Goal: Task Accomplishment & Management: Complete application form

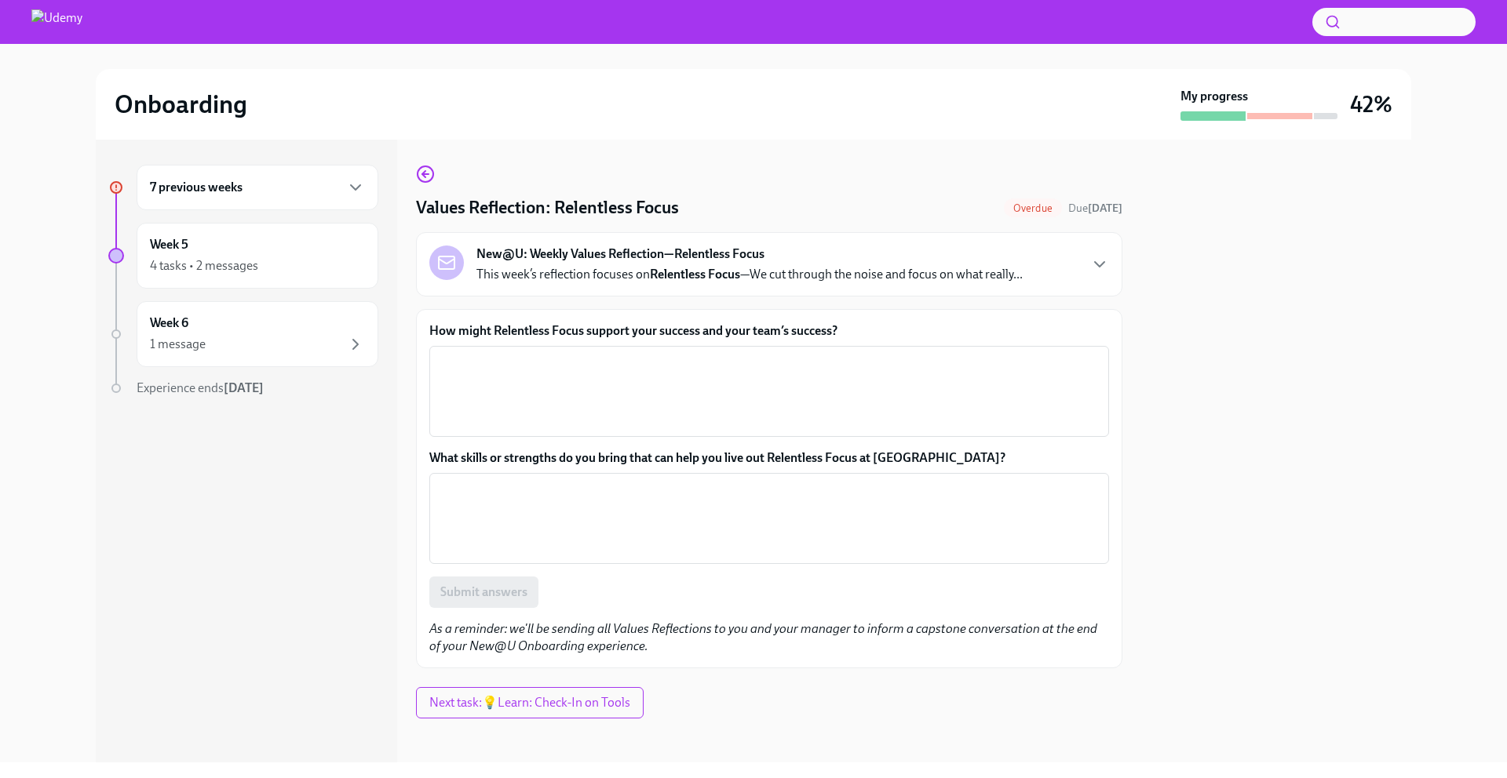
click at [847, 330] on label "How might Relentless Focus support your success and your team’s success?" at bounding box center [769, 331] width 680 height 17
click at [847, 354] on textarea "How might Relentless Focus support your success and your team’s success?" at bounding box center [769, 391] width 661 height 75
drag, startPoint x: 871, startPoint y: 332, endPoint x: 415, endPoint y: 328, distance: 455.9
click at [416, 328] on div "How might Relentless Focus support your success and your team’s success? x ​ Wh…" at bounding box center [769, 488] width 706 height 359
click at [668, 324] on label "How might Relentless Focus support your success and your team’s success?" at bounding box center [769, 331] width 680 height 17
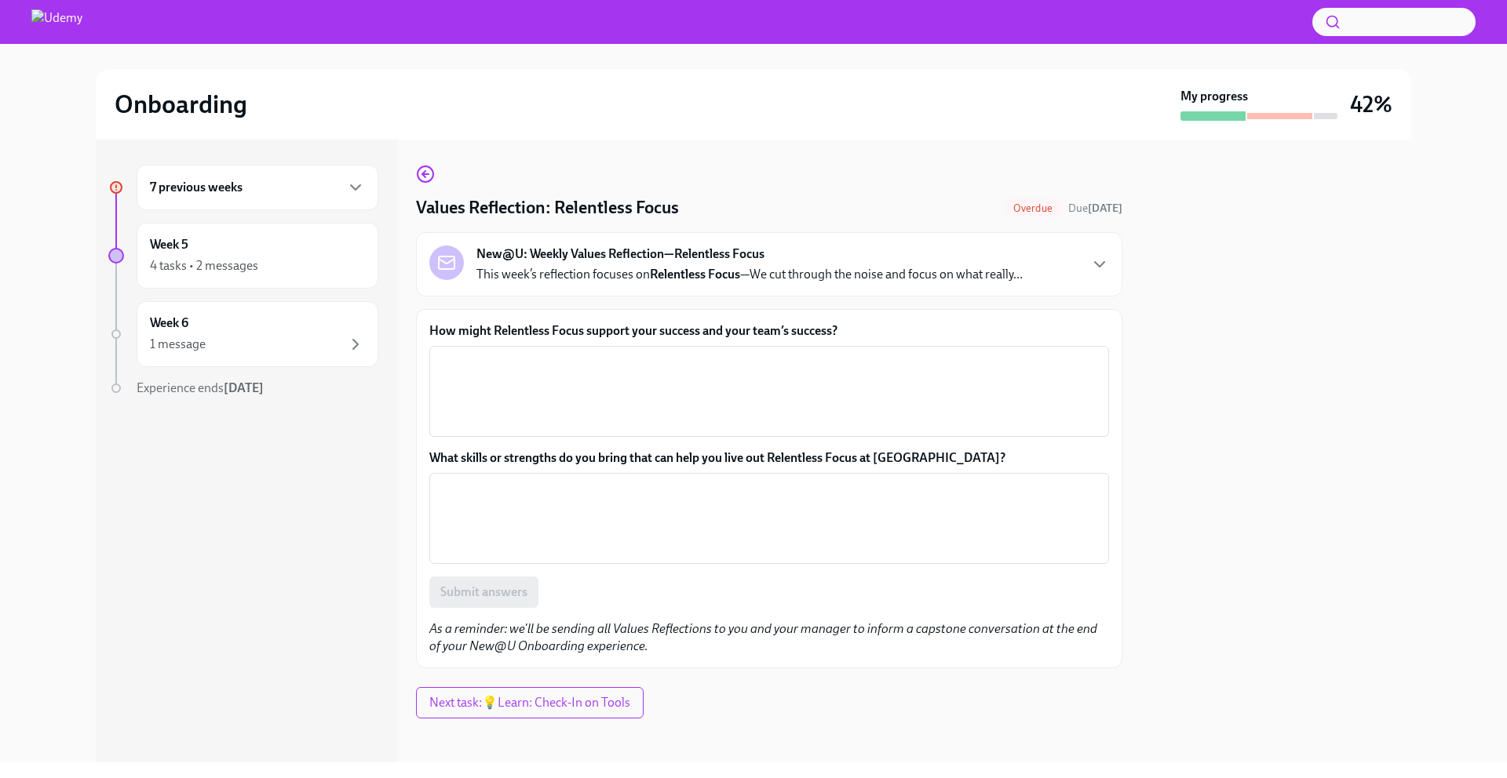
click at [668, 354] on textarea "How might Relentless Focus support your success and your team’s success?" at bounding box center [769, 391] width 661 height 75
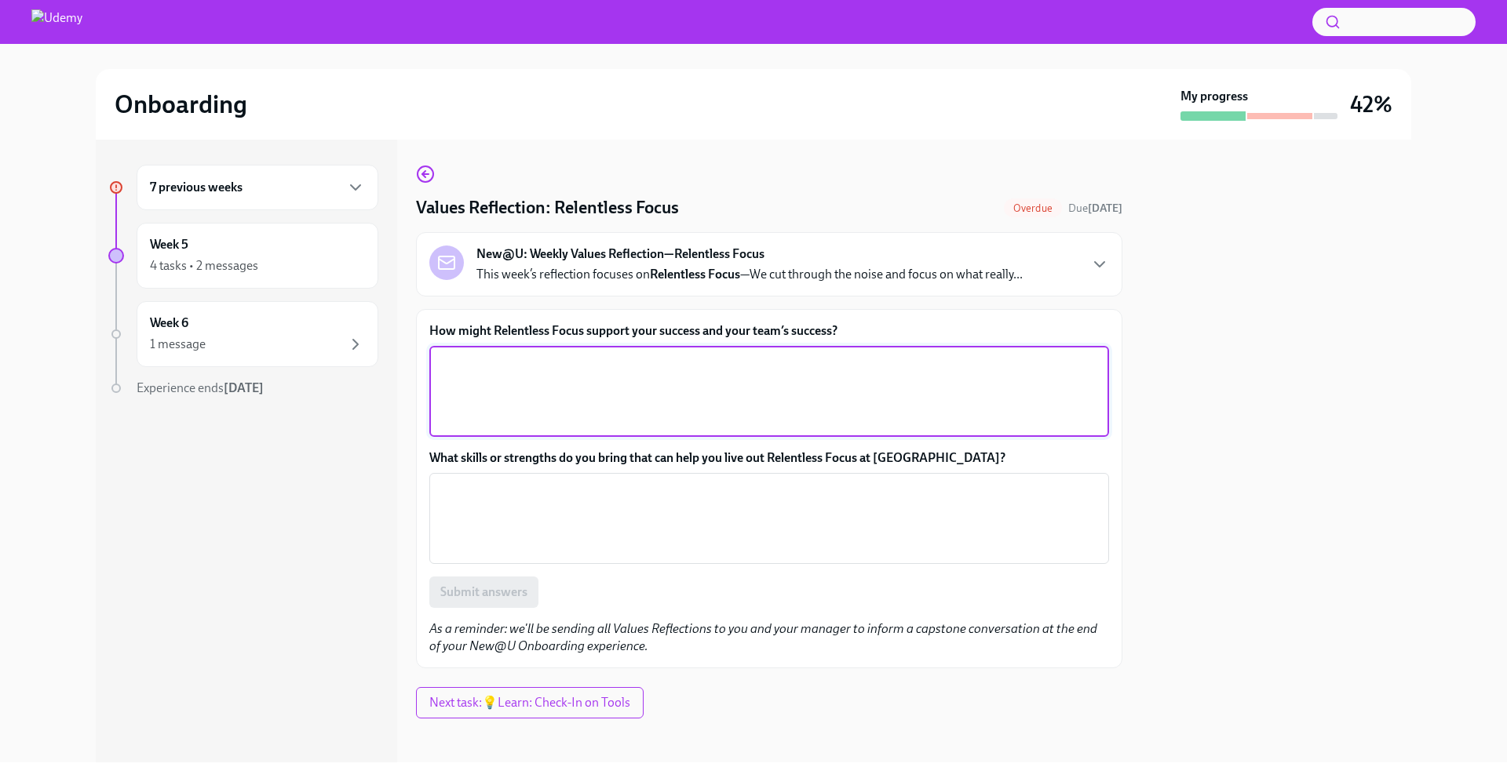
click at [589, 368] on textarea "How might Relentless Focus support your success and your team’s success?" at bounding box center [769, 391] width 661 height 75
paste textarea "Relentless Focus helps ensure we spend energy on what truly drives impact, not …"
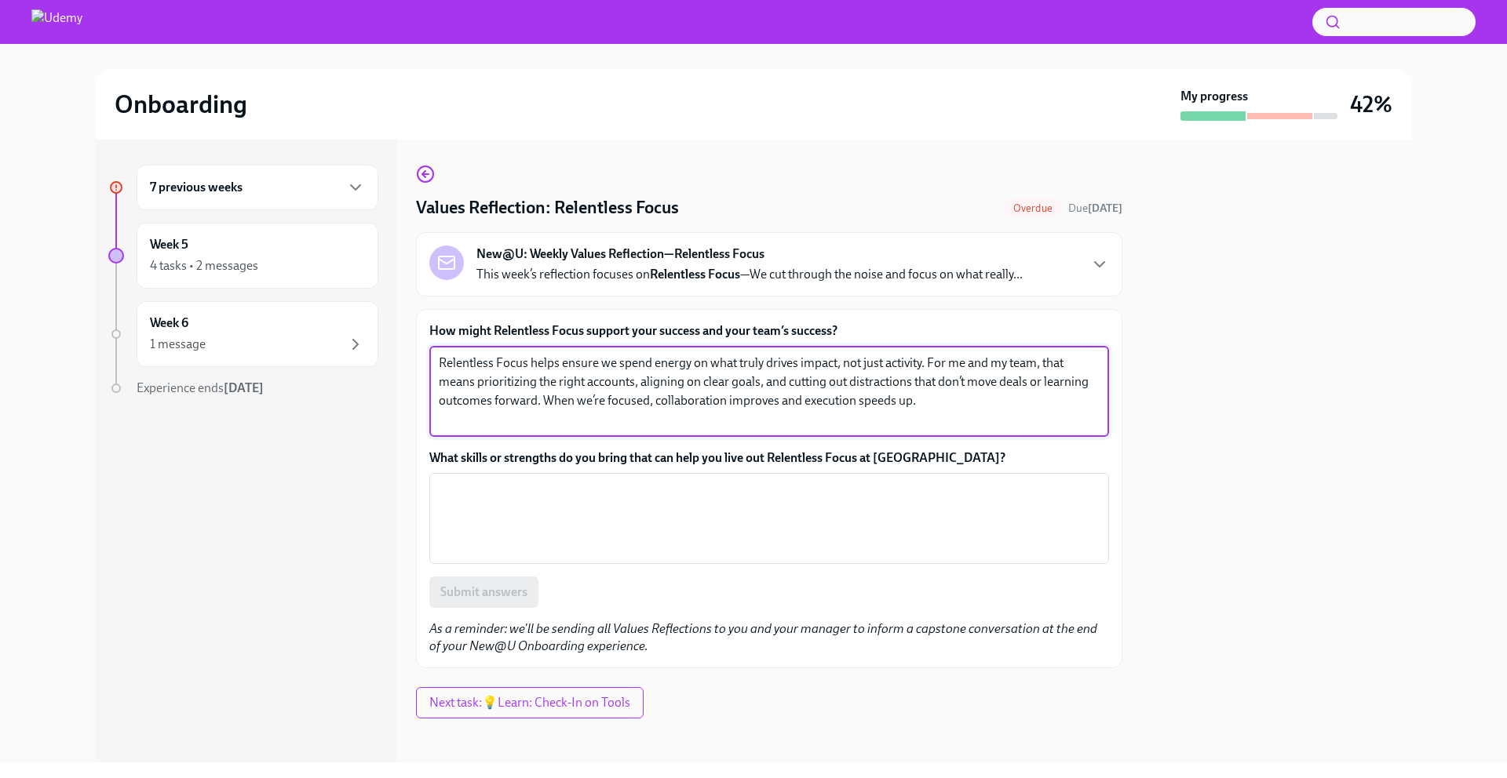
type textarea "Relentless Focus helps ensure we spend energy on what truly drives impact, not …"
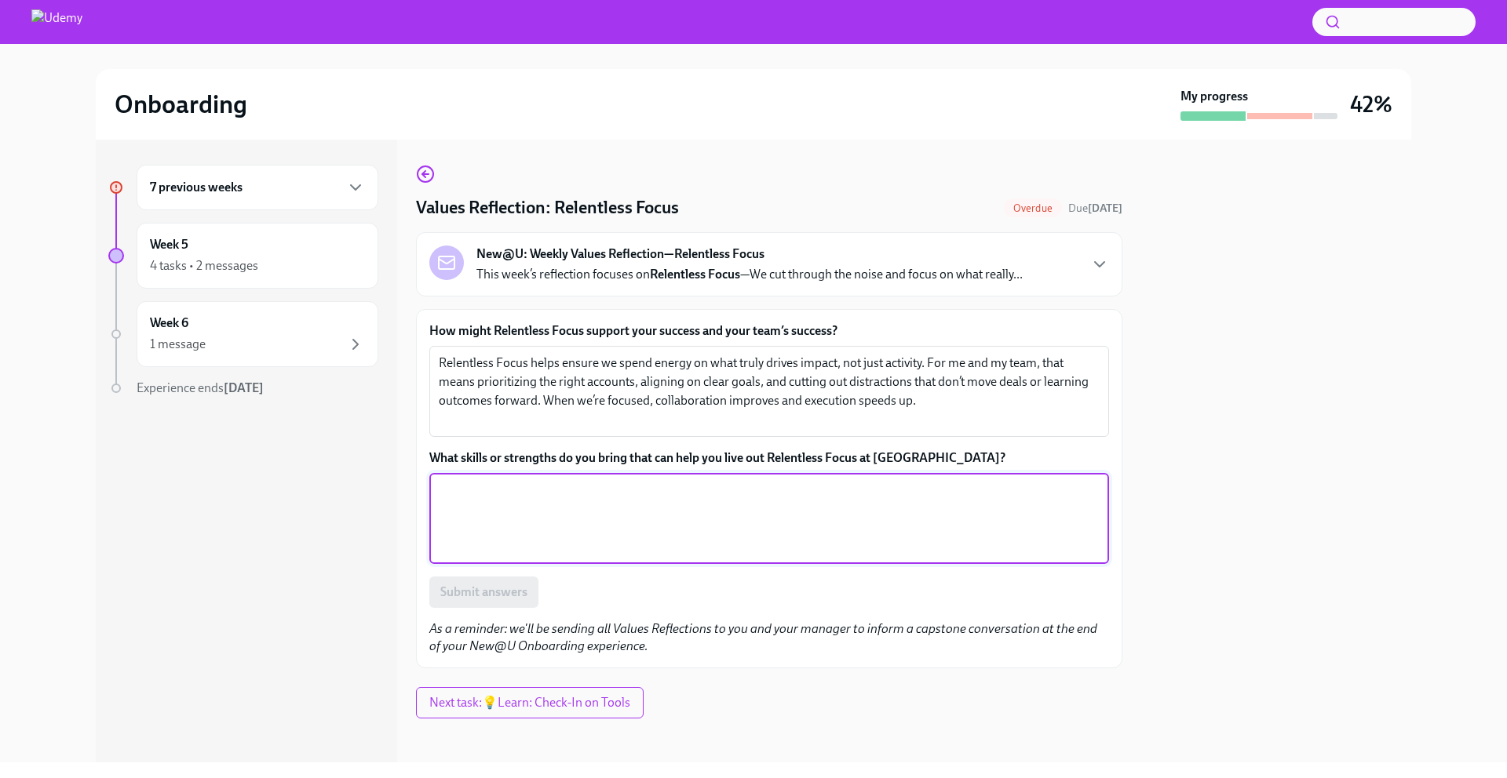
click at [564, 526] on textarea "What skills or strengths do you bring that can help you live out Relentless Foc…" at bounding box center [769, 518] width 661 height 75
paste textarea "I bring a strong sense of discipline and clarity in how I plan and execute. I’m…"
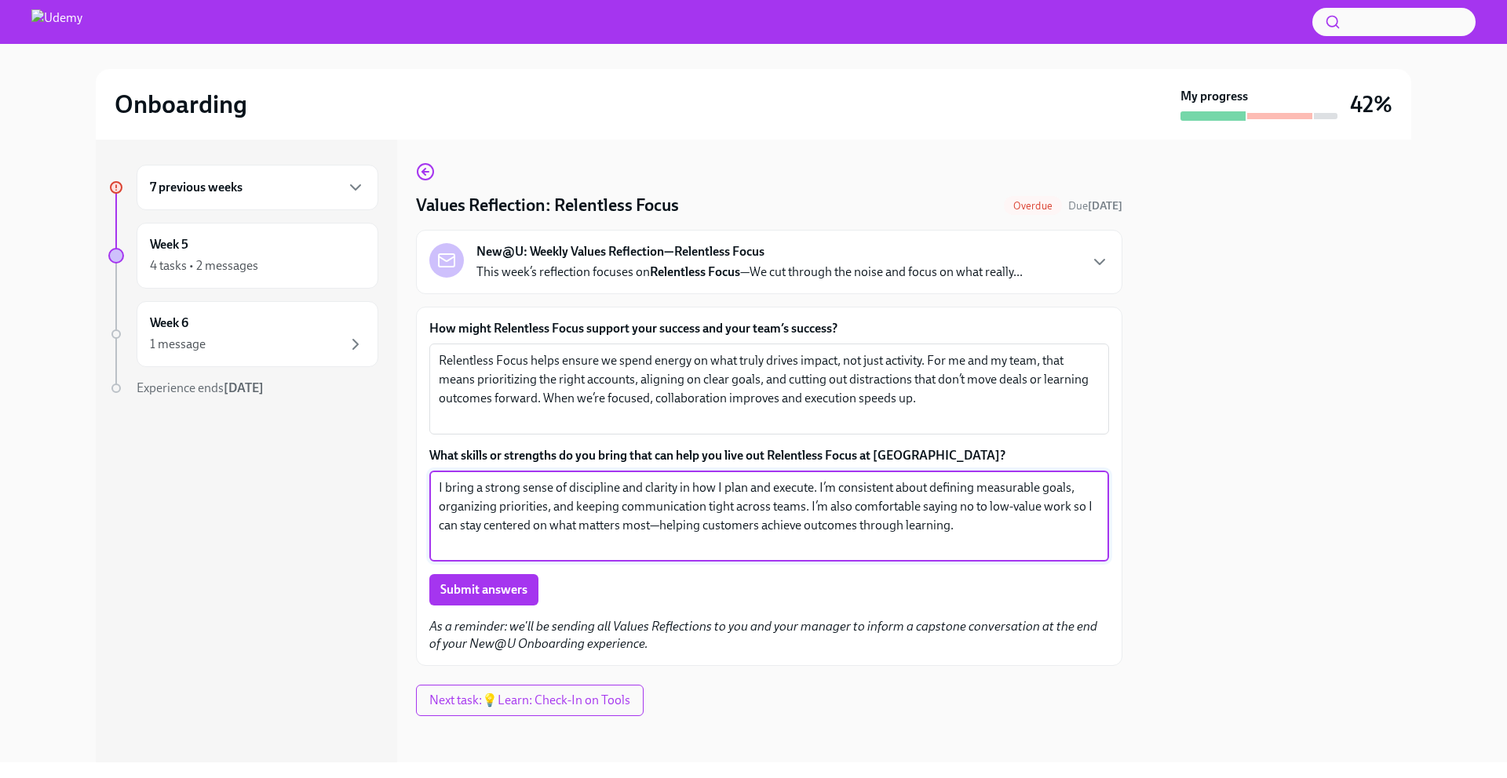
scroll to position [6, 0]
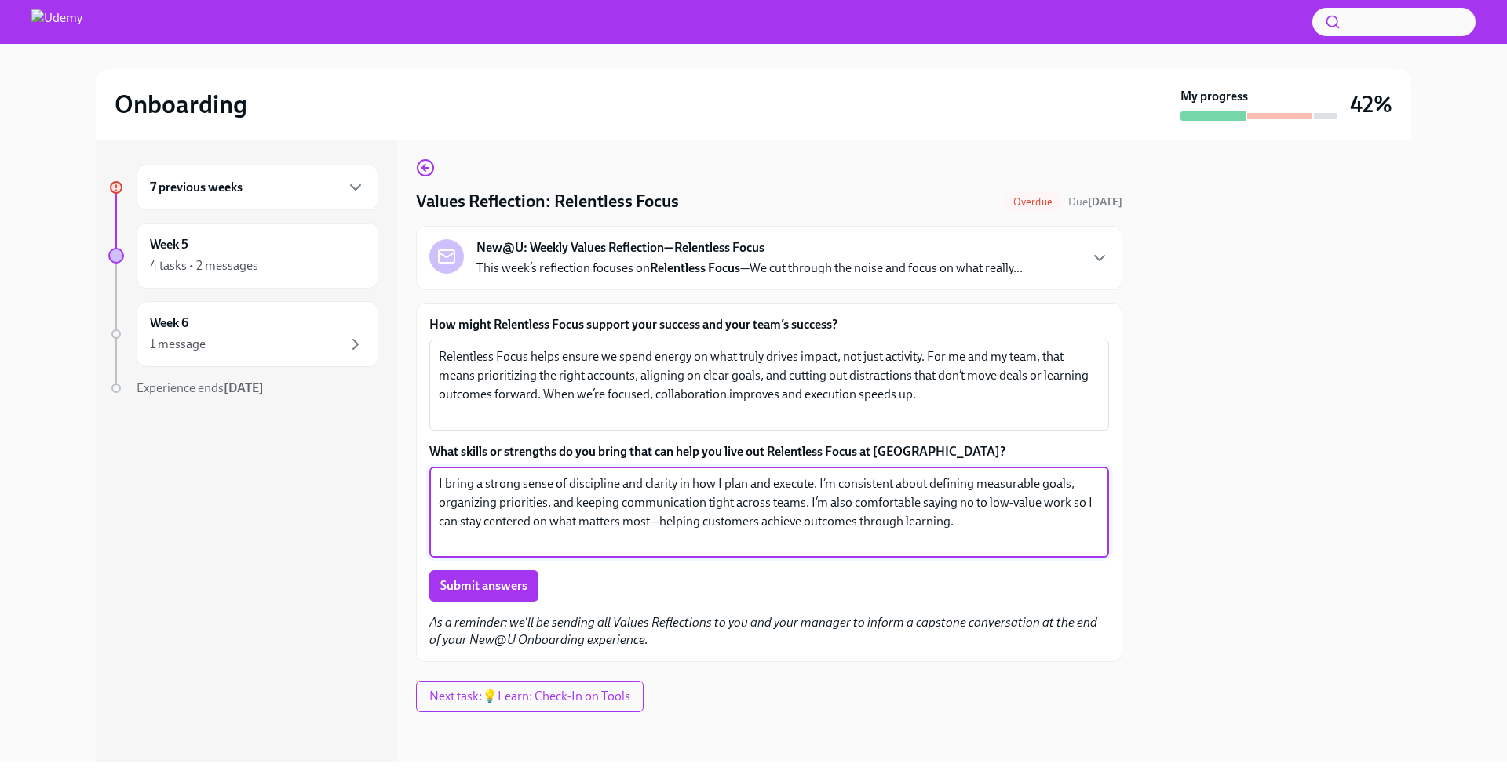
type textarea "I bring a strong sense of discipline and clarity in how I plan and execute. I’m…"
click at [504, 582] on span "Submit answers" at bounding box center [483, 586] width 87 height 16
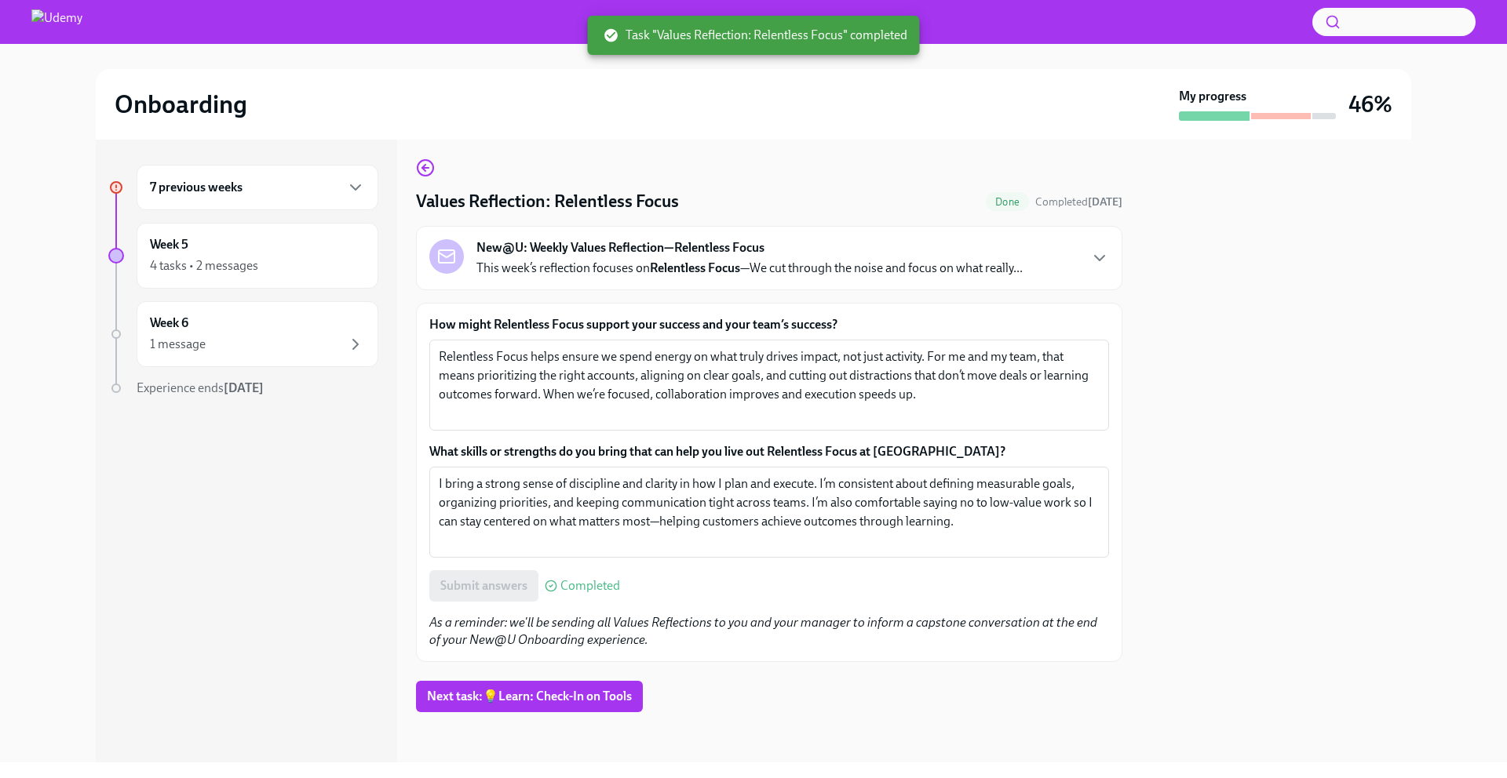
click at [323, 179] on div "7 previous weeks" at bounding box center [257, 187] width 215 height 19
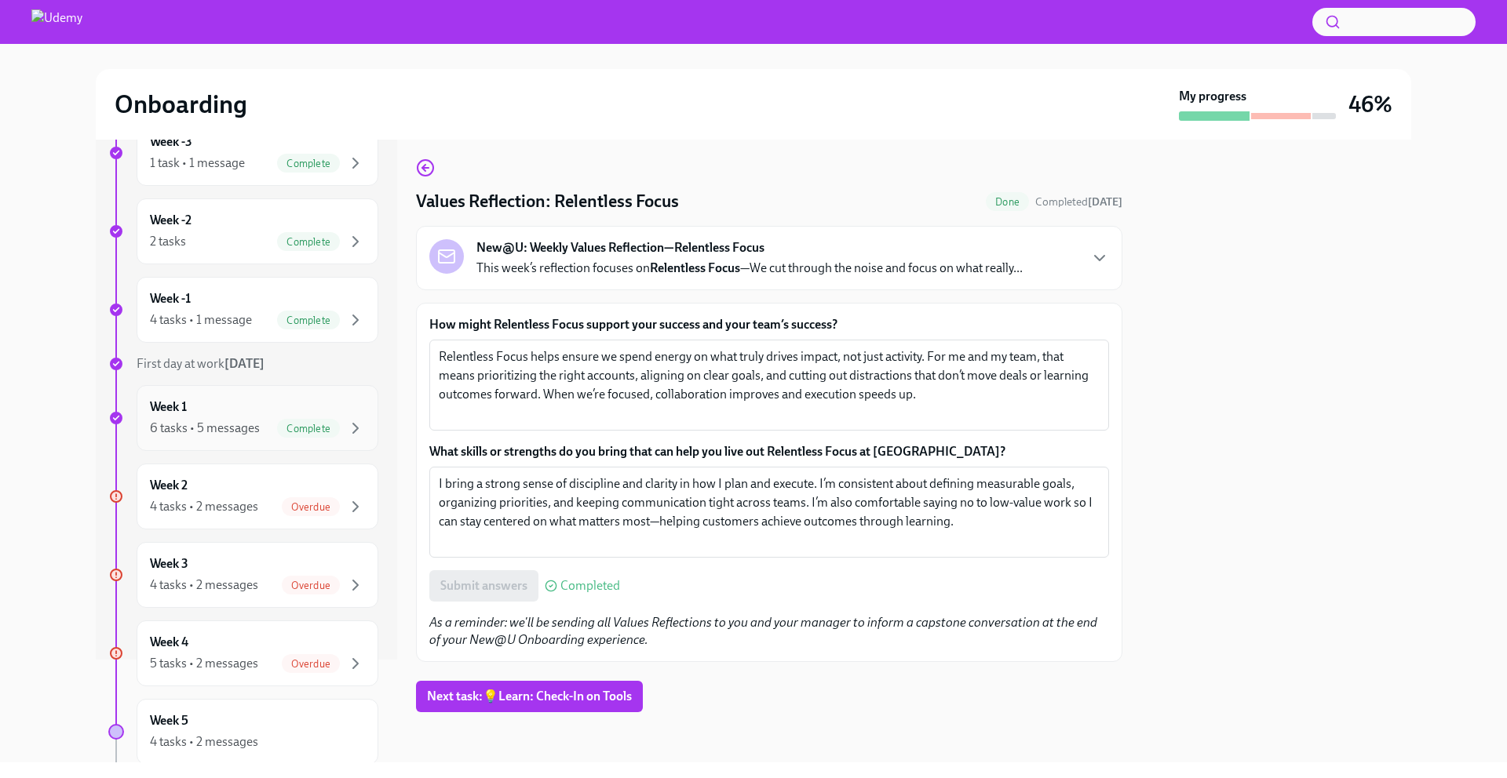
scroll to position [115, 0]
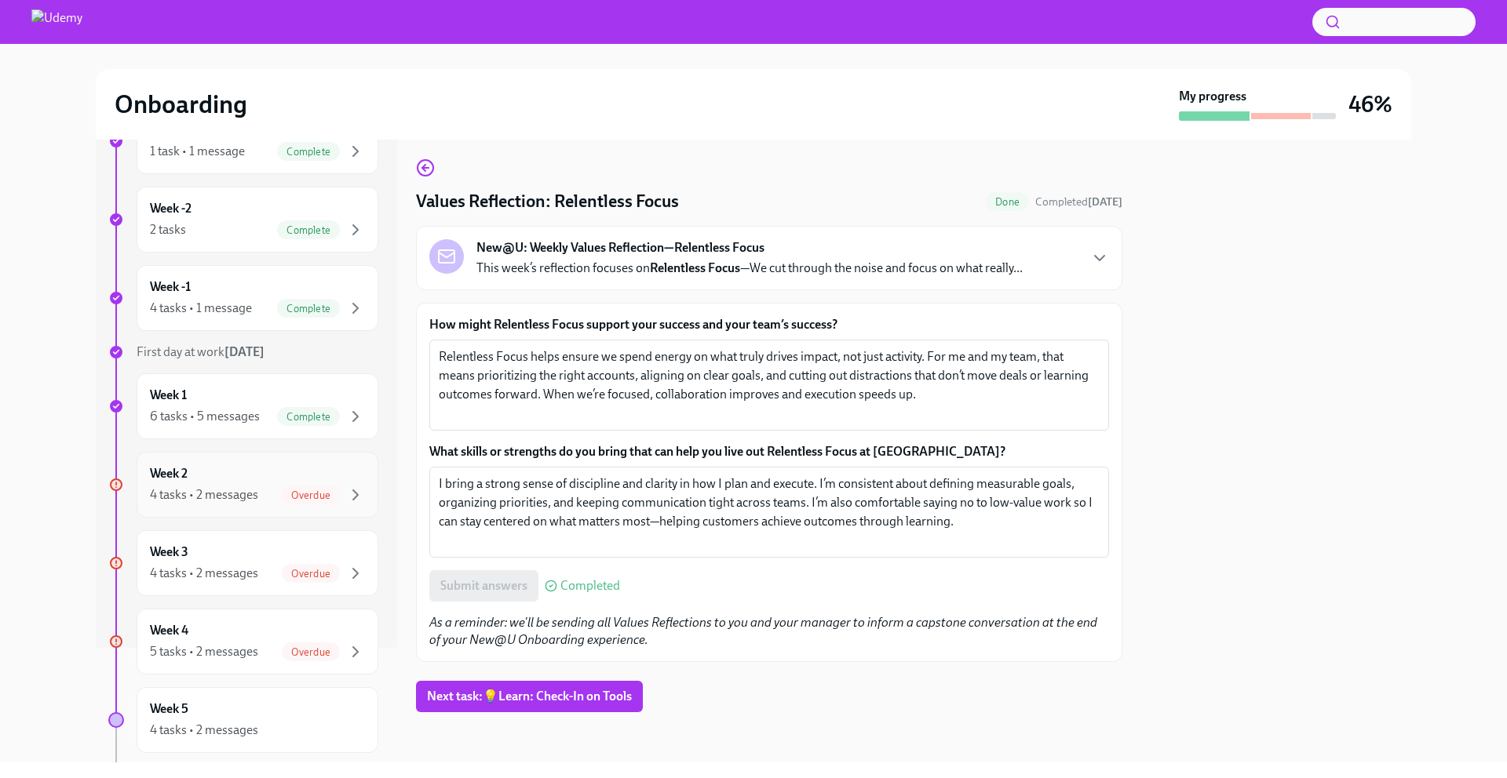
click at [272, 468] on div "Week 2 4 tasks • 2 messages Overdue" at bounding box center [257, 484] width 215 height 39
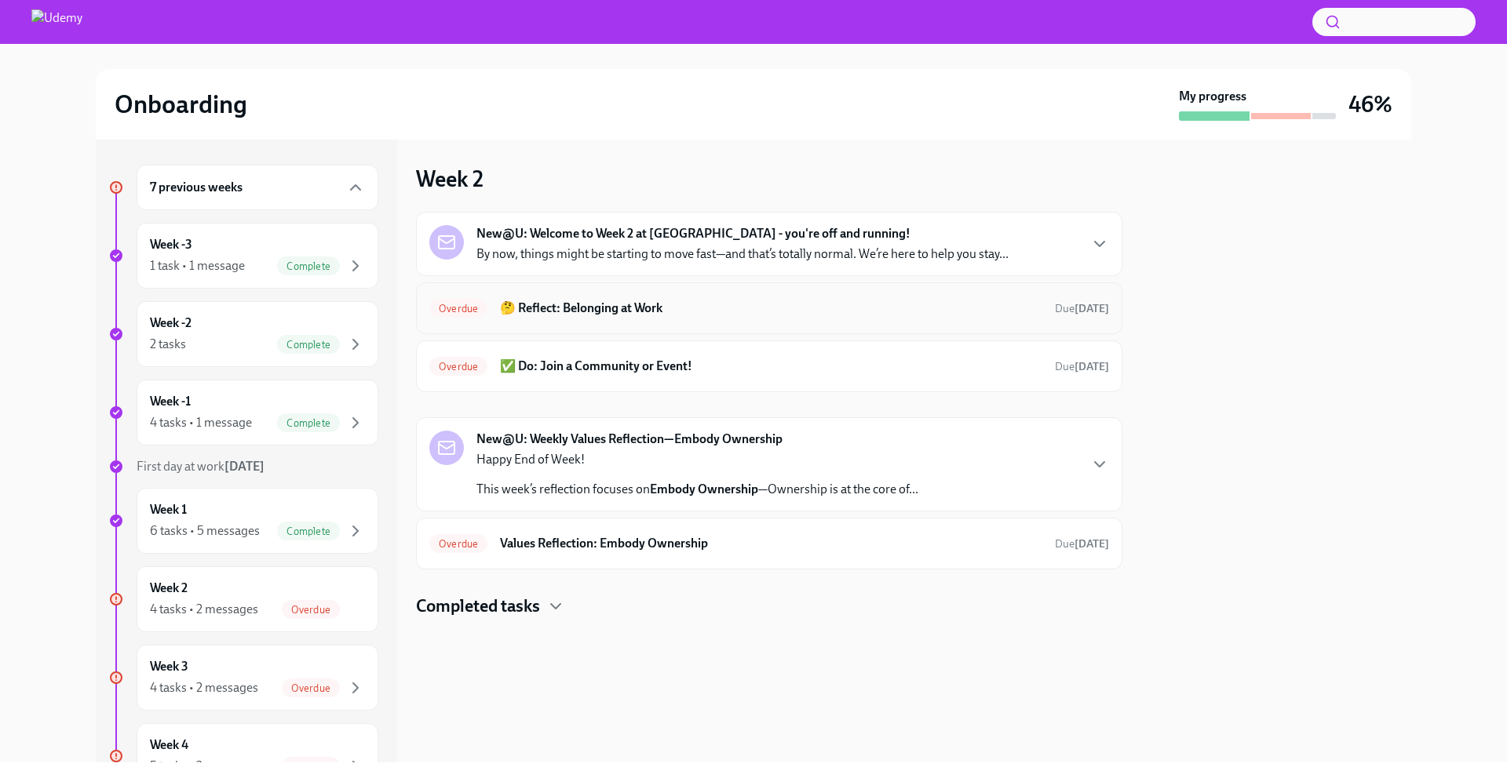
click at [793, 312] on h6 "🤔 Reflect: Belonging at Work" at bounding box center [771, 308] width 542 height 17
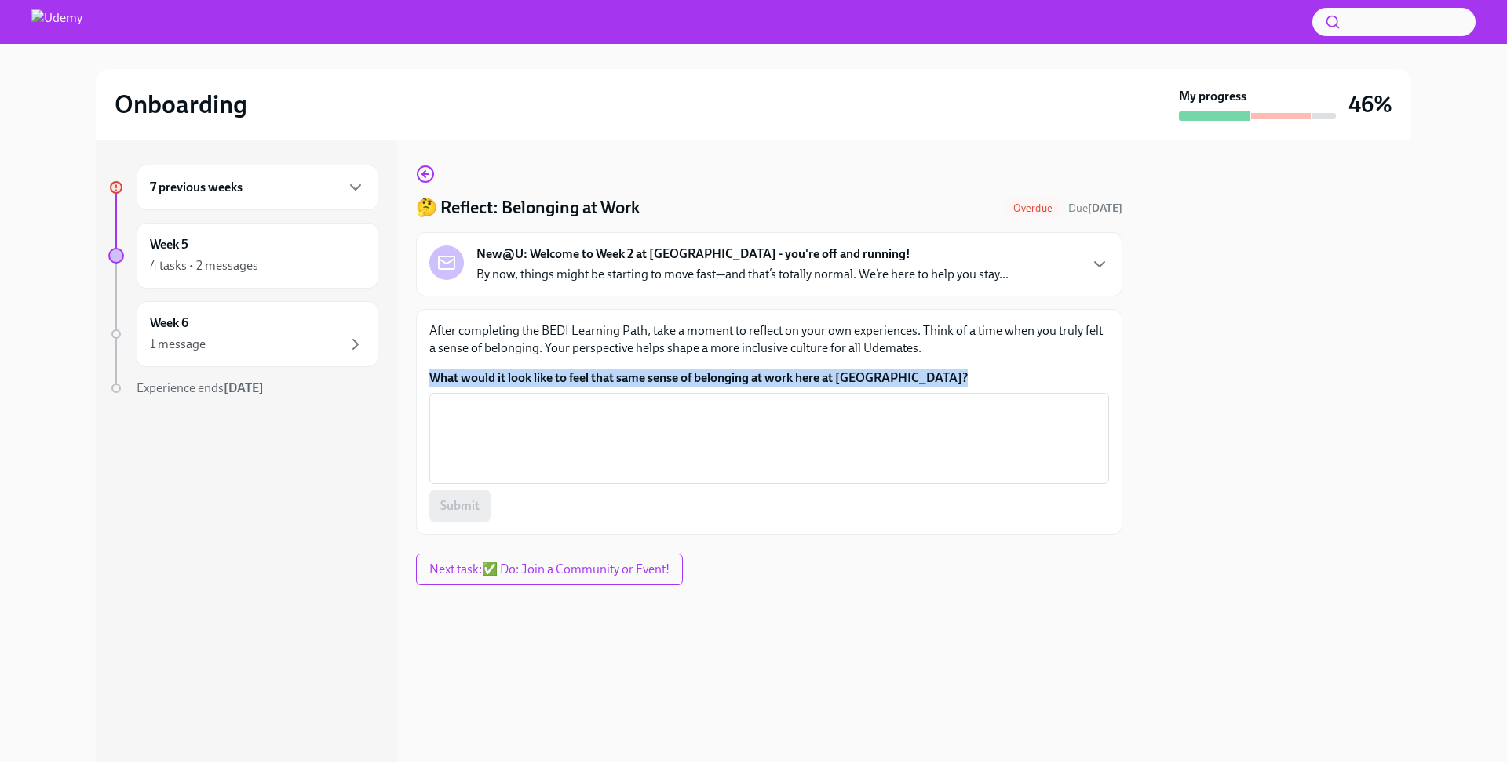
drag, startPoint x: 959, startPoint y: 388, endPoint x: 422, endPoint y: 378, distance: 536.8
click at [422, 378] on div "After completing the BEDI Learning Path, take a moment to reflect on your own e…" at bounding box center [769, 422] width 706 height 226
copy label "What would it look like to feel that same sense of belonging at work here at Ud…"
click at [475, 399] on div "x ​" at bounding box center [769, 438] width 680 height 91
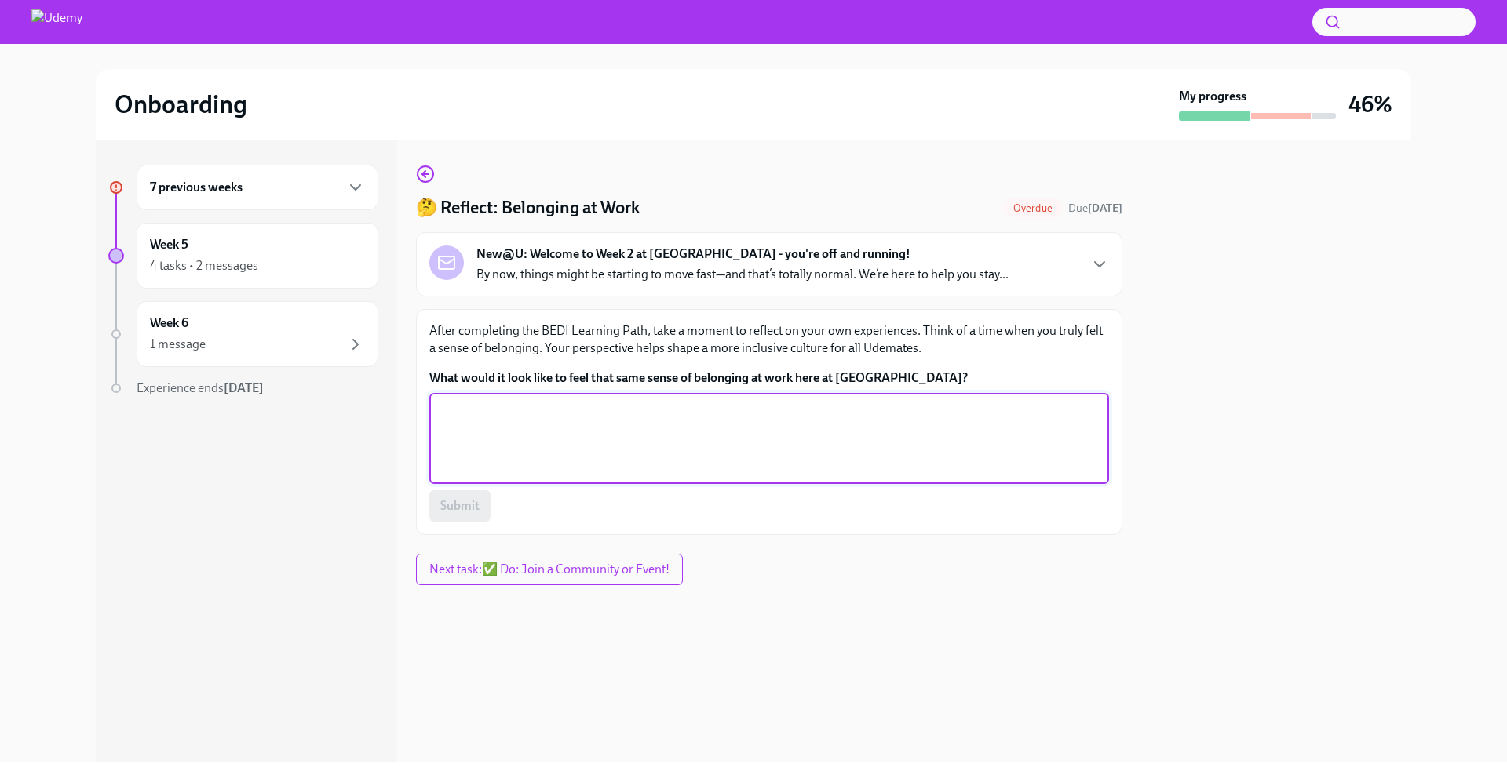
paste textarea "It could look like knowing that my voice carries weight, that ideas are heard a…"
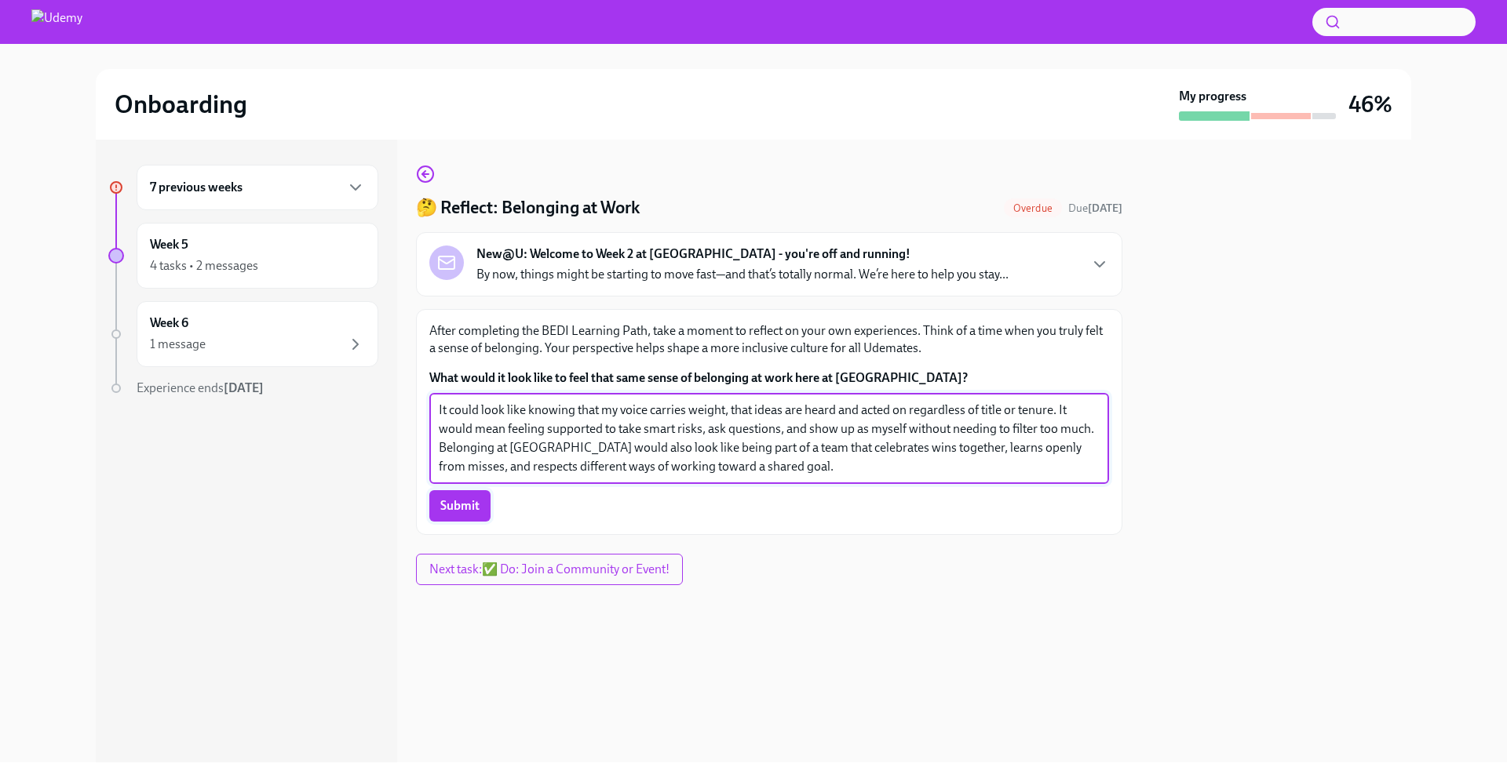
type textarea "It could look like knowing that my voice carries weight, that ideas are heard a…"
click at [450, 516] on button "Submit" at bounding box center [459, 505] width 61 height 31
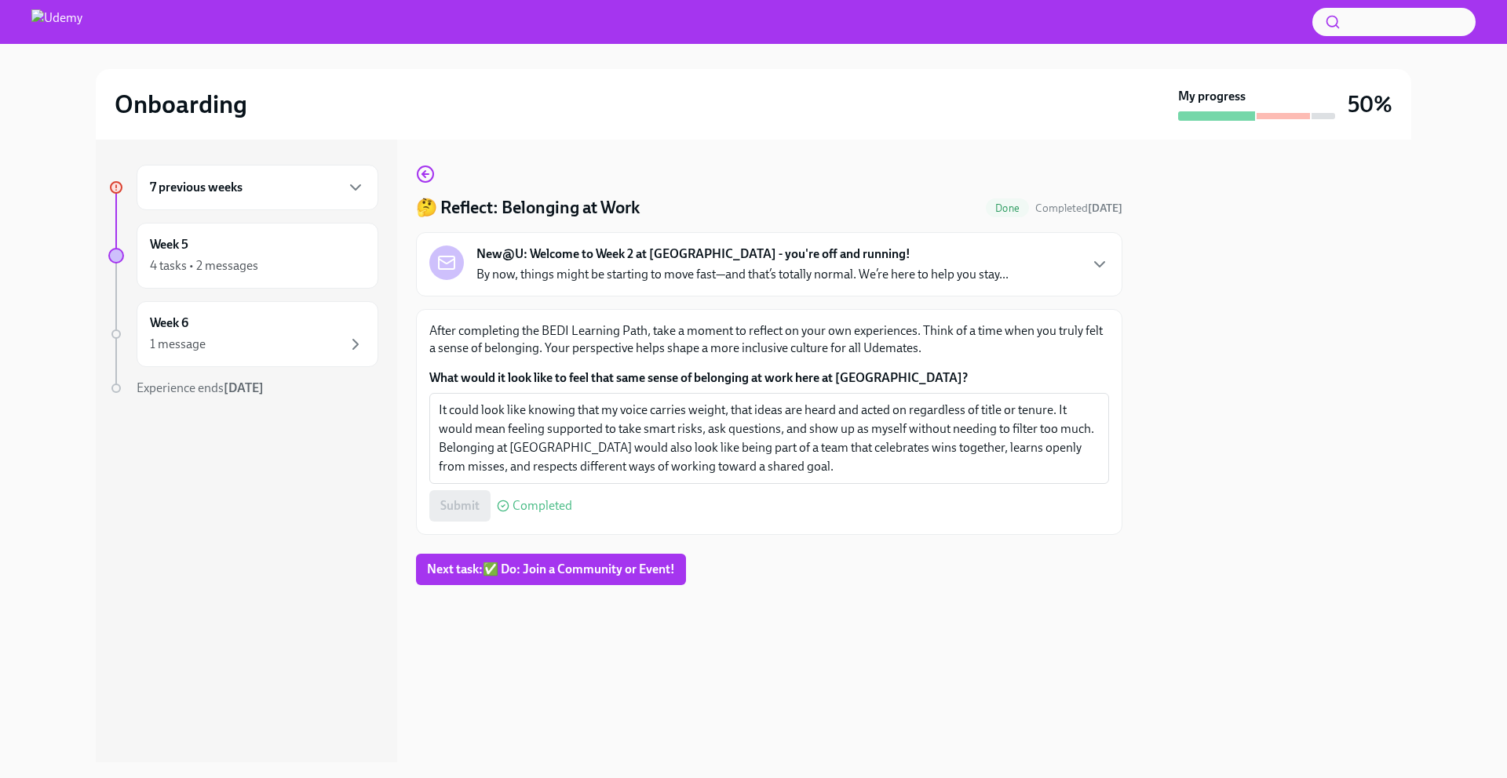
click at [223, 186] on h6 "7 previous weeks" at bounding box center [196, 187] width 93 height 17
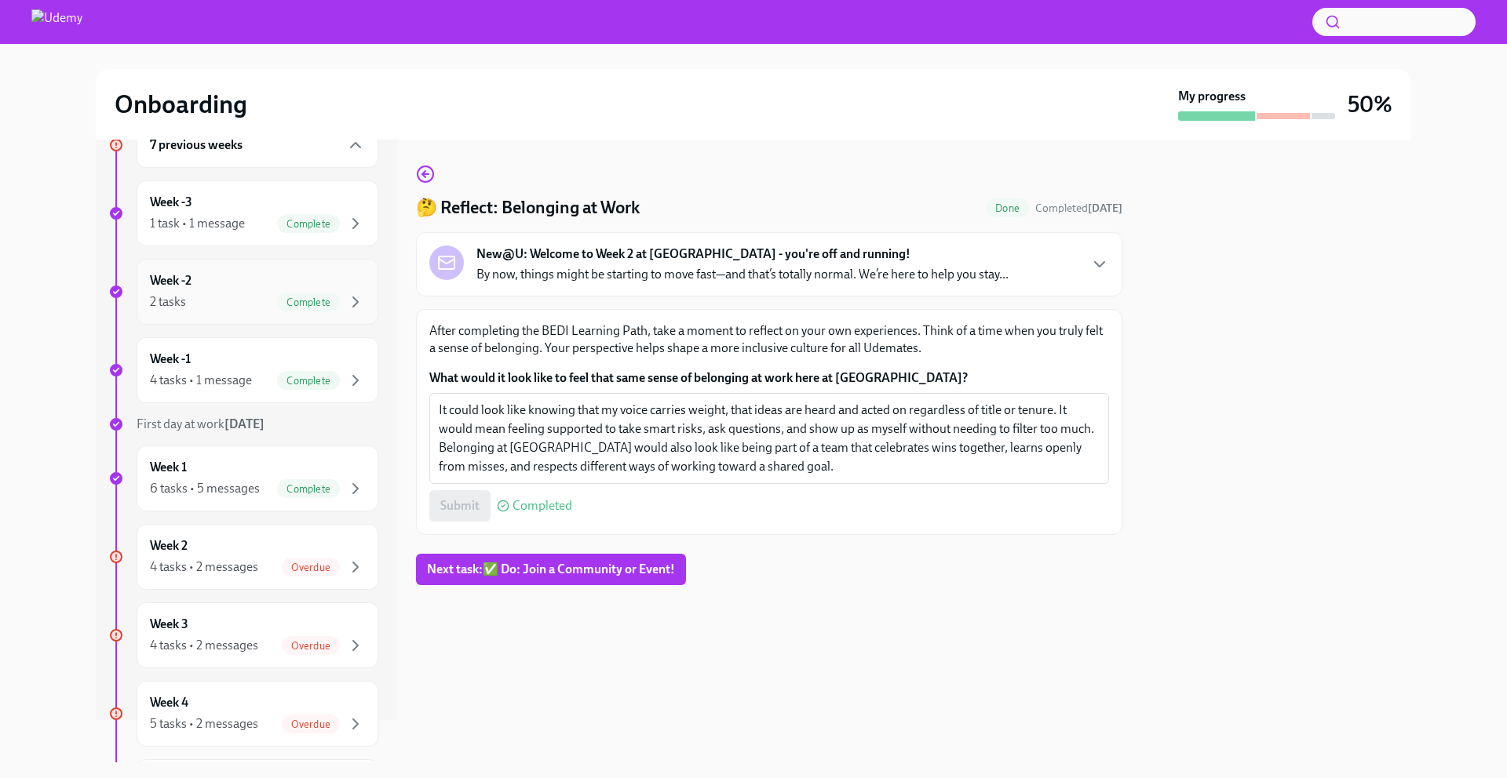
scroll to position [262, 0]
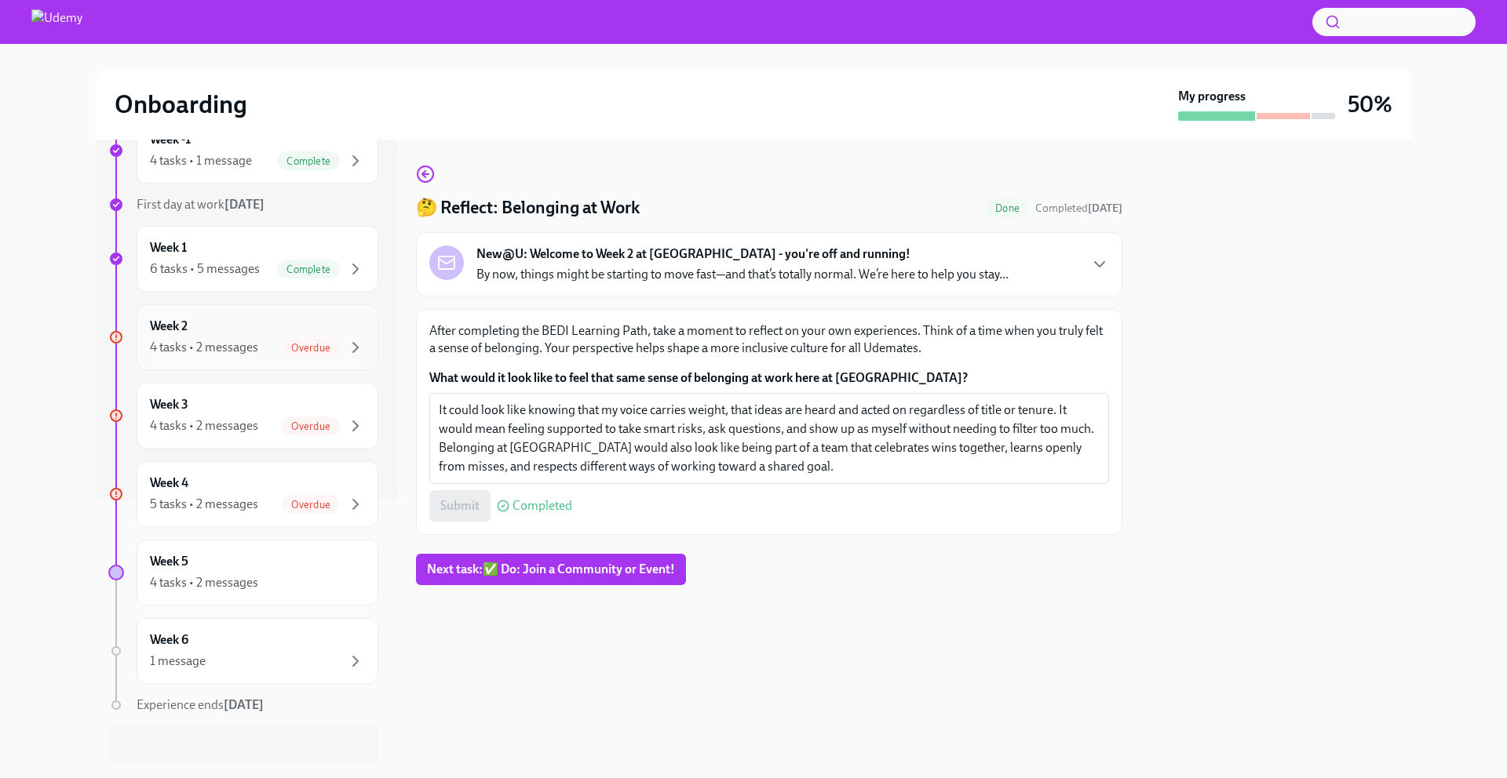
click at [282, 349] on span "Overdue" at bounding box center [311, 348] width 58 height 12
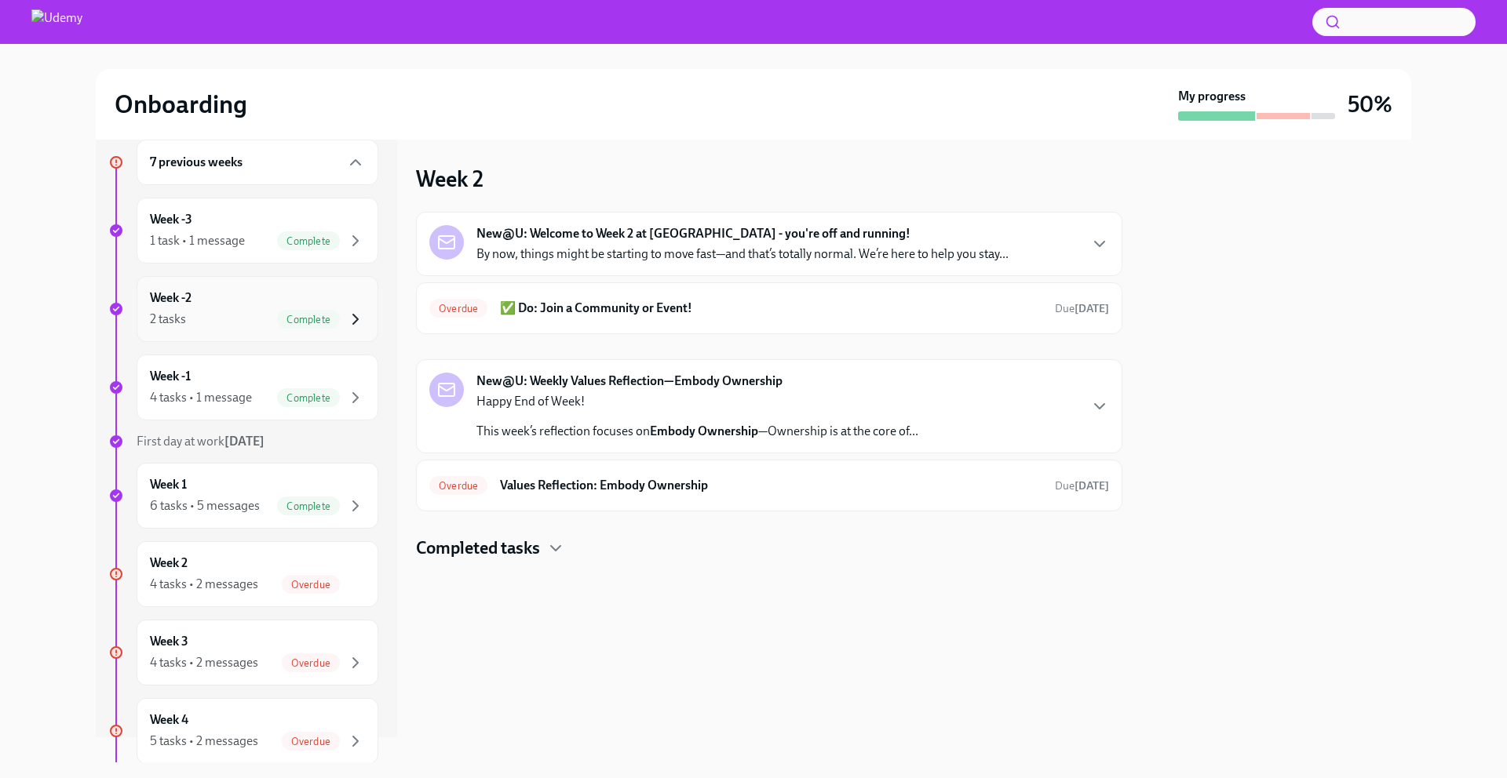
scroll to position [118, 0]
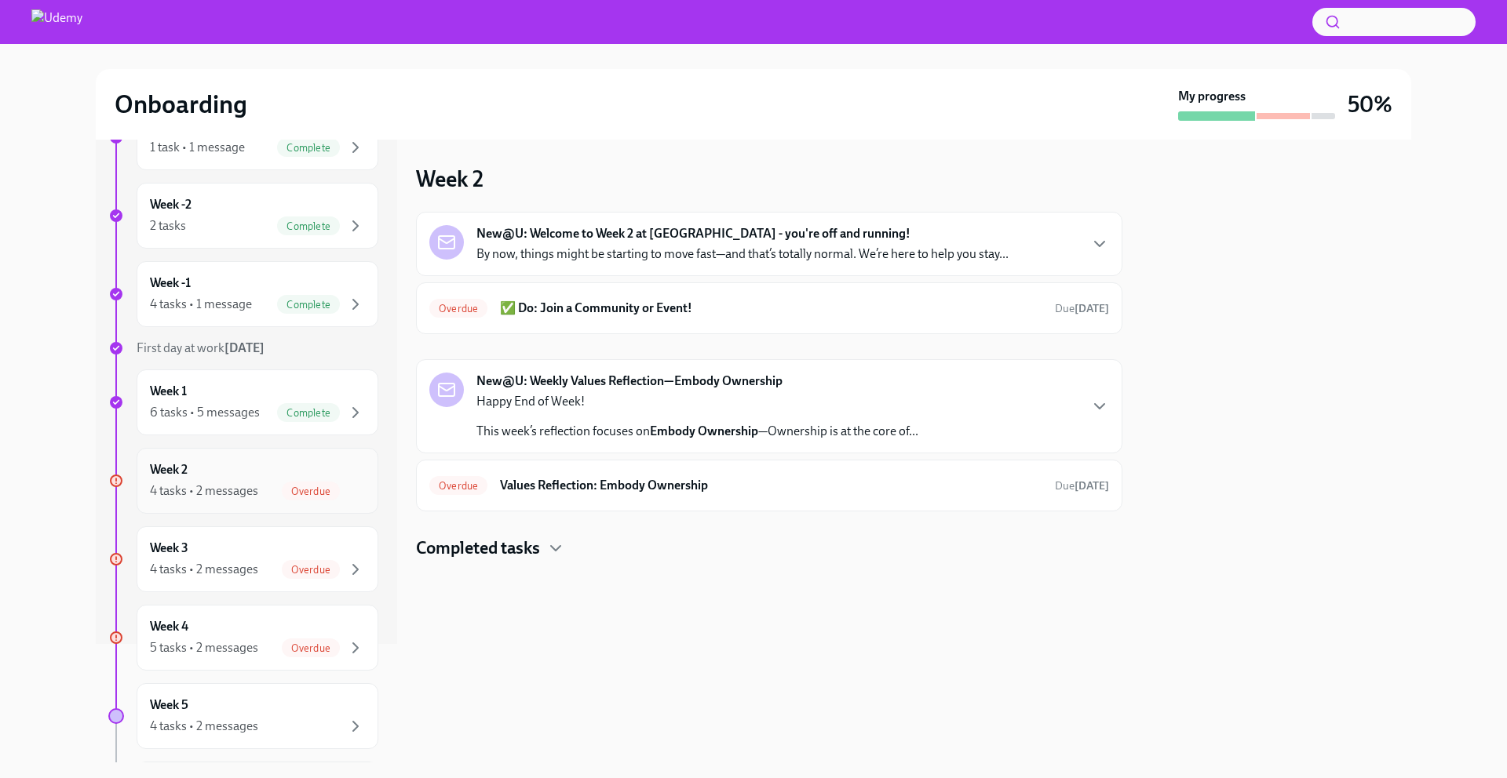
click at [303, 486] on span "Overdue" at bounding box center [311, 492] width 58 height 12
click at [577, 320] on div "Overdue ✅ Do: Join a Community or Event! Due Sep 20th" at bounding box center [769, 308] width 680 height 25
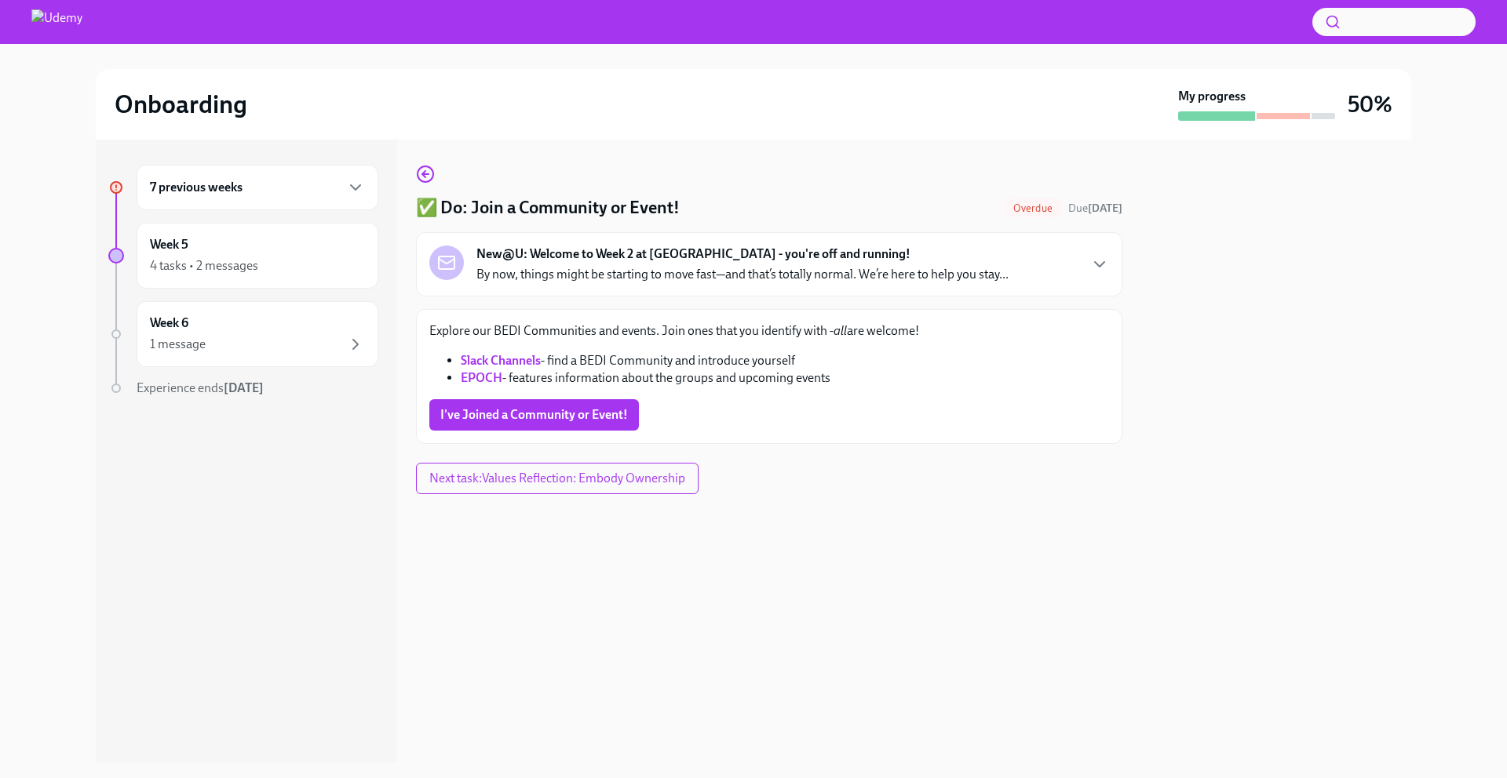
click at [509, 416] on span "I've Joined a Community or Event!" at bounding box center [534, 415] width 188 height 16
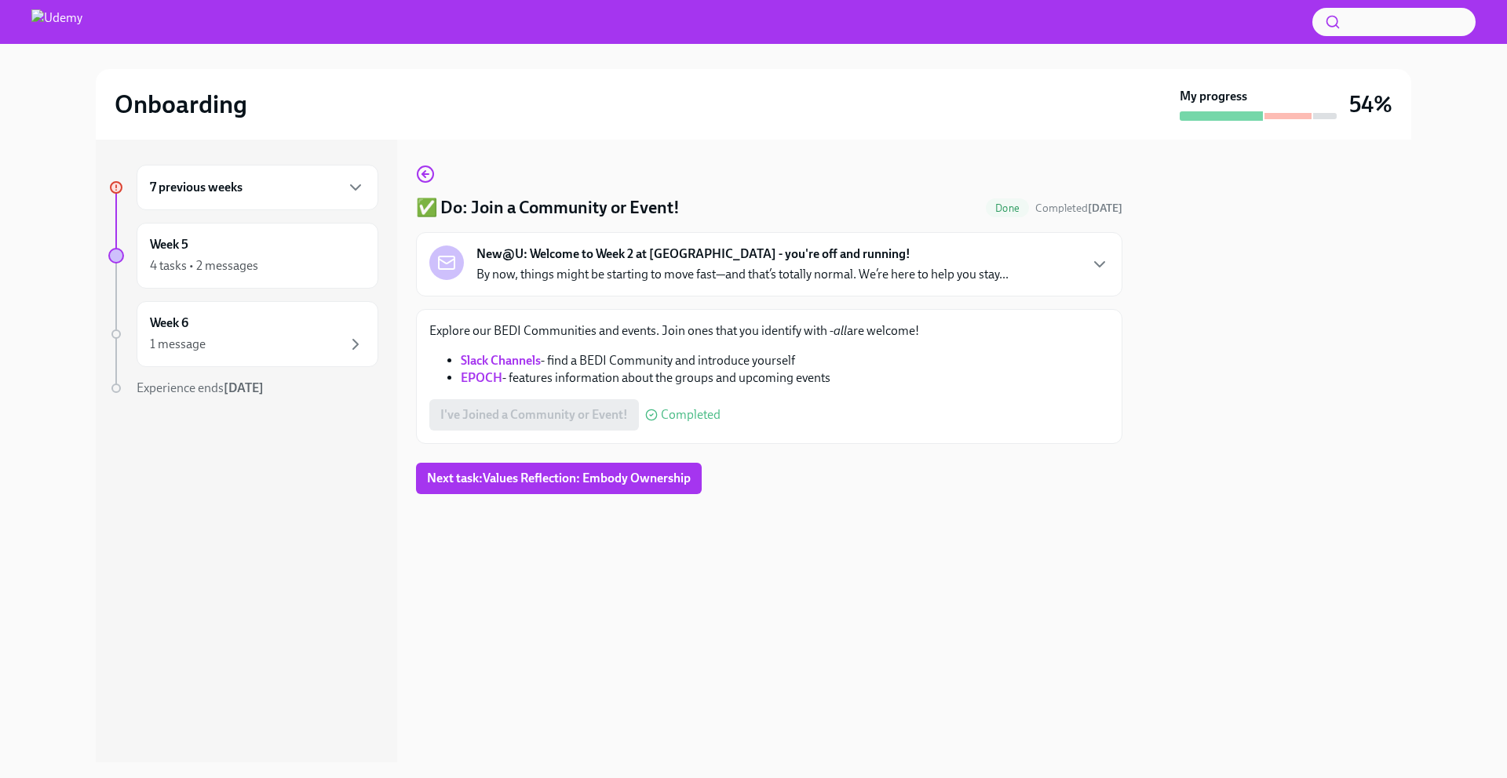
click at [512, 362] on link "Slack Channels" at bounding box center [501, 360] width 80 height 15
click at [241, 263] on div "4 tasks • 2 messages" at bounding box center [204, 265] width 108 height 17
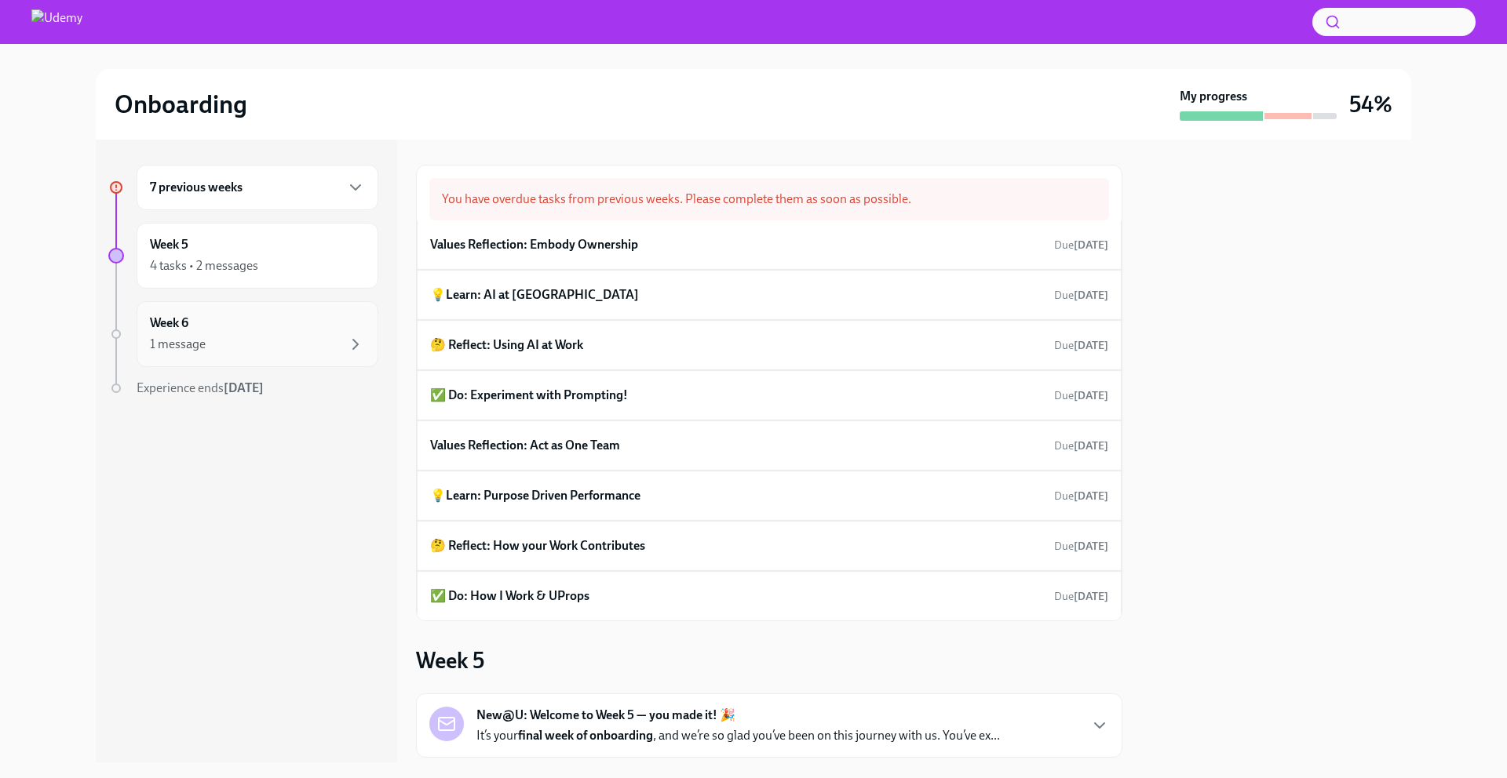
click at [330, 324] on div "Week 6 1 message" at bounding box center [257, 334] width 215 height 39
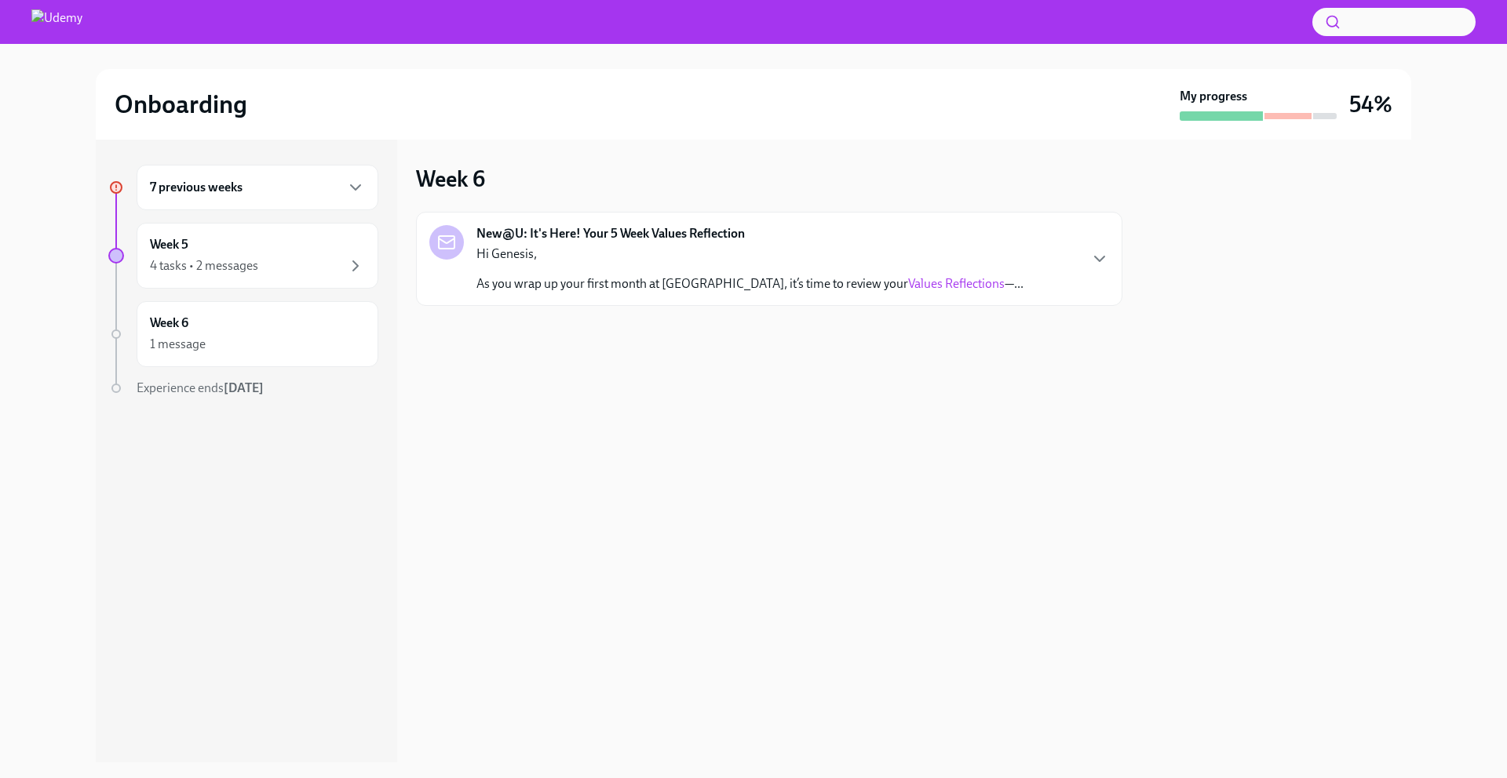
click at [337, 199] on div "7 previous weeks" at bounding box center [258, 188] width 242 height 46
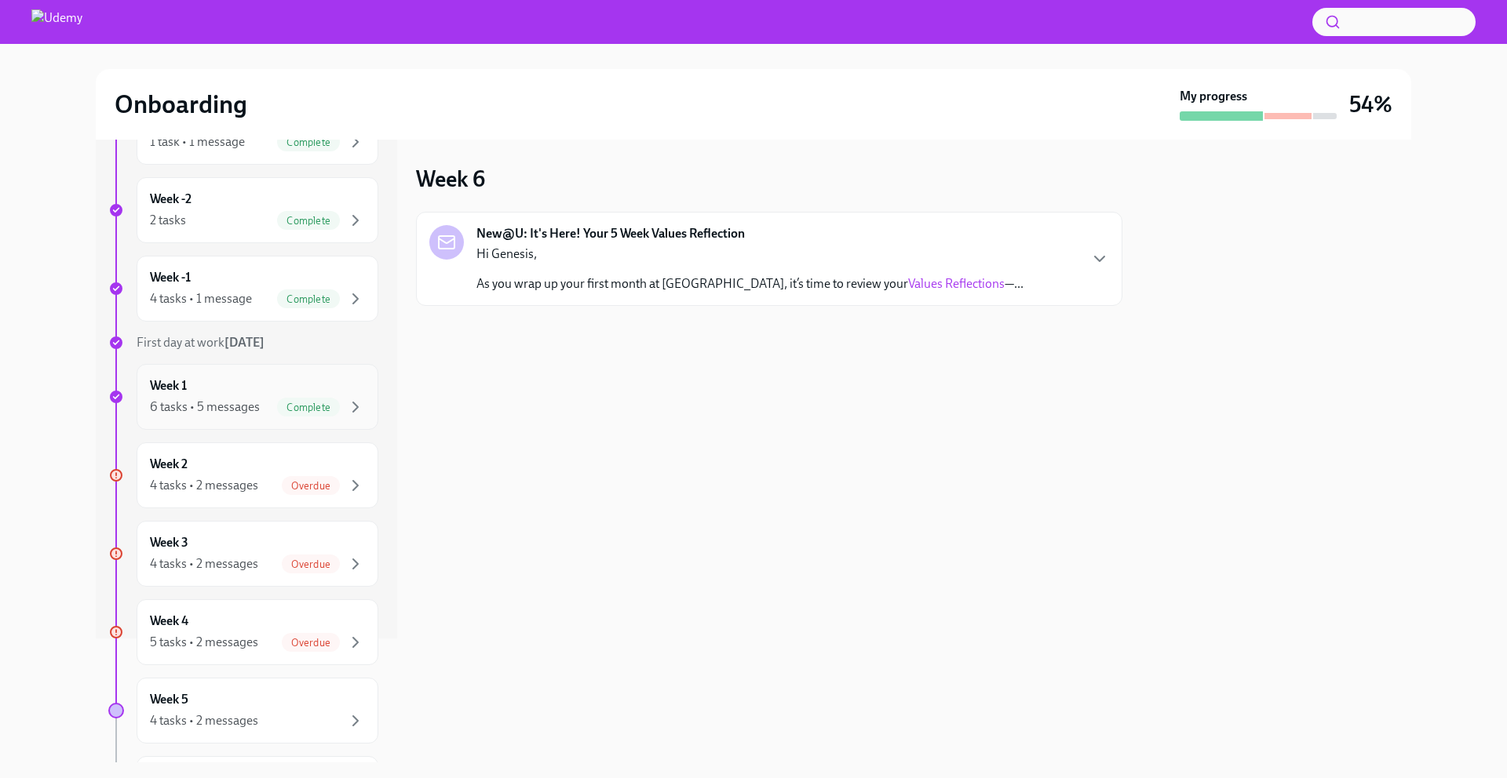
scroll to position [131, 0]
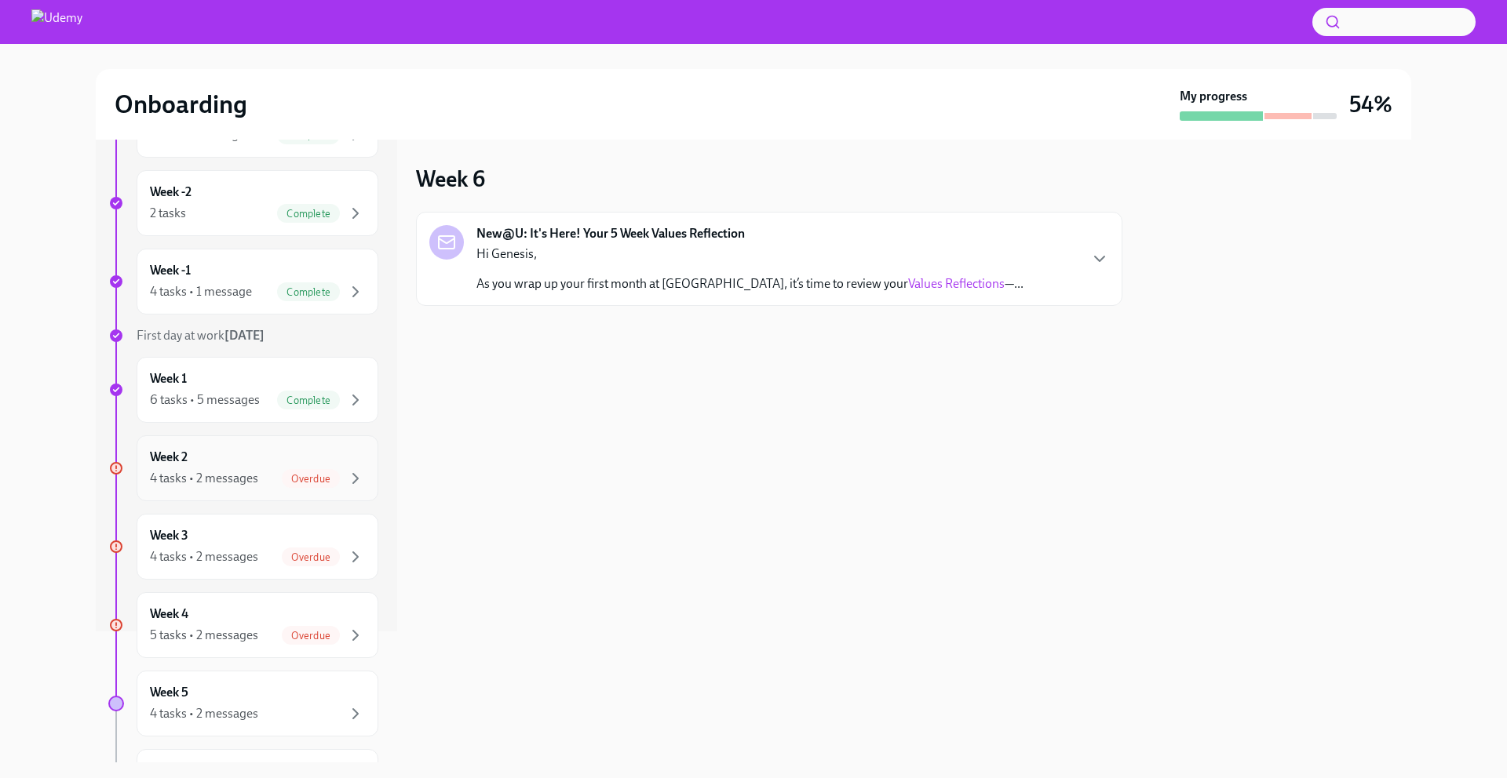
click at [268, 472] on div "4 tasks • 2 messages Overdue" at bounding box center [257, 478] width 215 height 19
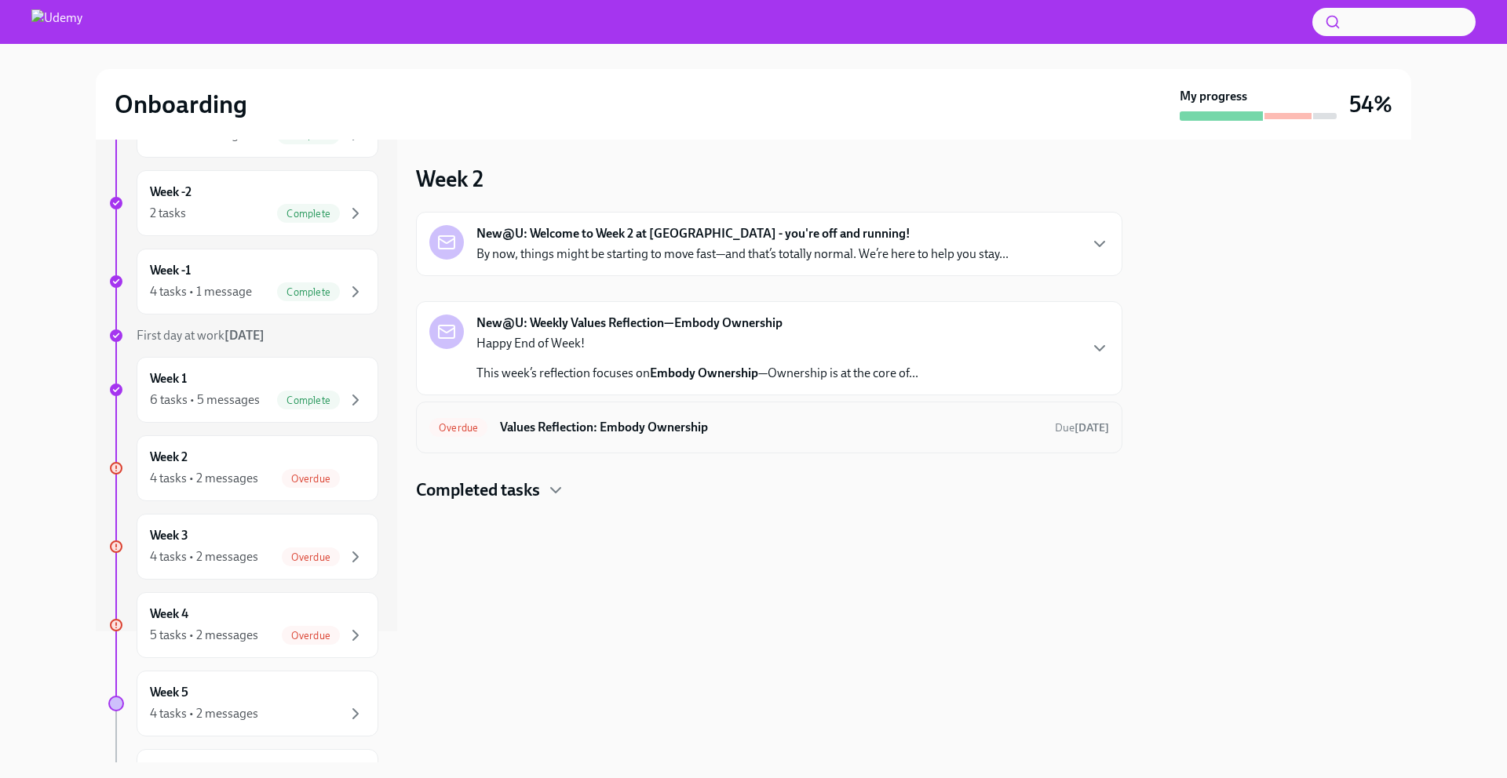
click at [534, 427] on h6 "Values Reflection: Embody Ownership" at bounding box center [771, 427] width 542 height 17
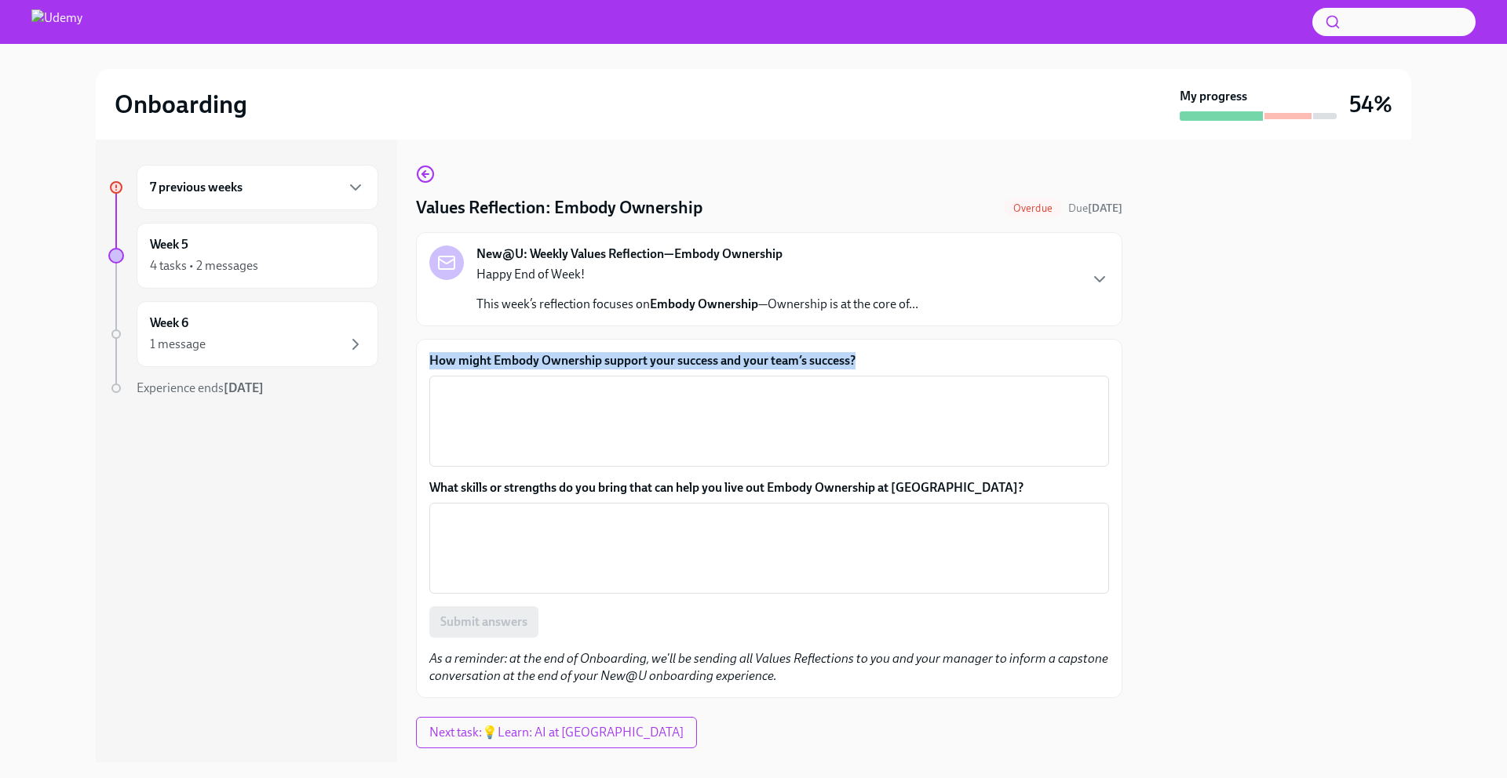
drag, startPoint x: 887, startPoint y: 357, endPoint x: 425, endPoint y: 364, distance: 463.0
click at [425, 364] on div "How might Embody Ownership support your success and your team’s success? x ​ Wh…" at bounding box center [769, 518] width 706 height 359
copy label "How might Embody Ownership support your success and your team’s success?"
click at [549, 403] on textarea "How might Embody Ownership support your success and your team’s success?" at bounding box center [769, 421] width 661 height 75
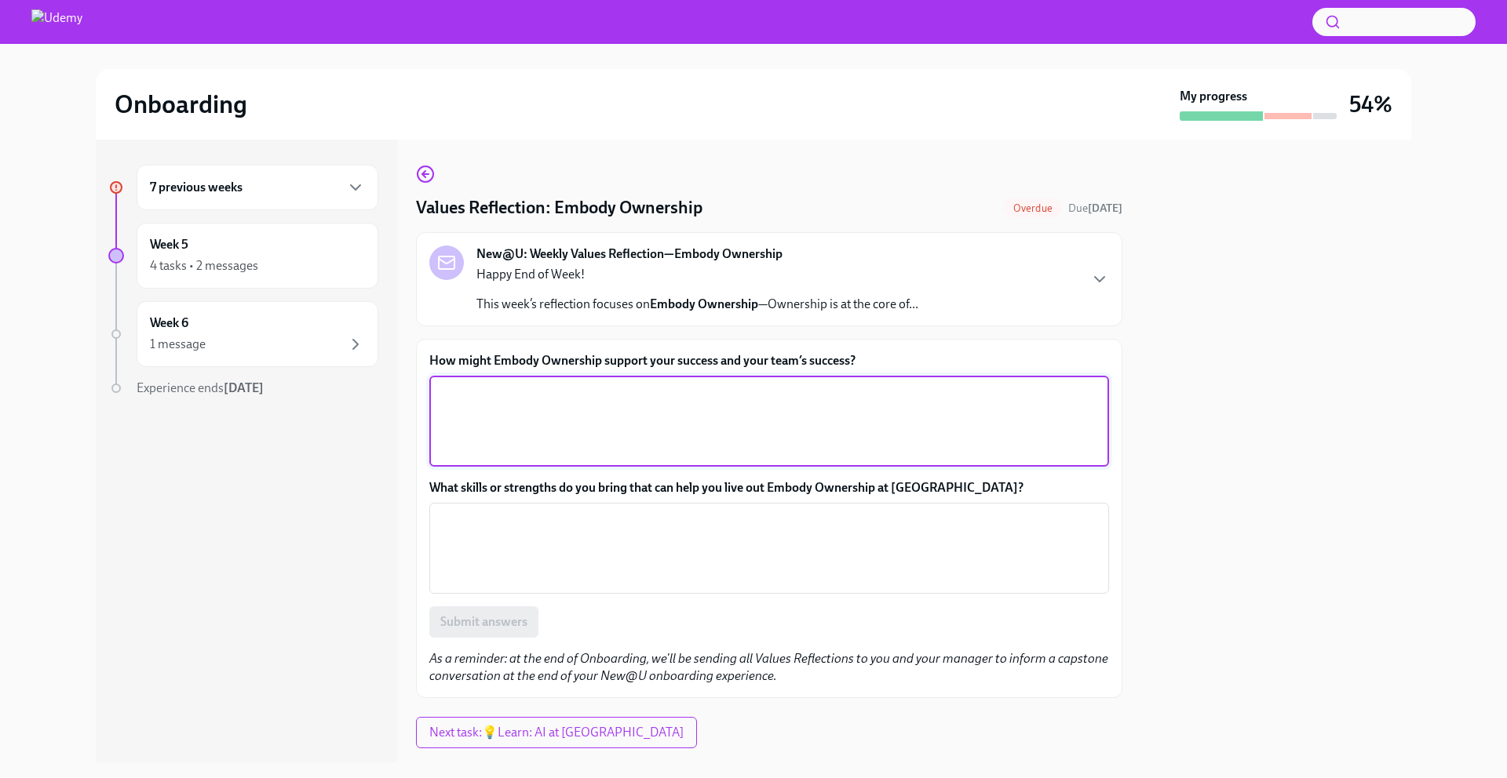
paste textarea "Embodying ownership means taking full responsibility for outcomes and believing…"
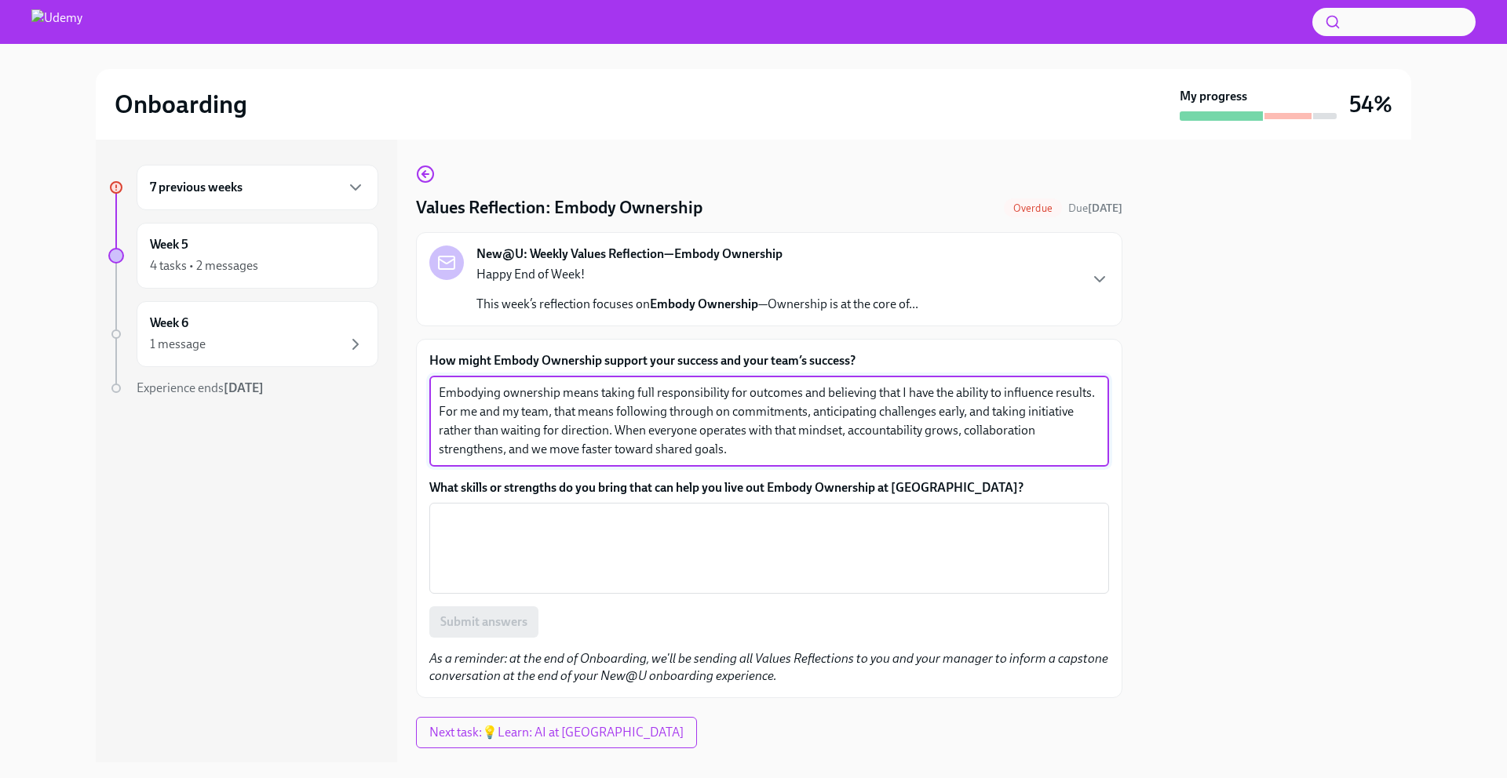
type textarea "Embodying ownership means taking full responsibility for outcomes and believing…"
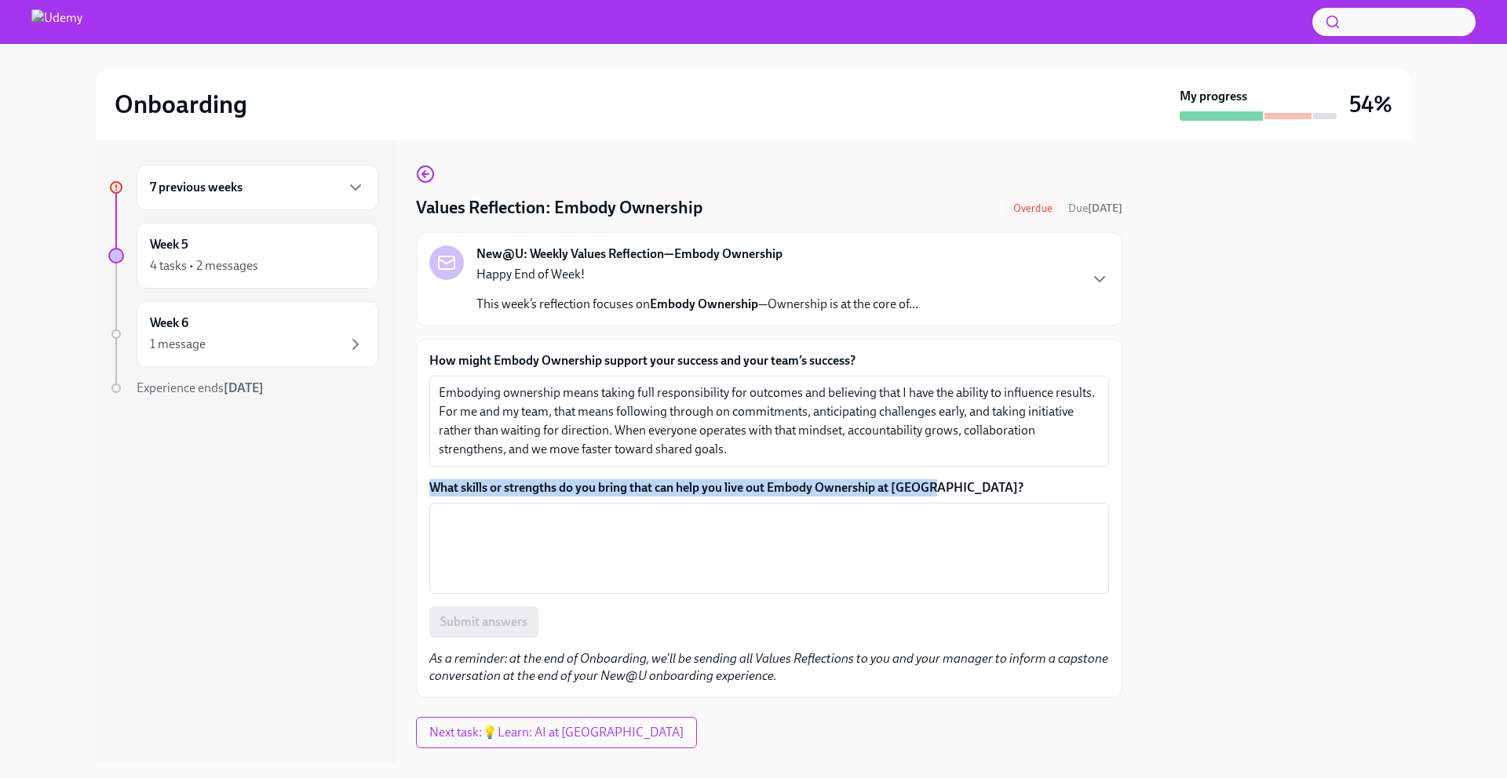
drag, startPoint x: 979, startPoint y: 491, endPoint x: 416, endPoint y: 482, distance: 562.7
click at [416, 482] on div "How might Embody Ownership support your success and your team’s success? Embody…" at bounding box center [769, 518] width 706 height 359
copy label "What skills or strengths do you bring that can help you live out Embody Ownersh…"
click at [575, 545] on textarea "What skills or strengths do you bring that can help you live out Embody Ownersh…" at bounding box center [769, 548] width 661 height 75
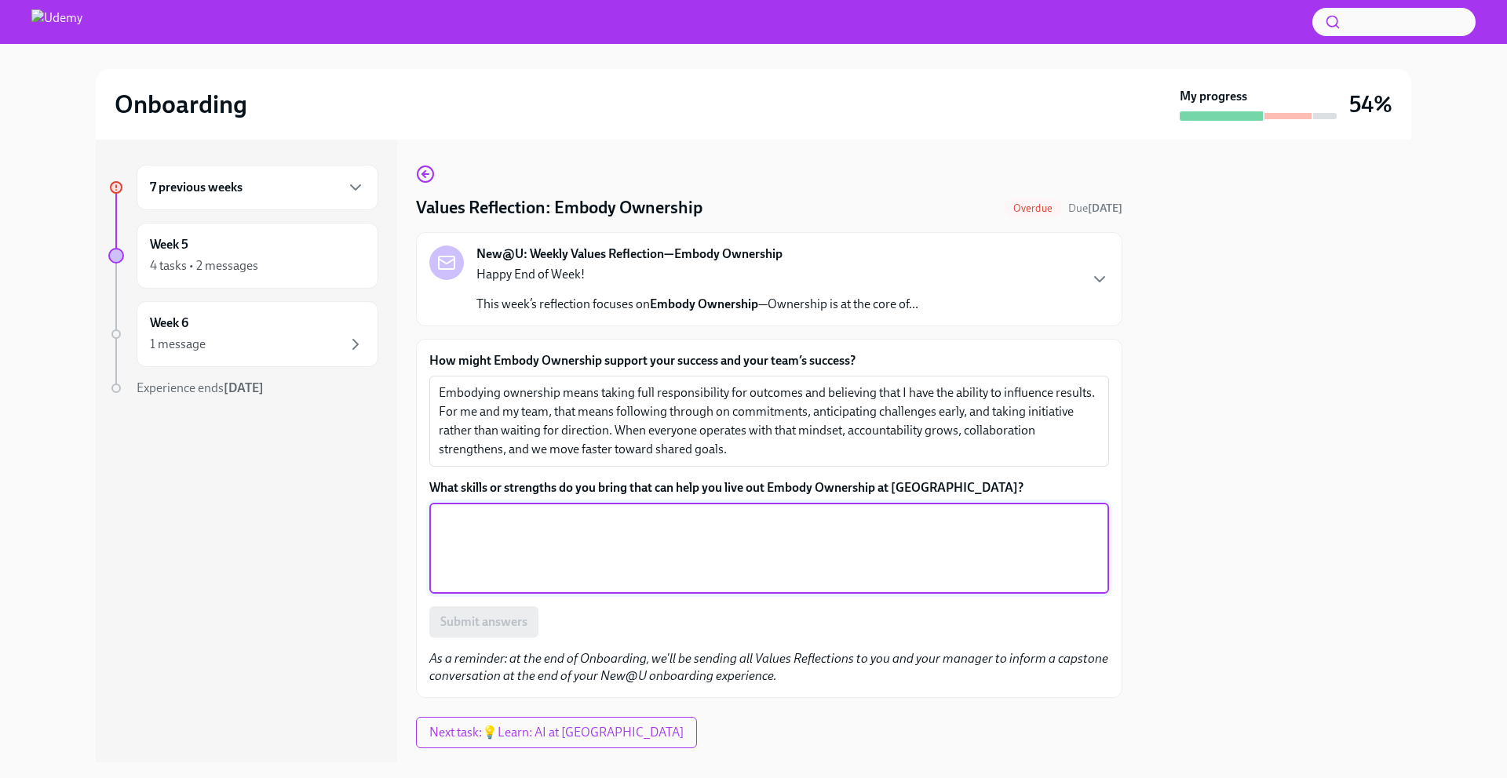
paste textarea "I bring a strong sense of accountability and follow-through. I take time to und…"
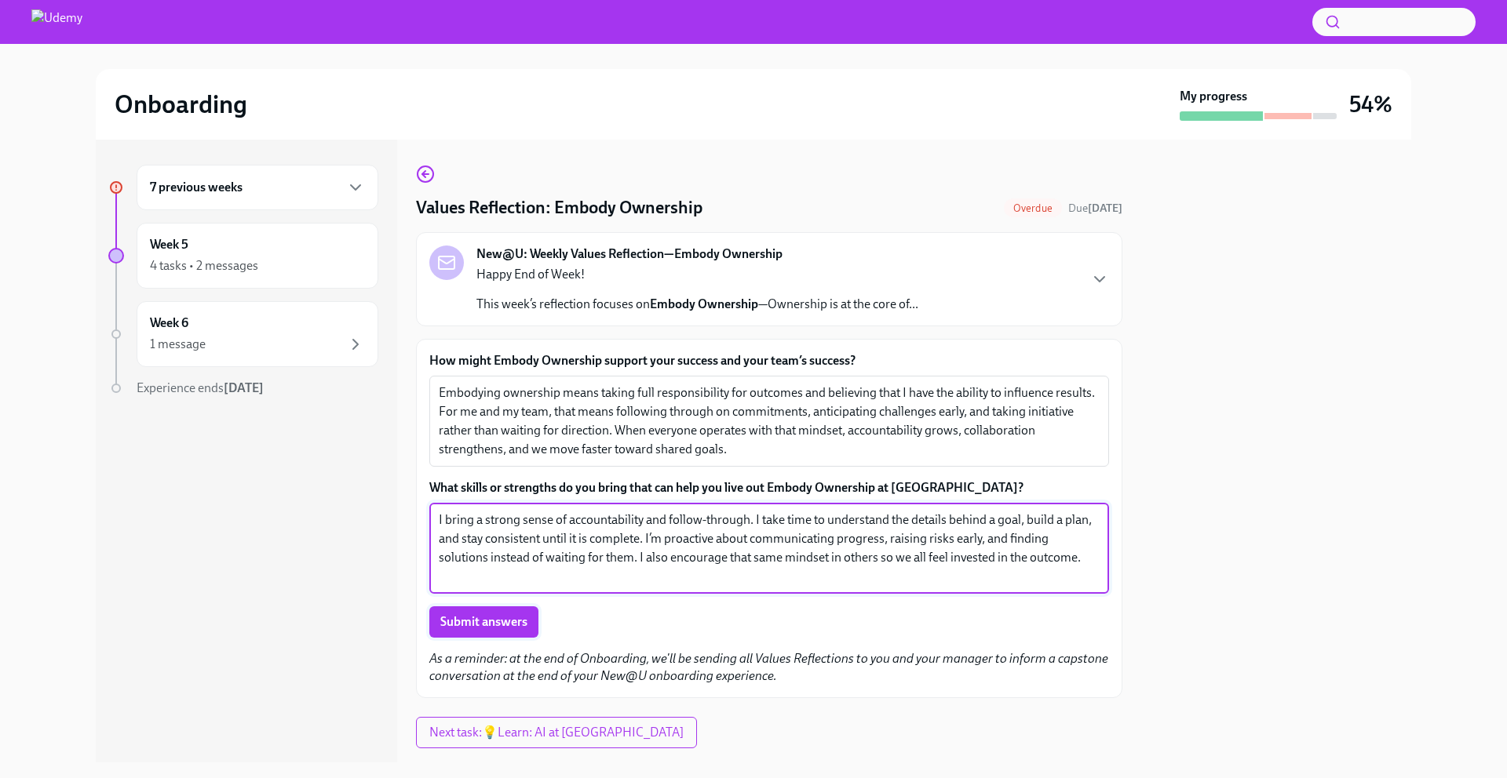
type textarea "I bring a strong sense of accountability and follow-through. I take time to und…"
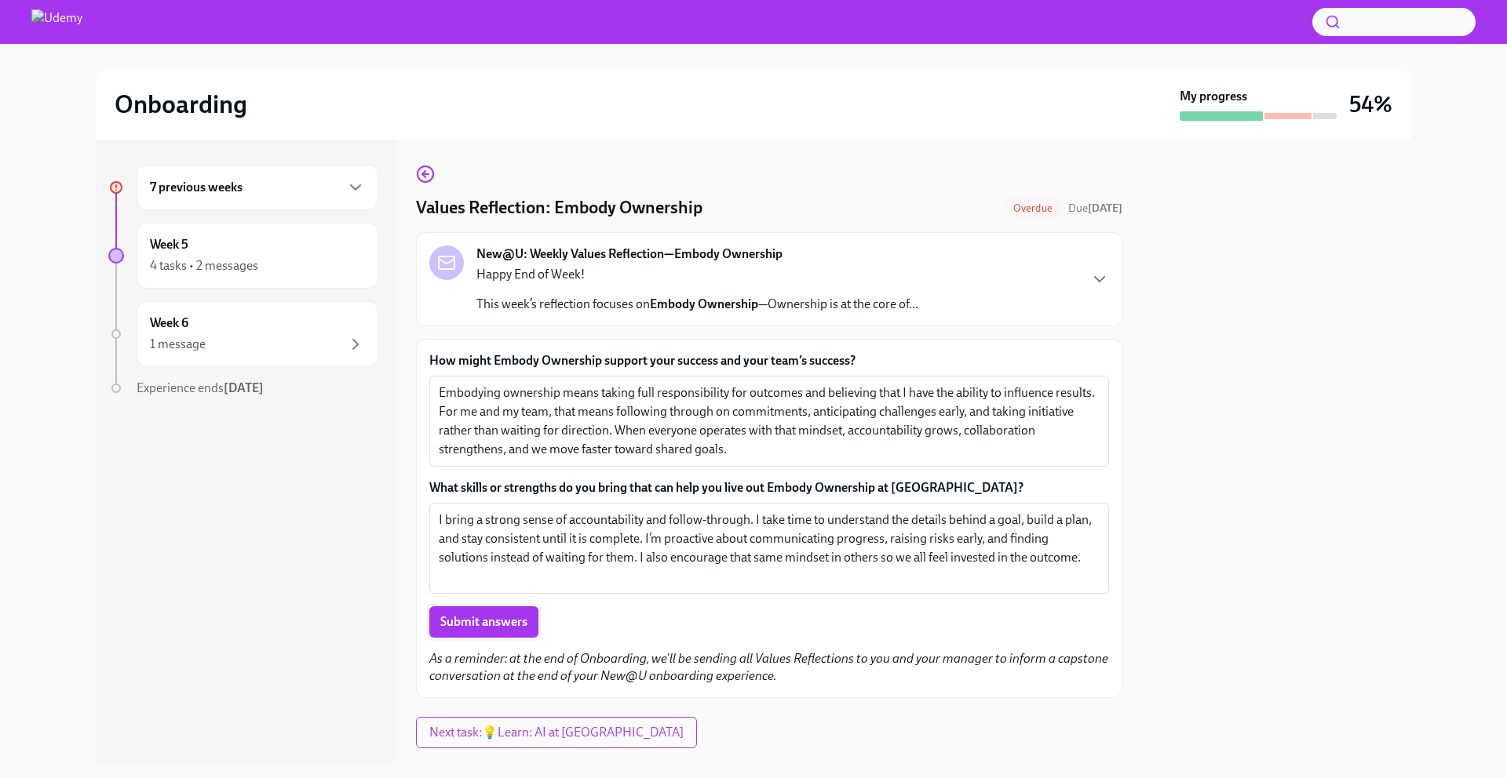
click at [463, 582] on span "Submit answers" at bounding box center [483, 622] width 87 height 16
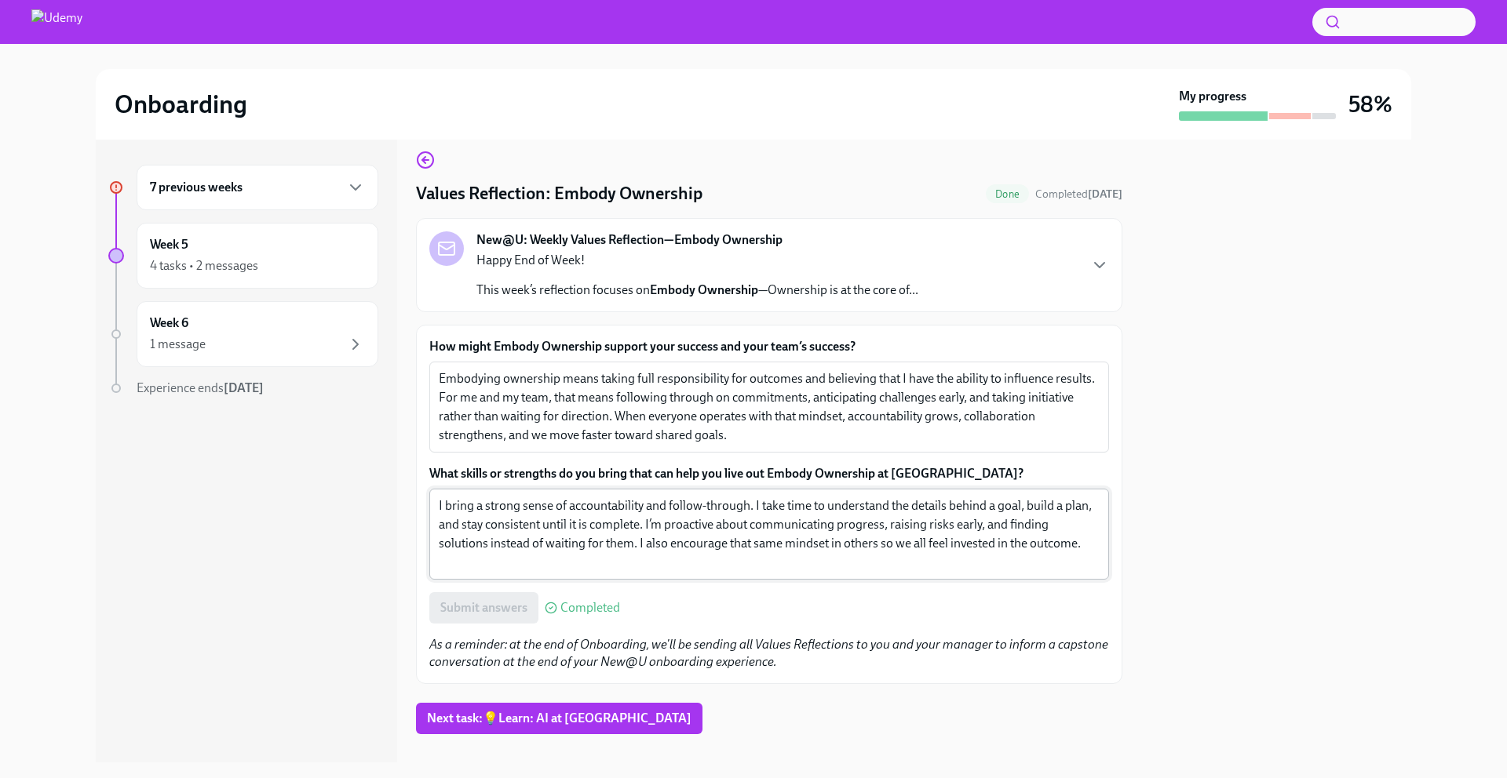
scroll to position [36, 0]
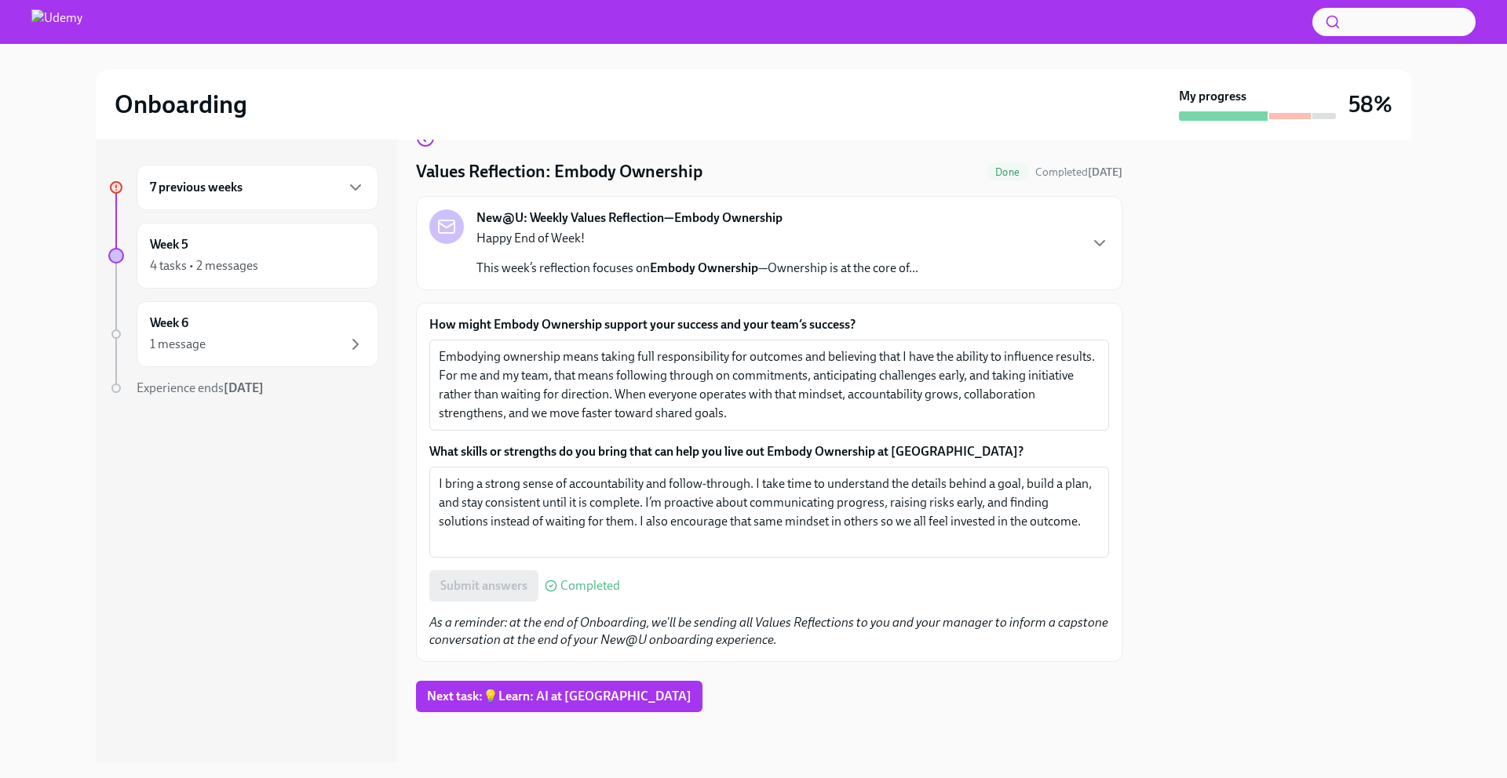
click at [315, 187] on div "7 previous weeks" at bounding box center [257, 187] width 215 height 19
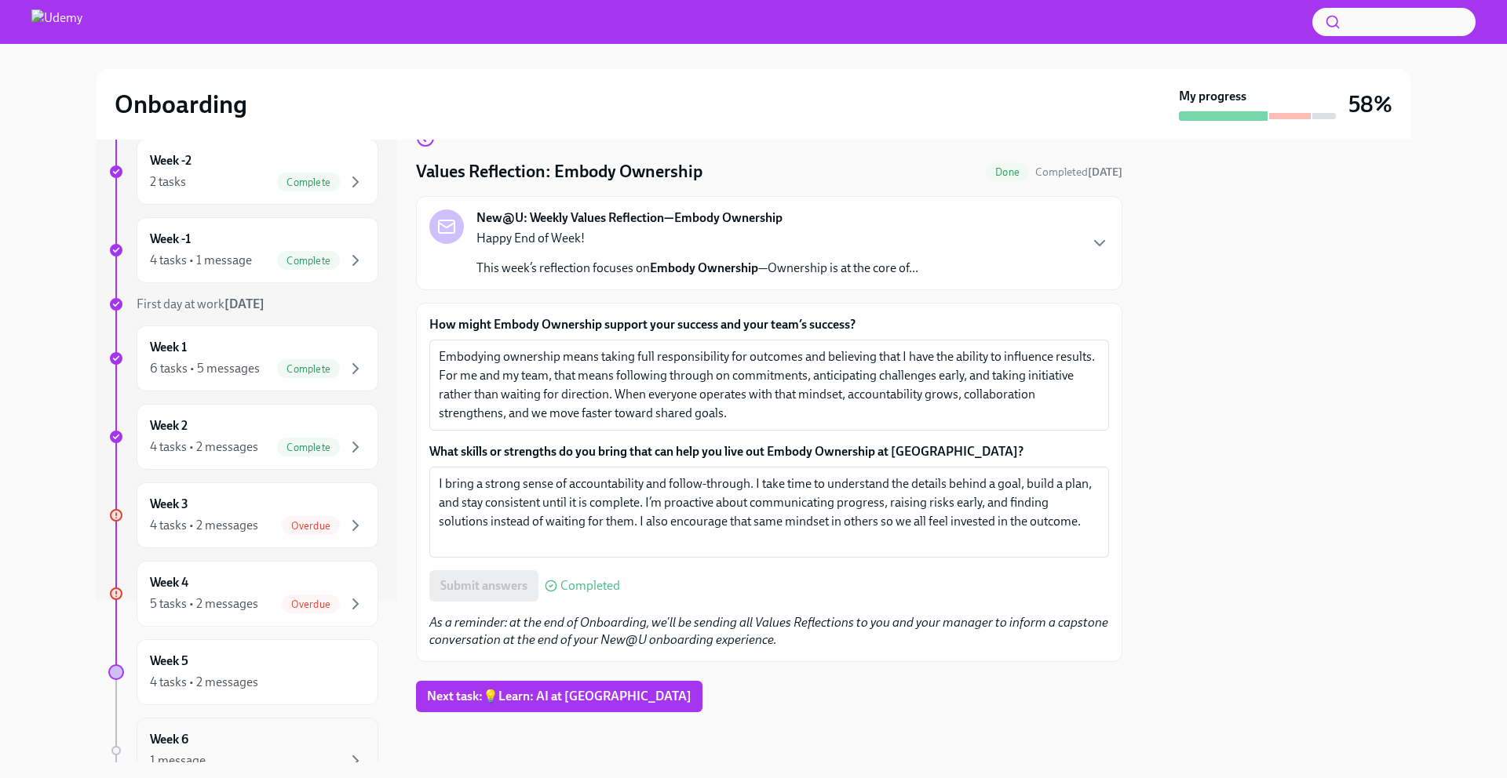
scroll to position [276, 0]
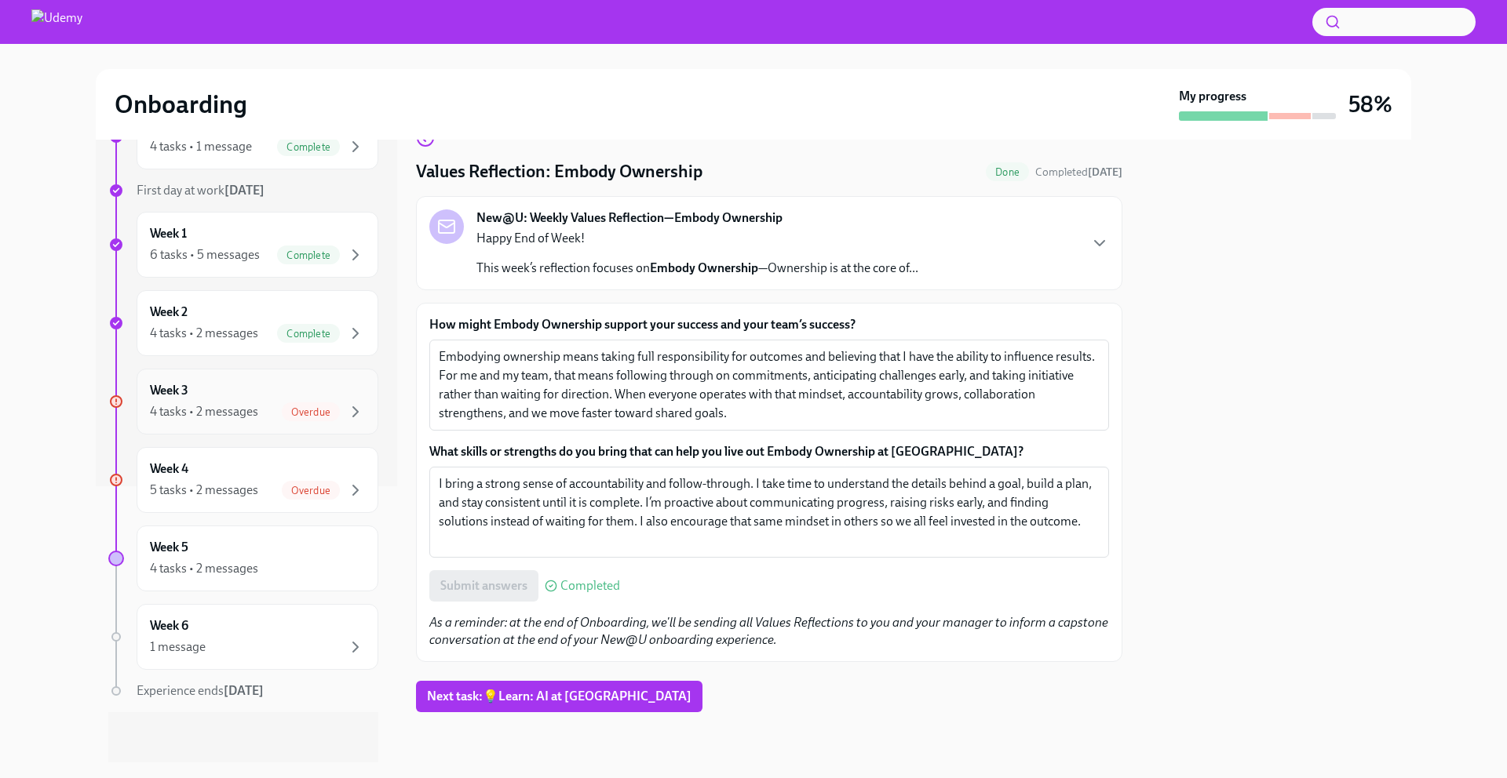
click at [301, 436] on div "7 previous weeks Week -3 1 task • 1 message Complete Week -2 2 tasks Complete W…" at bounding box center [243, 326] width 270 height 874
click at [302, 414] on span "Overdue" at bounding box center [311, 412] width 58 height 12
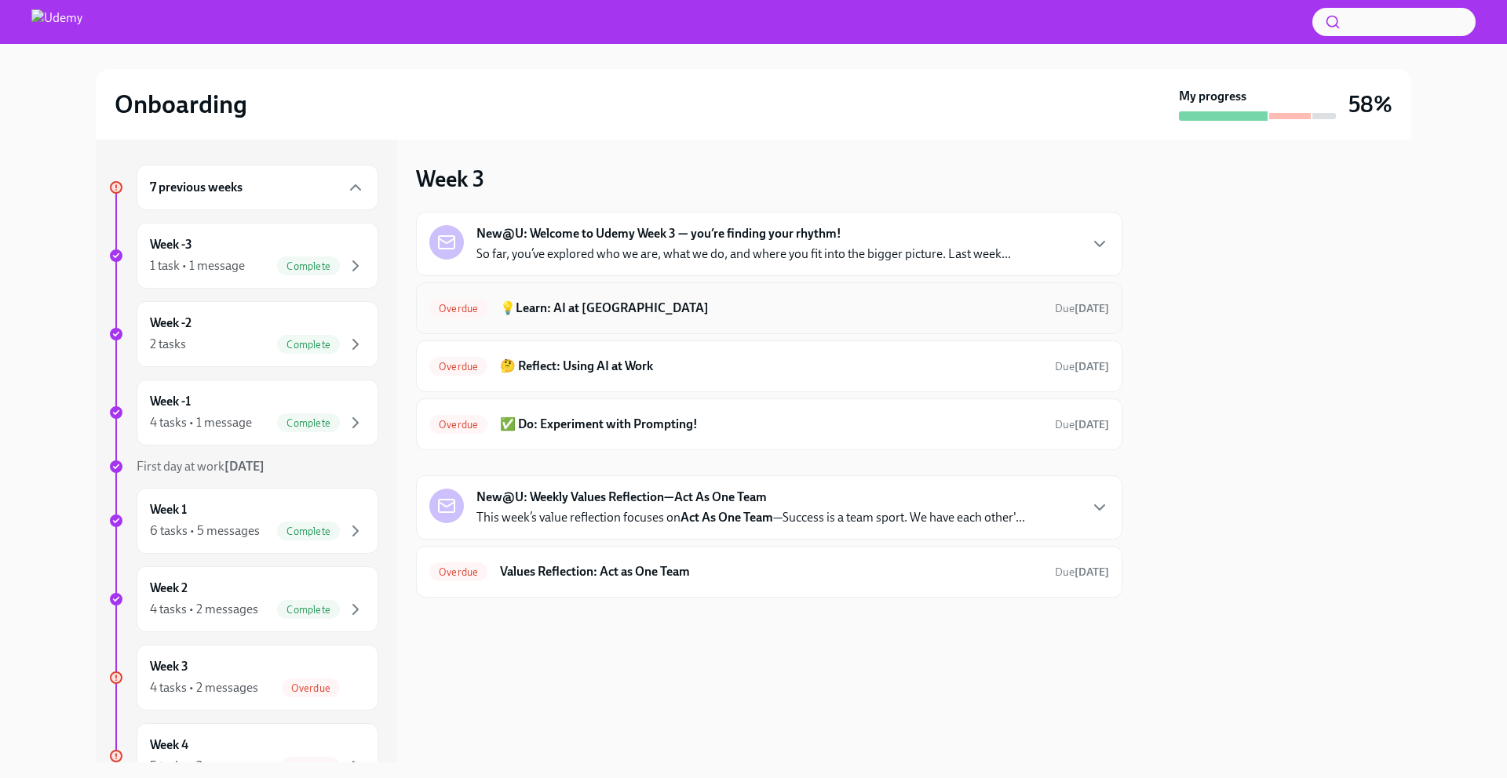
click at [868, 301] on h6 "💡Learn: AI at Udemy" at bounding box center [771, 308] width 542 height 17
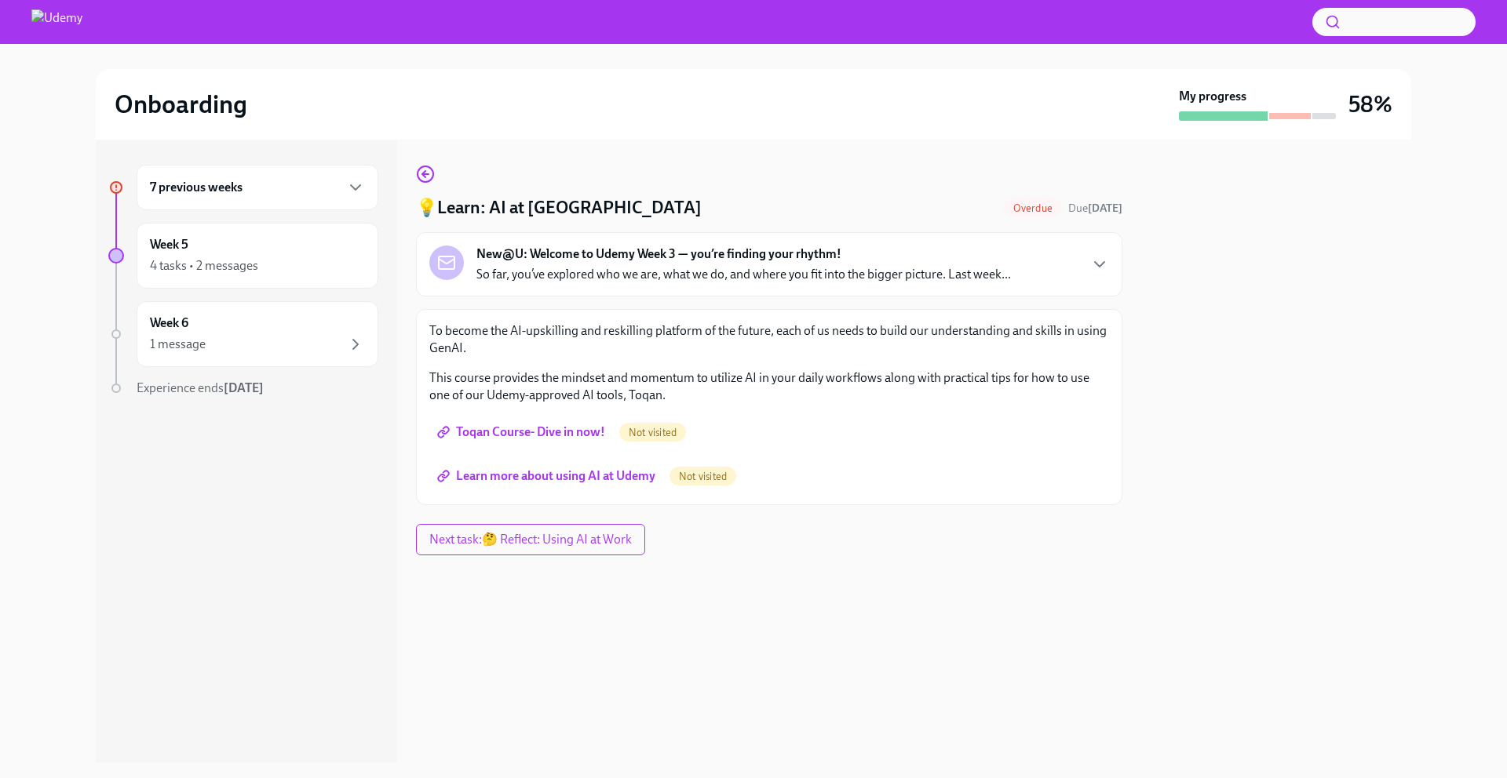
click at [564, 423] on link "Toqan Course- Dive in now!" at bounding box center [522, 432] width 187 height 31
click at [539, 478] on span "Learn more about using AI at Udemy" at bounding box center [547, 476] width 215 height 16
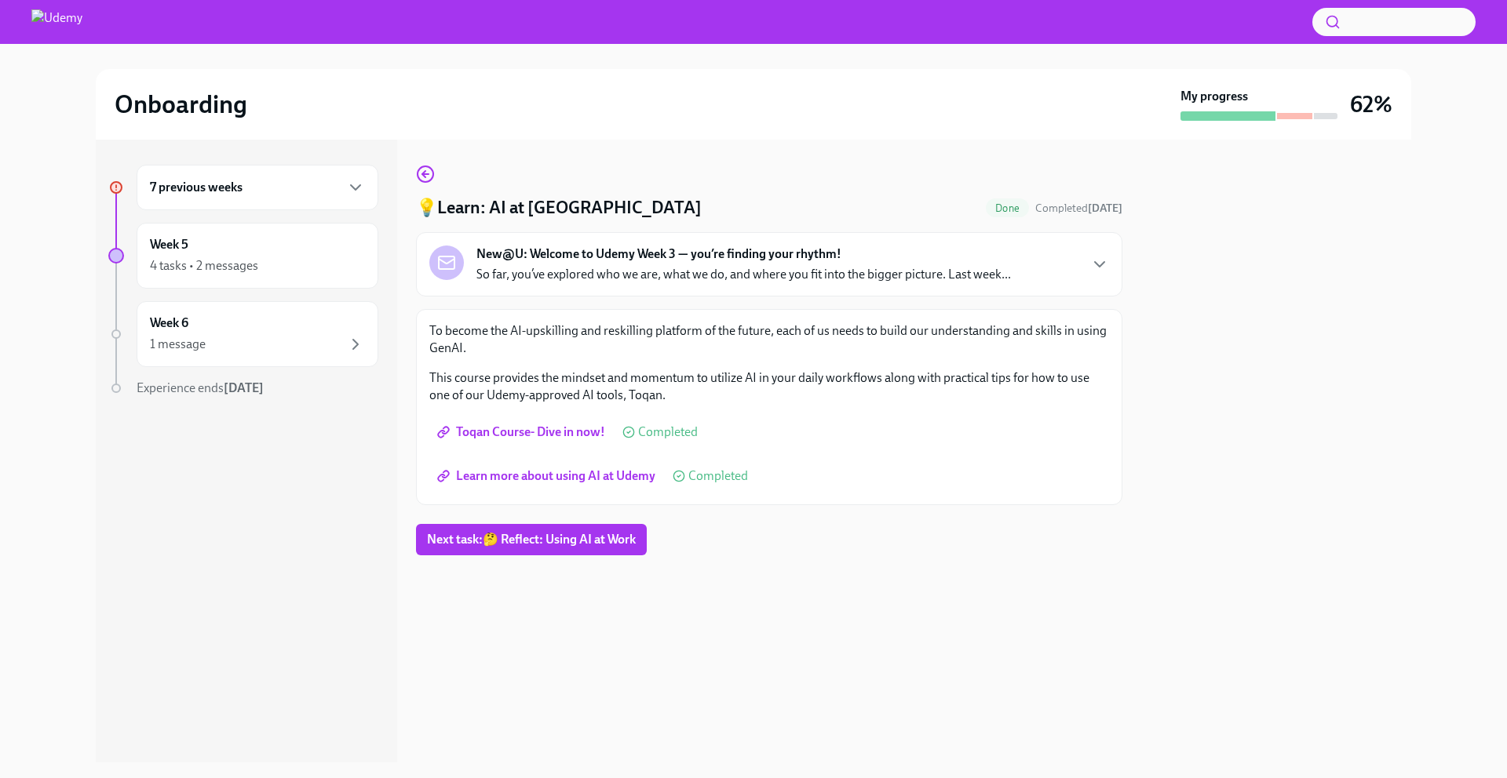
click at [521, 477] on span "Learn more about using AI at Udemy" at bounding box center [547, 476] width 215 height 16
click at [268, 198] on div "7 previous weeks" at bounding box center [258, 188] width 242 height 46
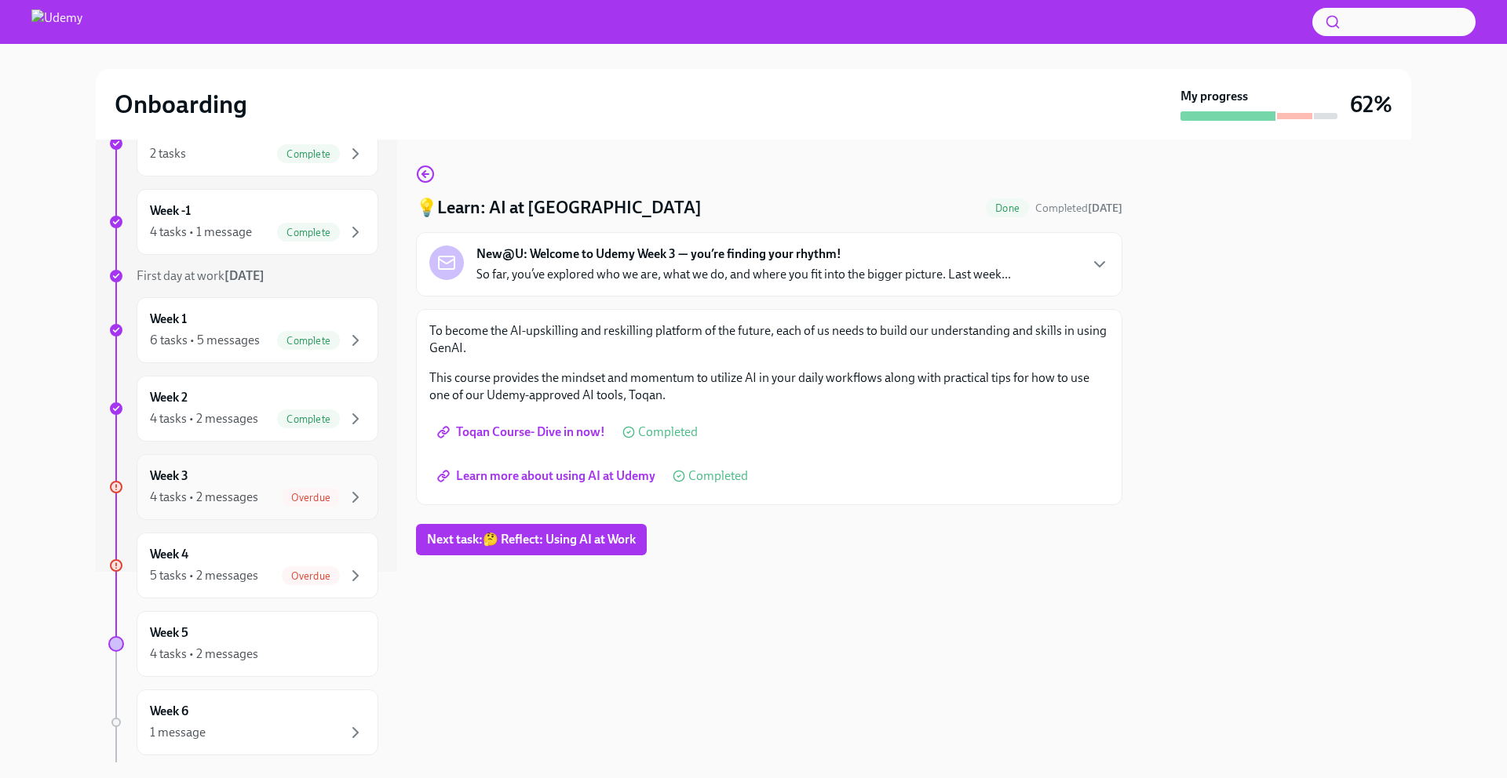
scroll to position [276, 0]
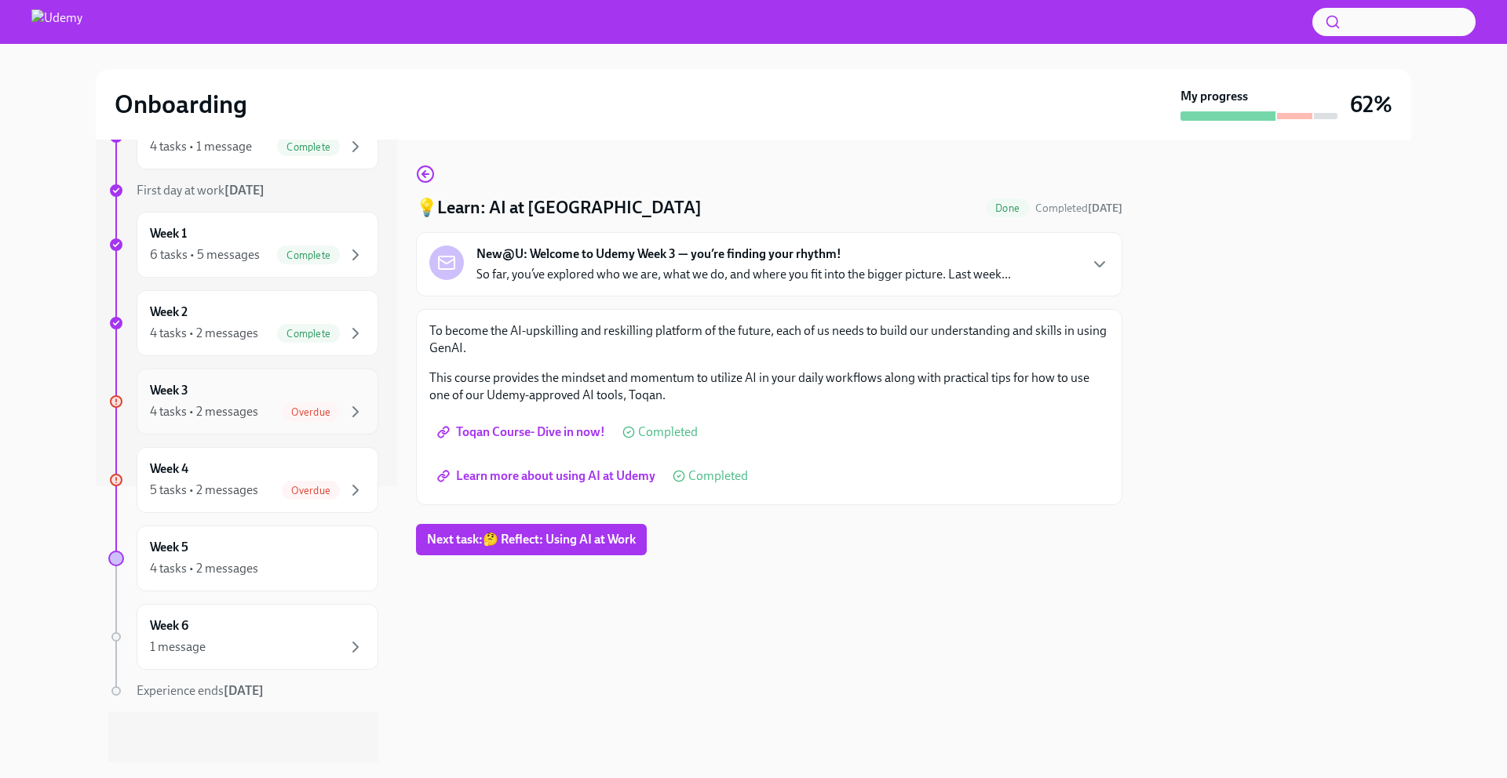
click at [242, 410] on div "4 tasks • 2 messages" at bounding box center [204, 411] width 108 height 17
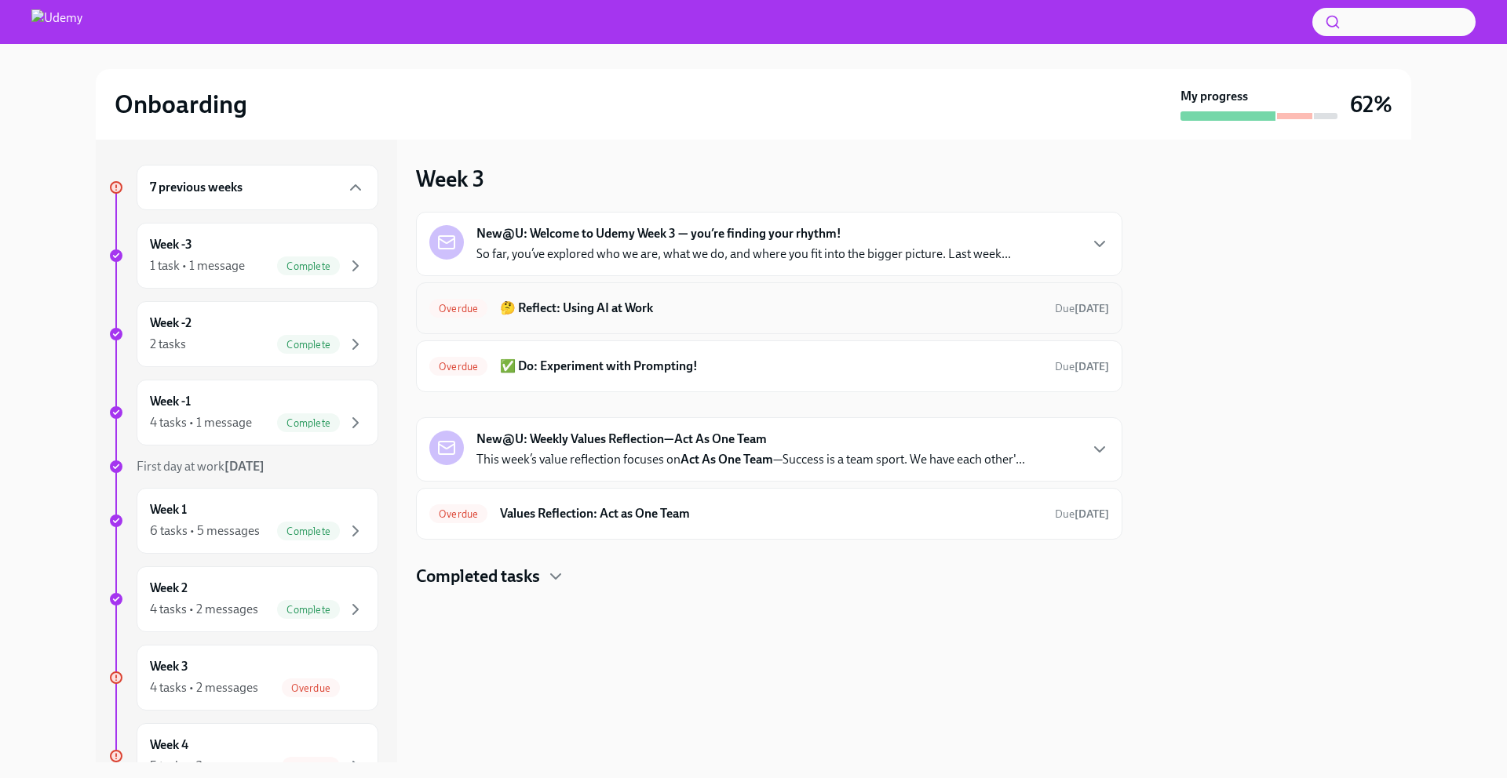
click at [632, 296] on div "Overdue 🤔 Reflect: Using AI at Work Due 9 days ago" at bounding box center [769, 308] width 680 height 25
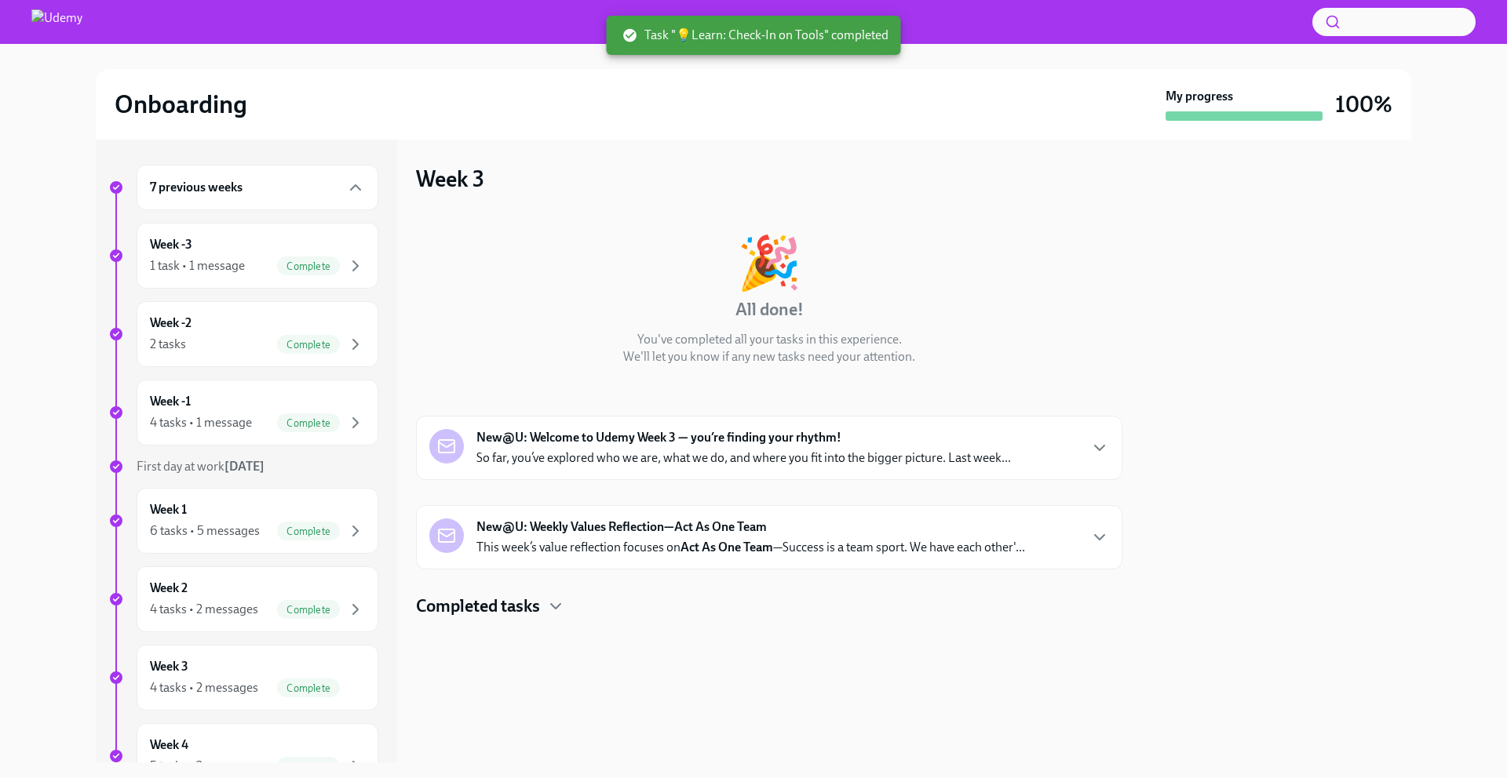
click at [66, 18] on img at bounding box center [56, 21] width 51 height 25
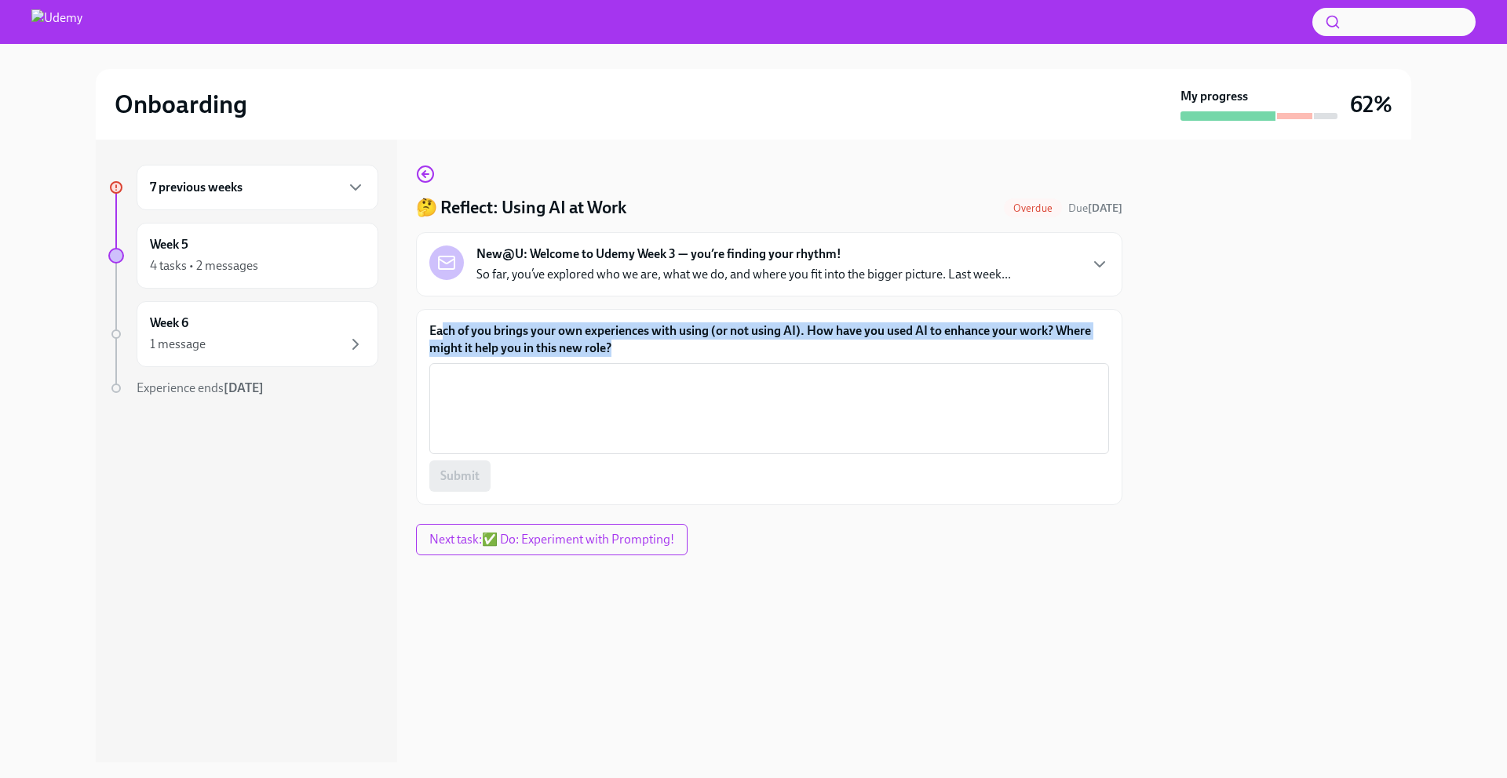
drag, startPoint x: 642, startPoint y: 347, endPoint x: 444, endPoint y: 334, distance: 198.1
click at [444, 334] on label "Each of you brings your own experiences with using (or not using AI). How have …" at bounding box center [769, 340] width 680 height 35
copy label "ch of you brings your own experiences with using (or not using AI). How have yo…"
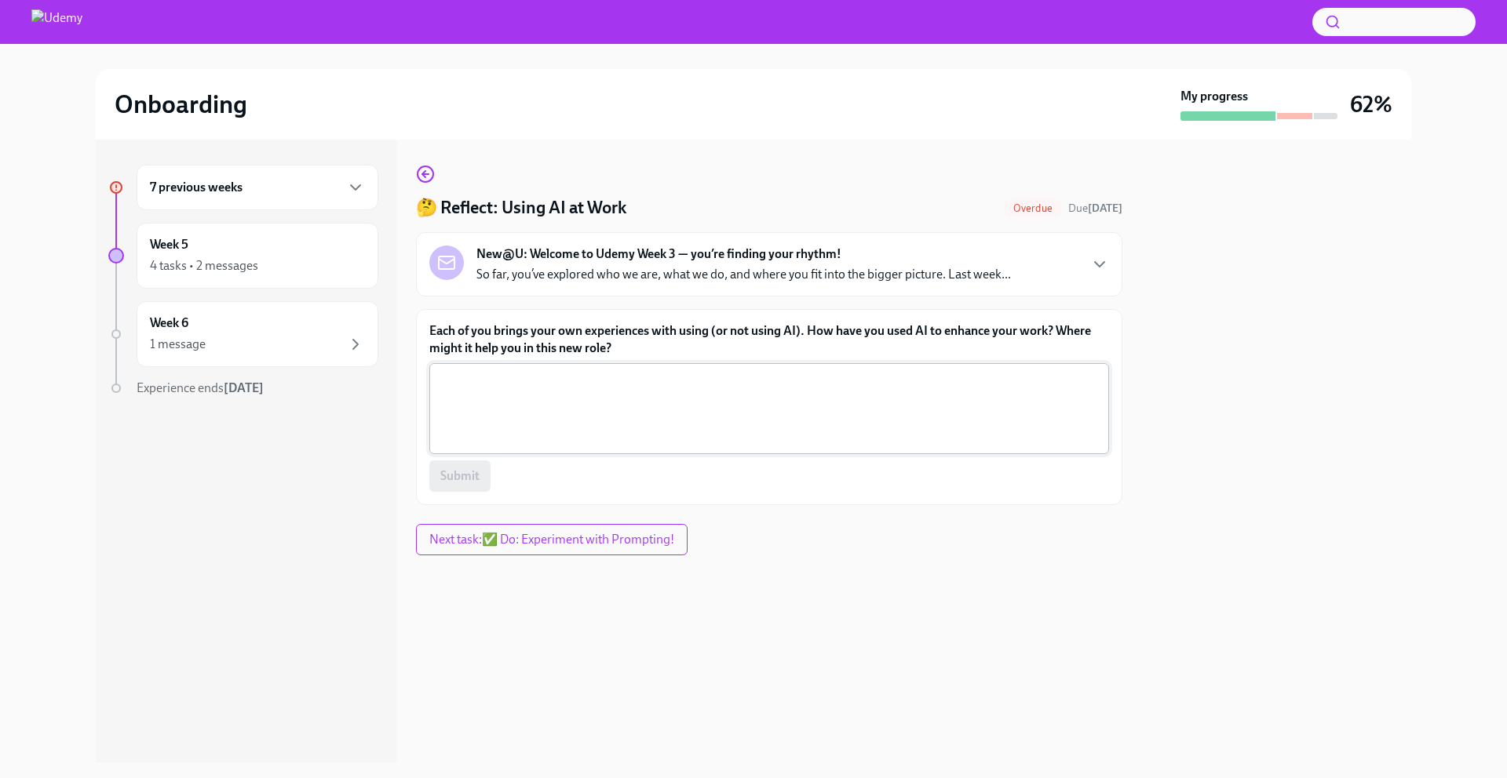
click at [588, 406] on textarea "Each of you brings your own experiences with using (or not using AI). How have …" at bounding box center [769, 408] width 661 height 75
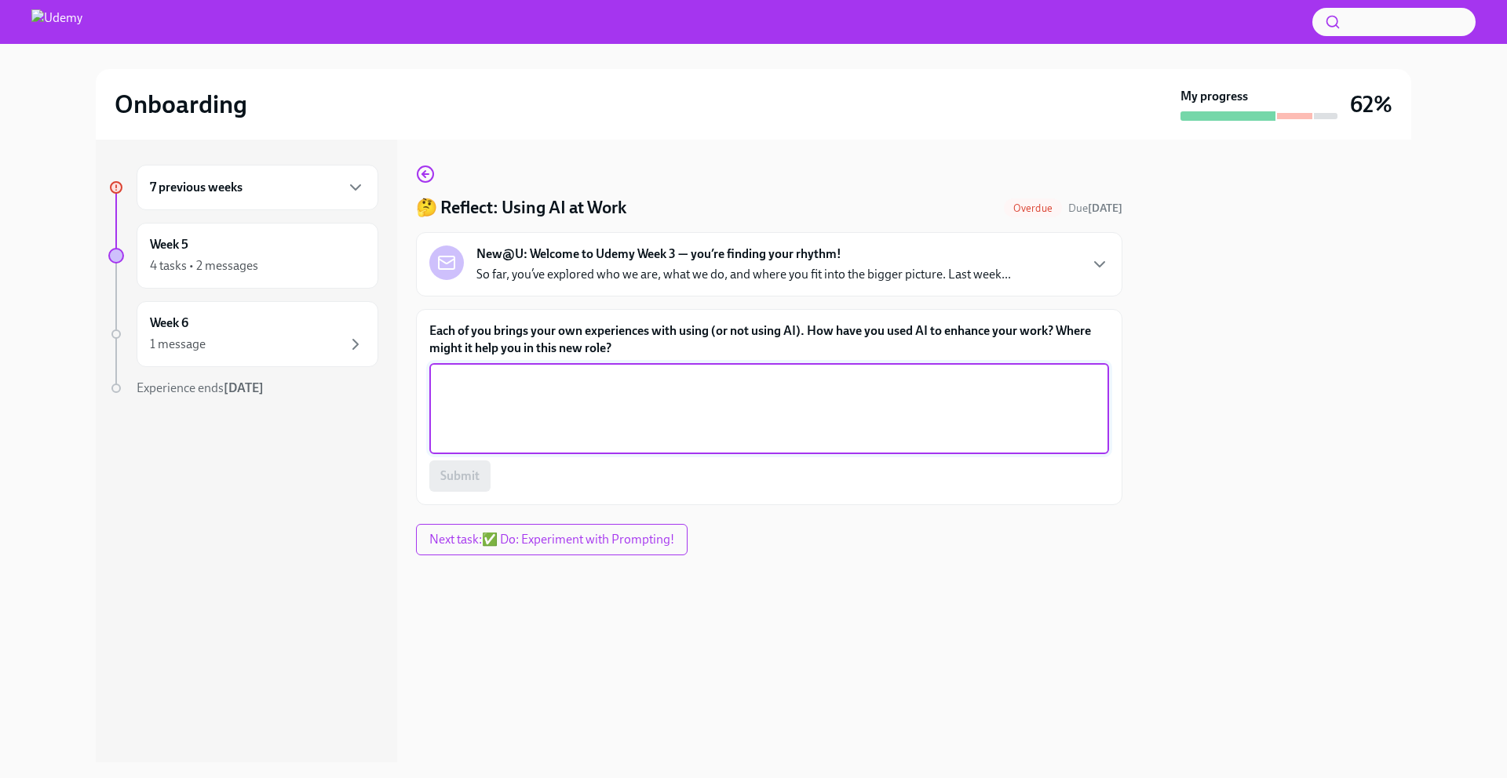
paste textarea "I’ve used AI to work smarter and faster, especially in research and outreach. I…"
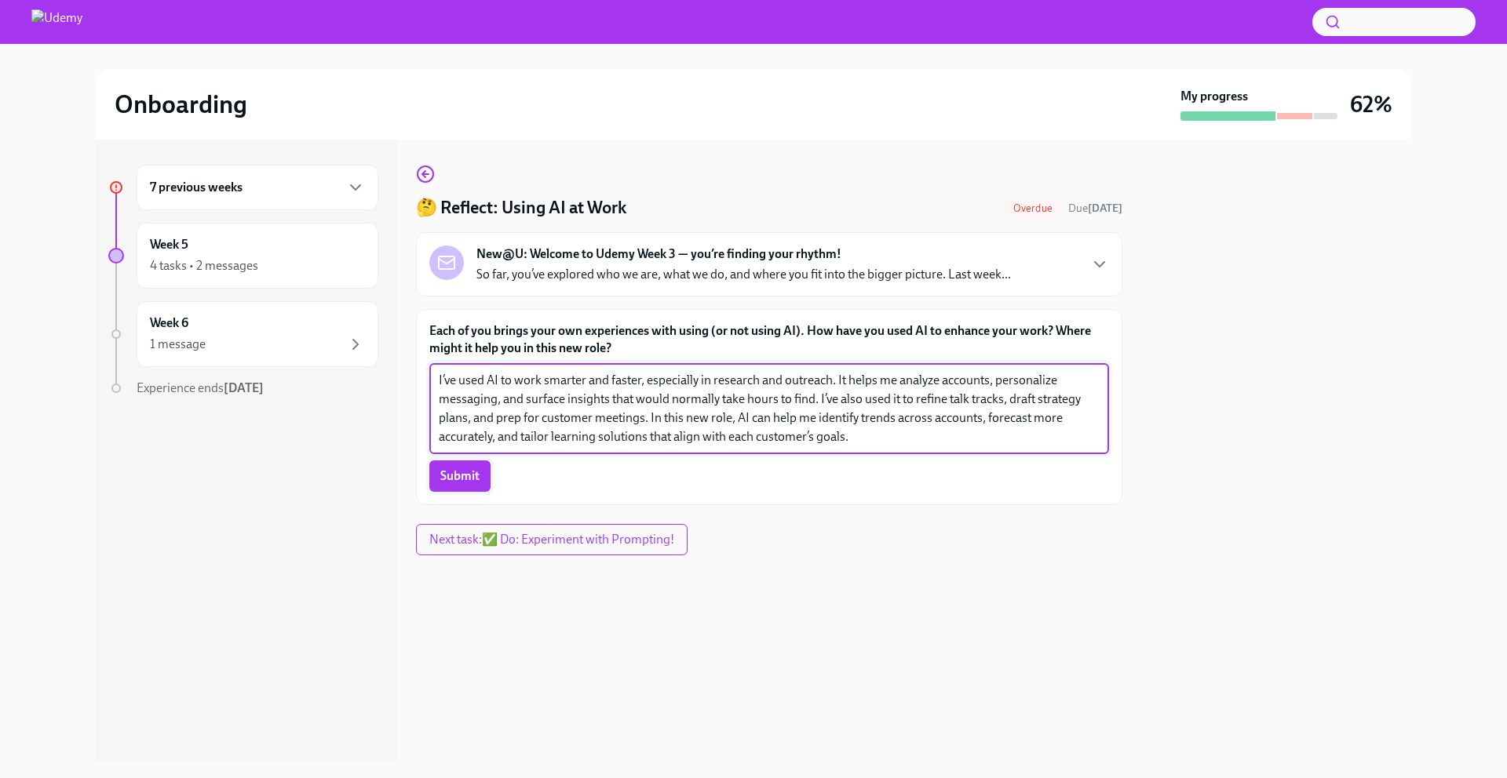
type textarea "I’ve used AI to work smarter and faster, especially in research and outreach. I…"
click at [464, 476] on span "Submit" at bounding box center [459, 476] width 39 height 16
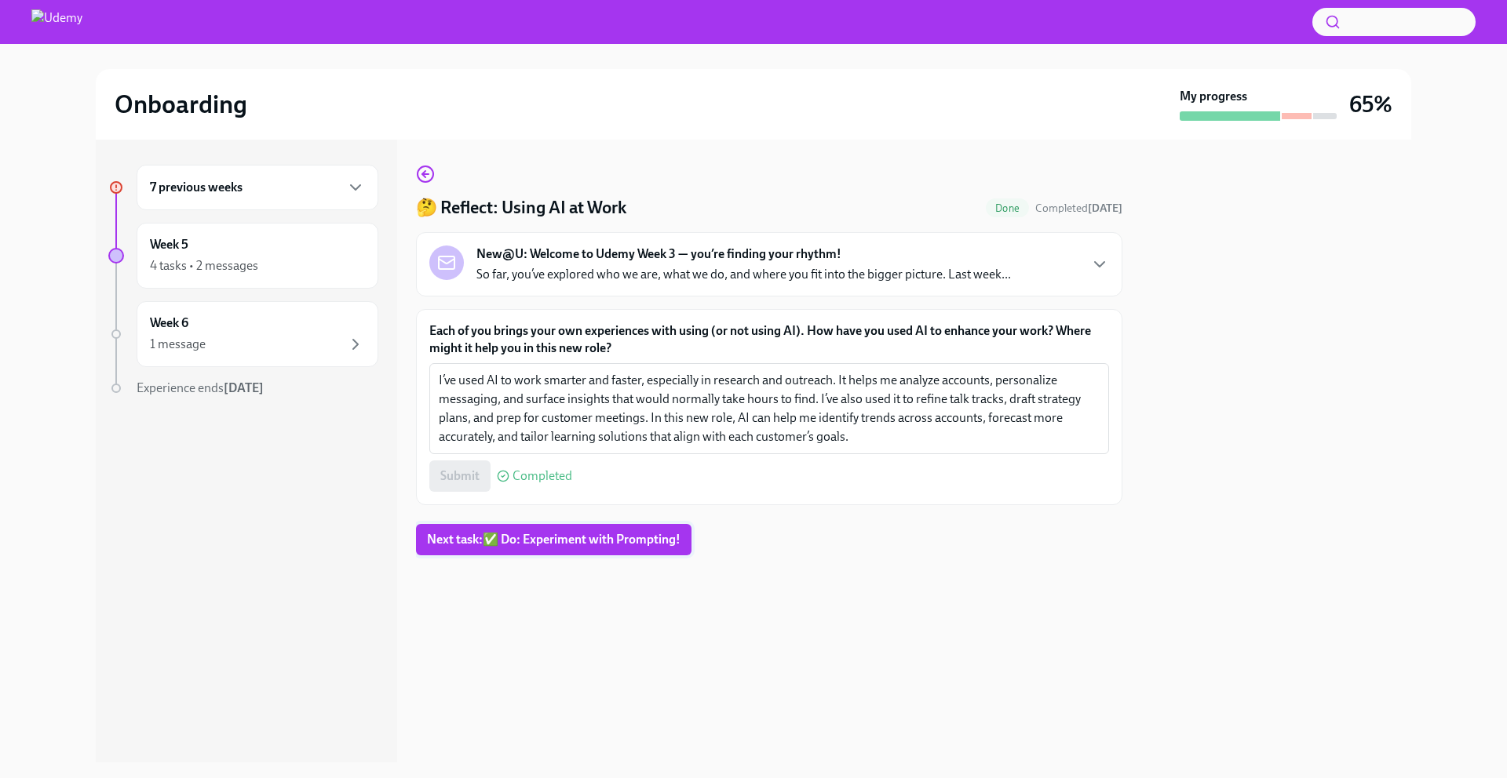
click at [556, 542] on span "Next task : ✅ Do: Experiment with Prompting!" at bounding box center [553, 540] width 253 height 16
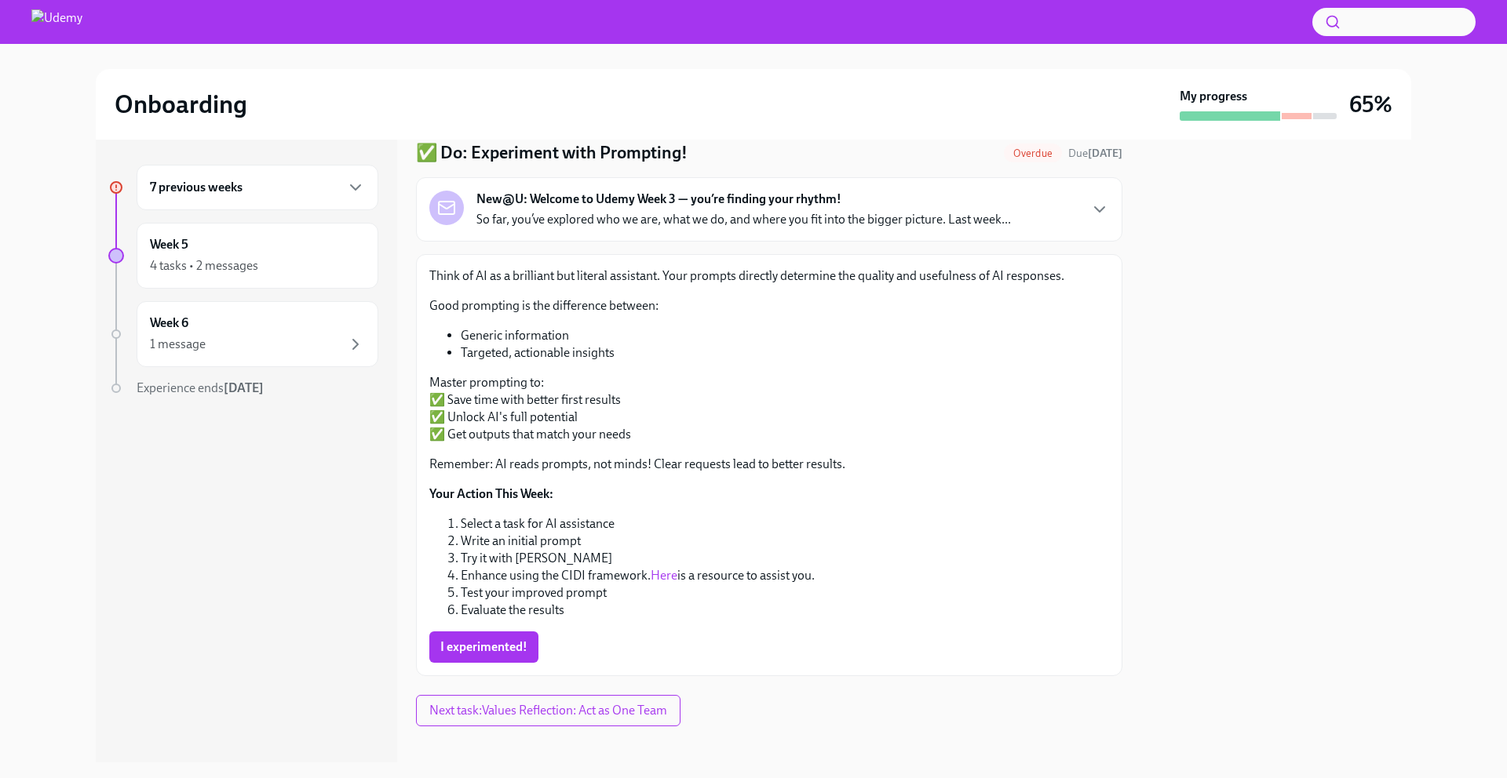
scroll to position [69, 0]
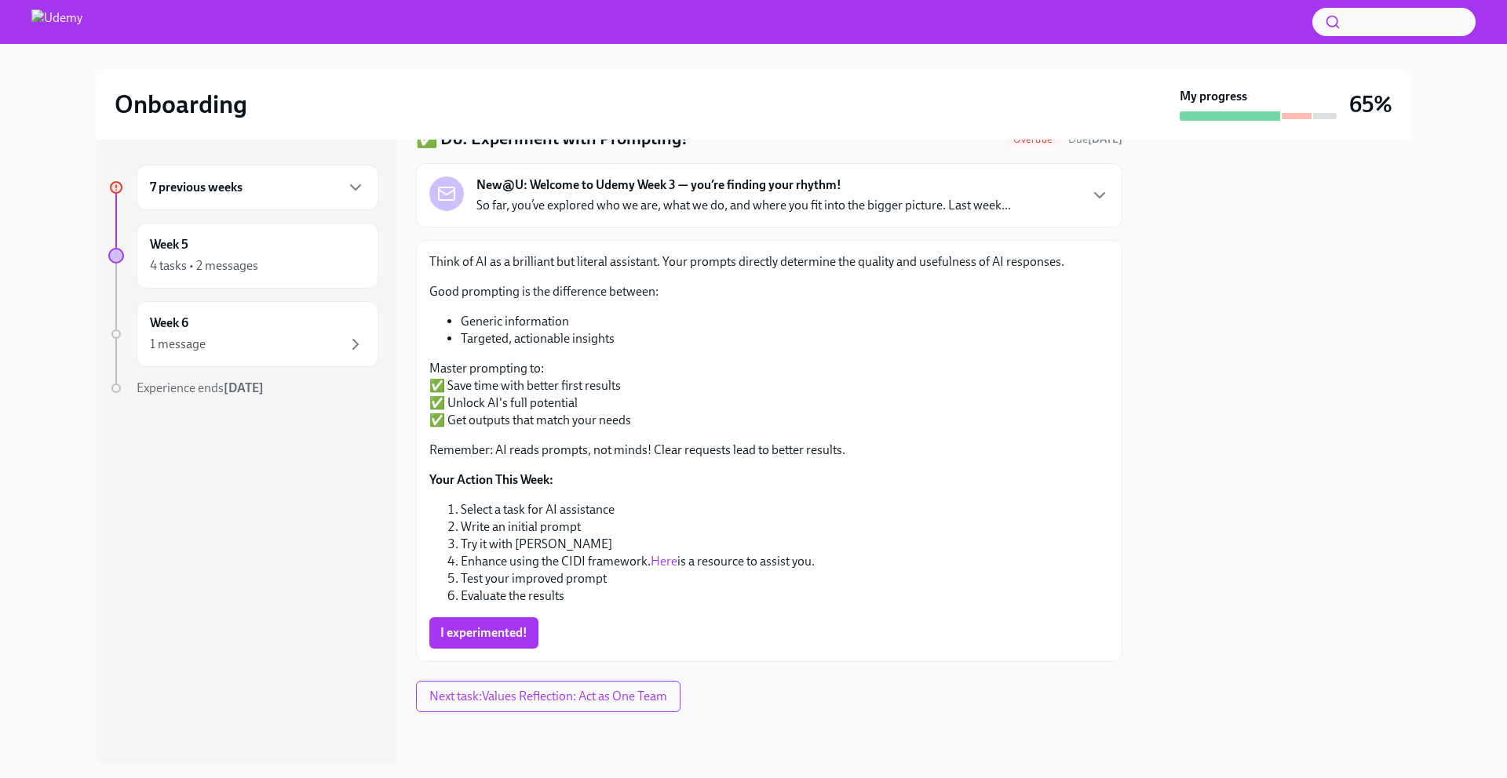
click at [487, 622] on button "I experimented!" at bounding box center [483, 633] width 109 height 31
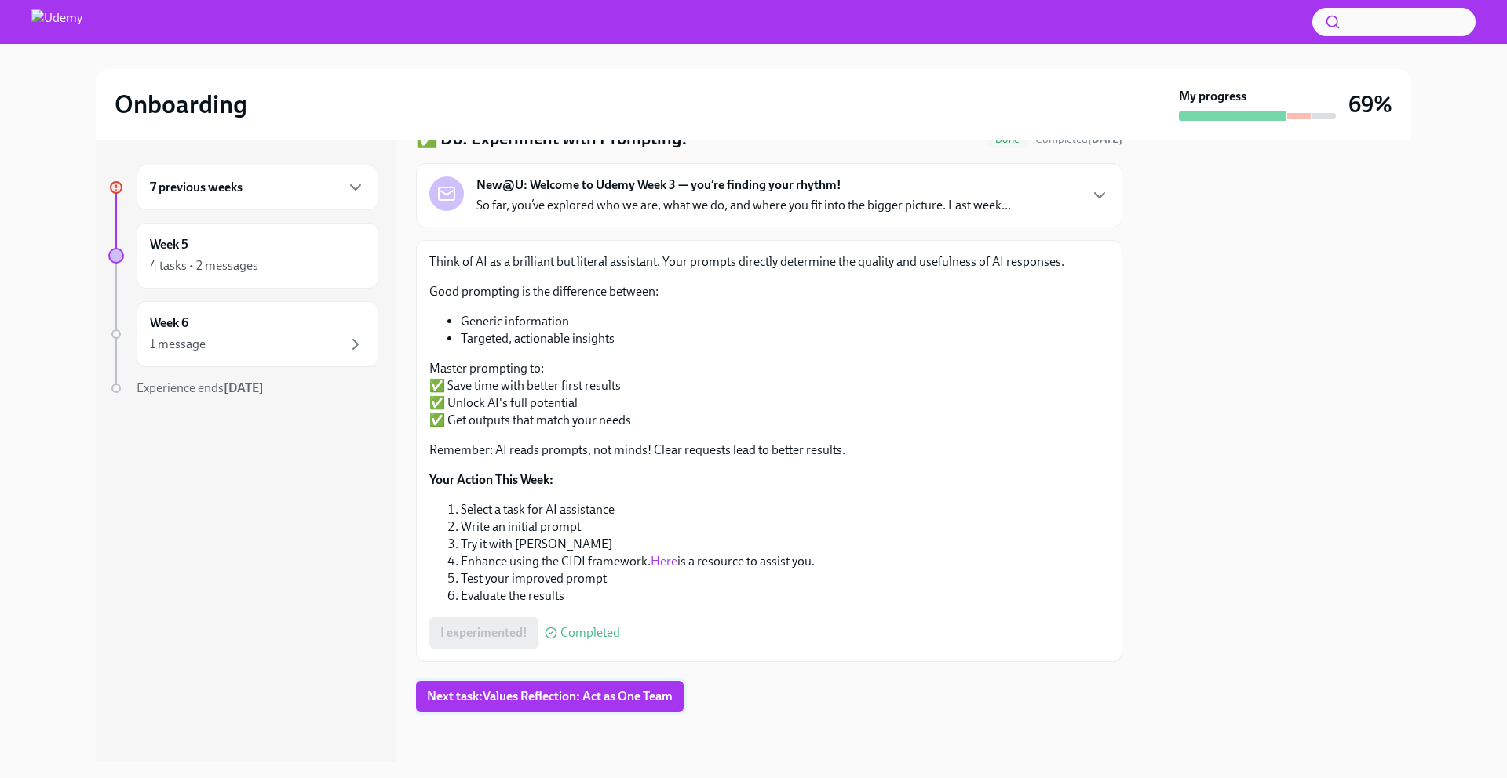
click at [535, 687] on button "Next task : Values Reflection: Act as One Team" at bounding box center [550, 696] width 268 height 31
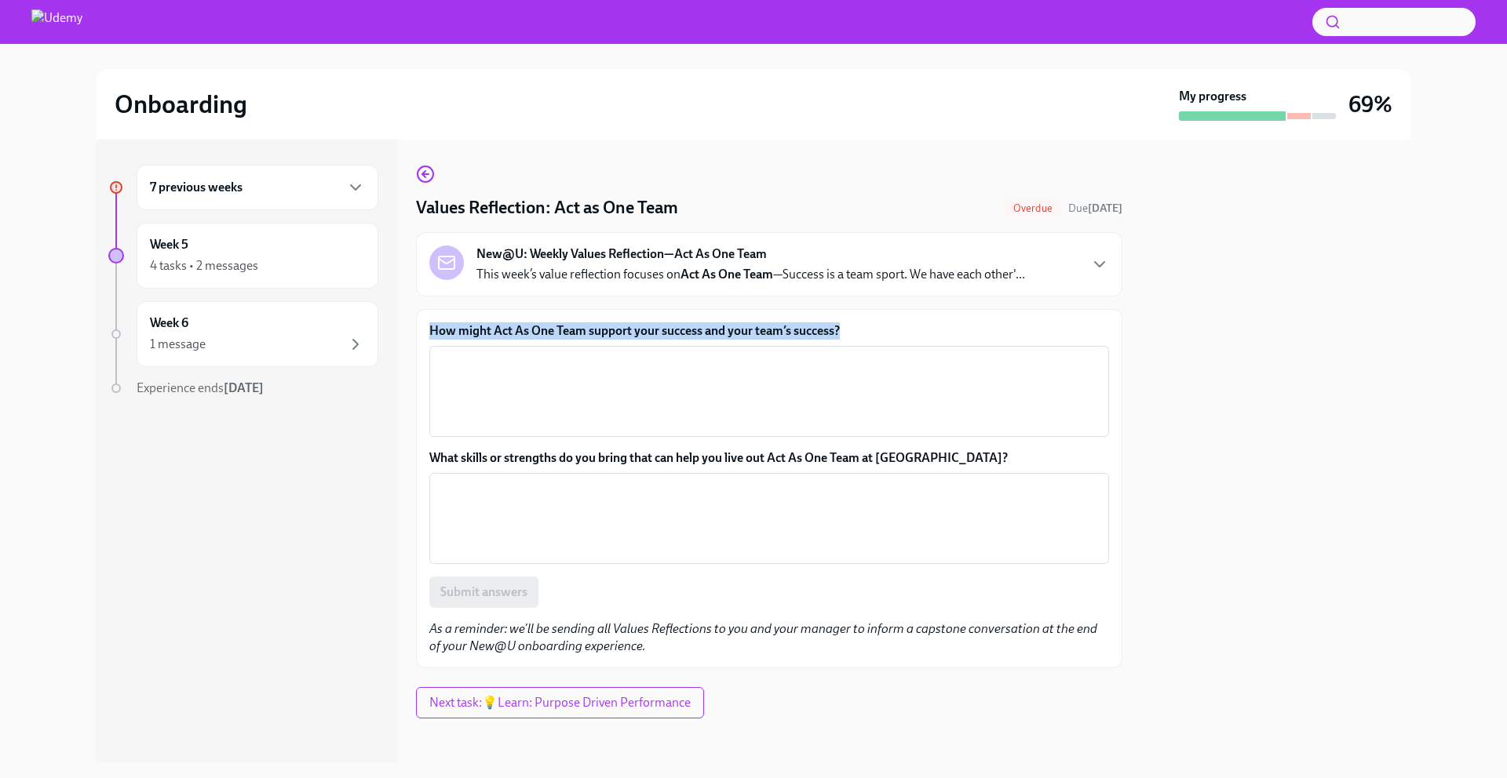
drag, startPoint x: 913, startPoint y: 323, endPoint x: 461, endPoint y: 320, distance: 452.0
click at [461, 320] on div "How might Act As One Team support your success and your team’s success? x ​ Wha…" at bounding box center [769, 488] width 706 height 359
copy label "How might Act As One Team support your success and your team’s success?"
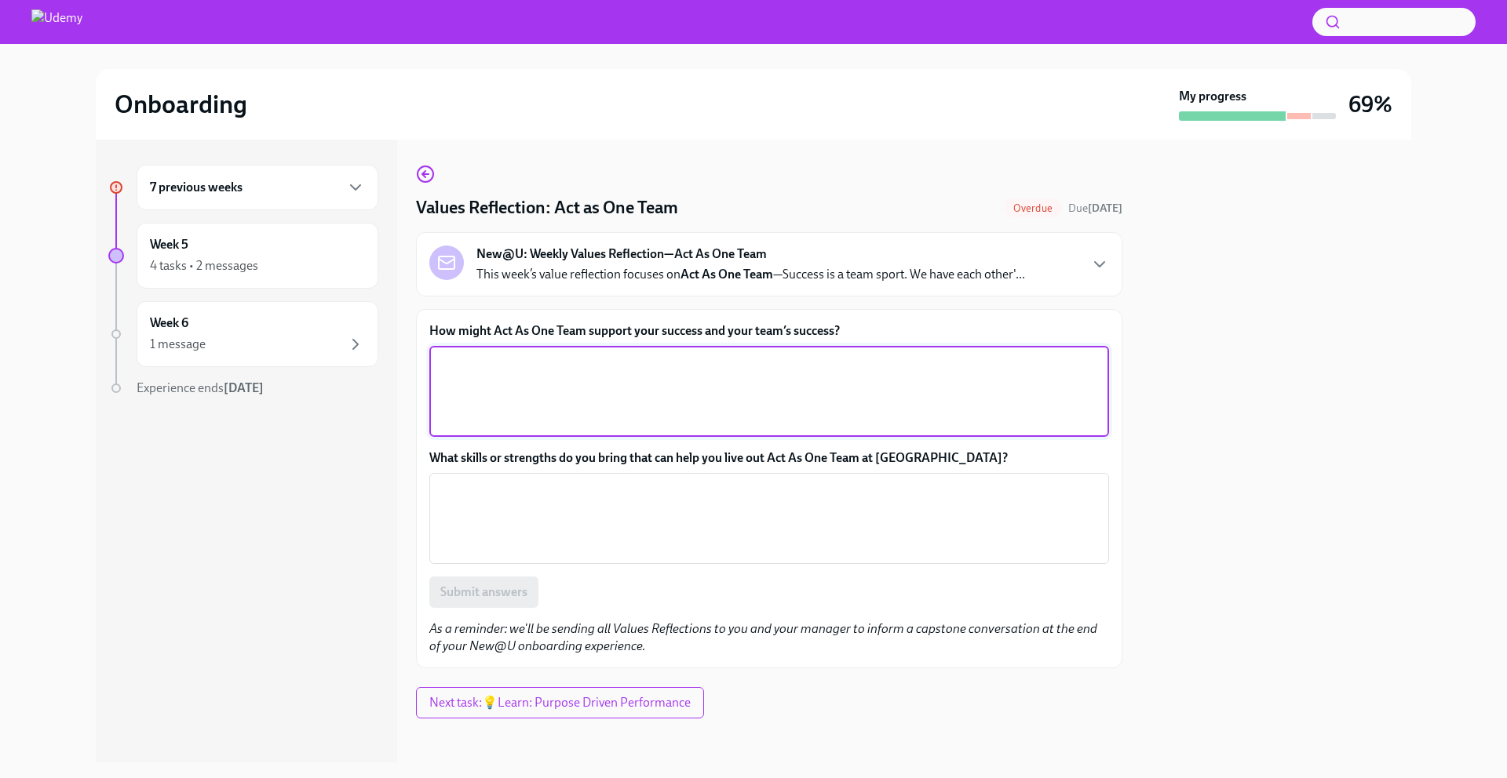
click at [523, 385] on textarea "How might Act As One Team support your success and your team’s success?" at bounding box center [769, 391] width 661 height 75
paste textarea "Acting as one team means trusting that we win together, not individually. For m…"
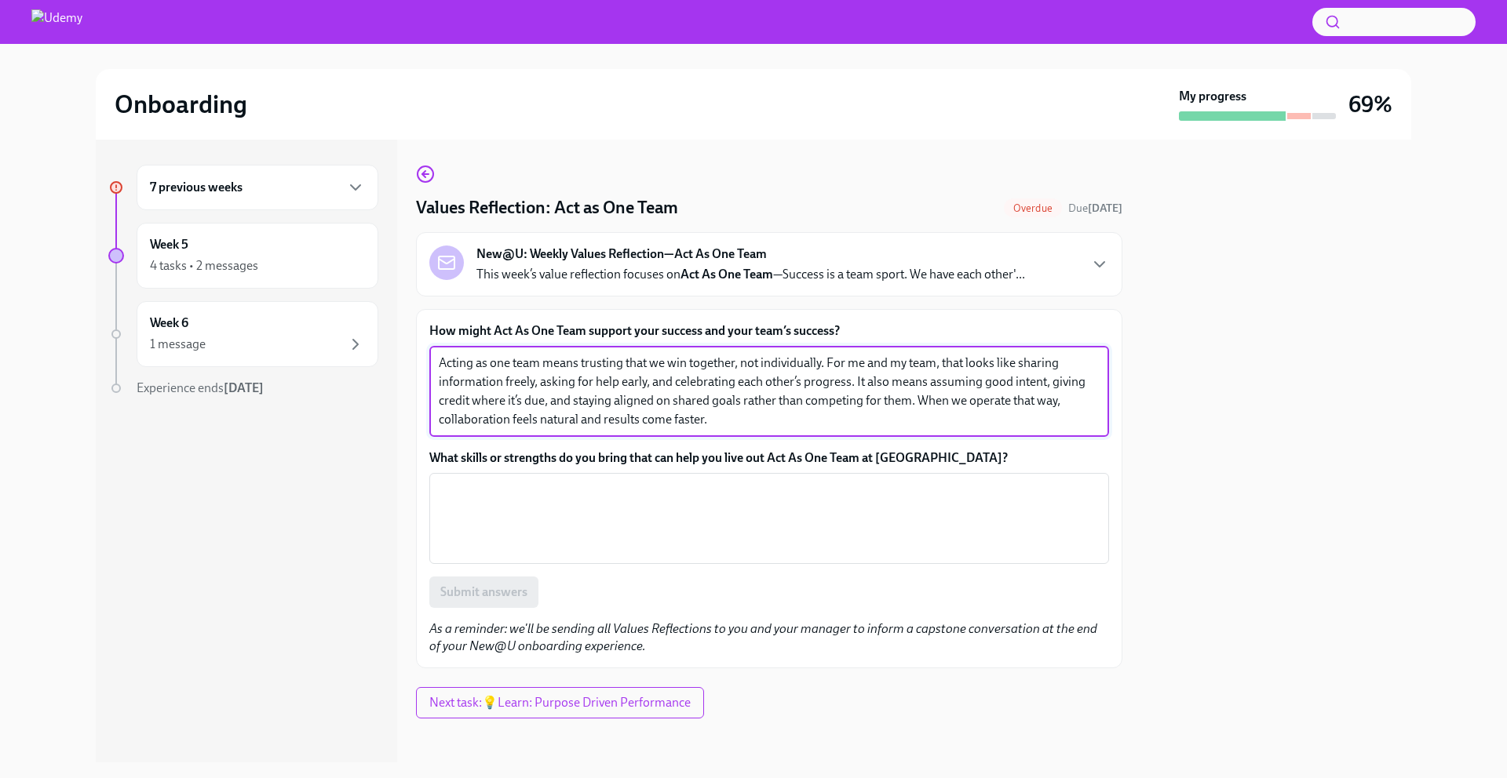
type textarea "Acting as one team means trusting that we win together, not individually. For m…"
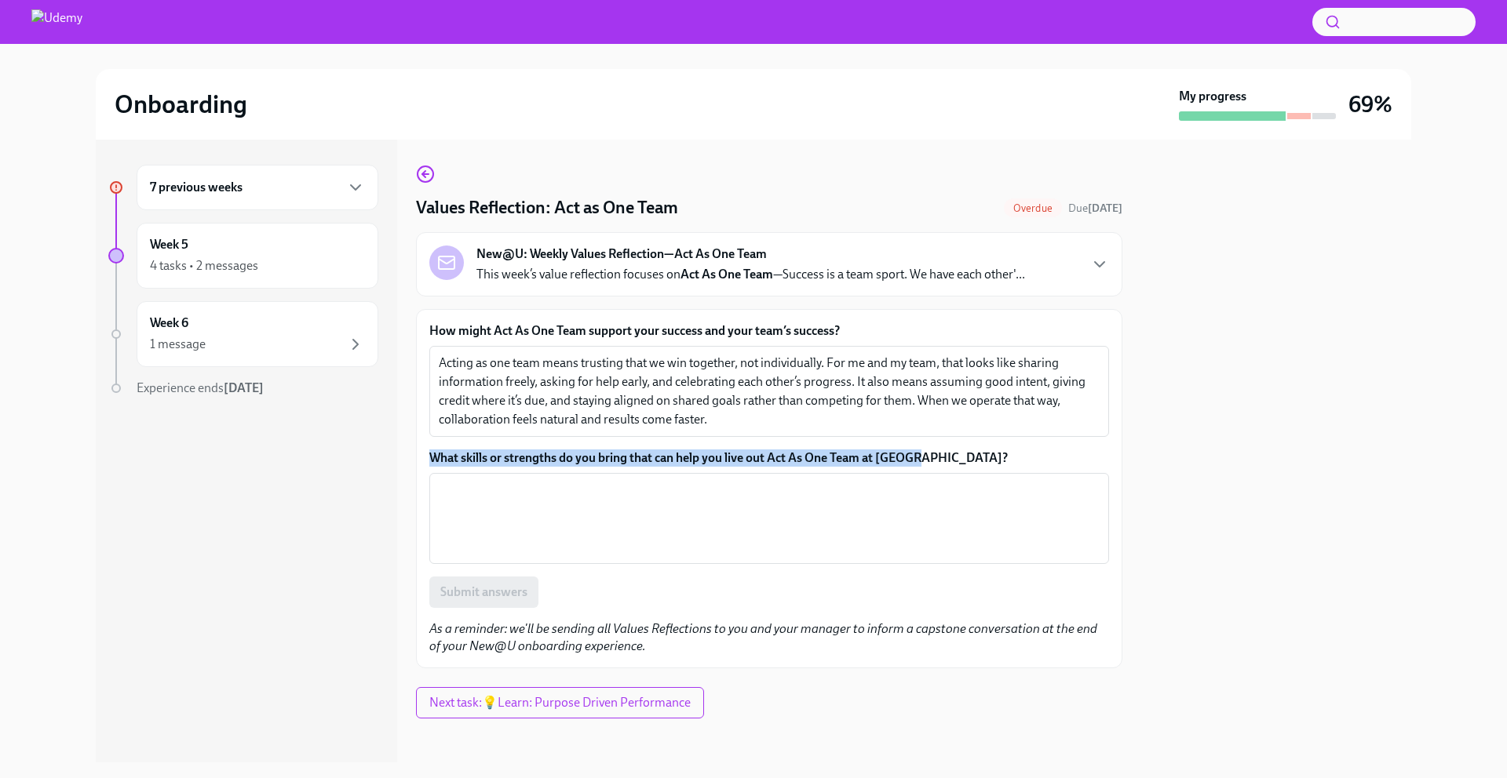
drag, startPoint x: 883, startPoint y: 450, endPoint x: 426, endPoint y: 443, distance: 456.8
click at [426, 443] on div "How might Act As One Team support your success and your team’s success? Acting …" at bounding box center [769, 488] width 706 height 359
copy div "​ What skills or strengths do you bring that can help you live out Act As One T…"
click at [513, 505] on textarea "What skills or strengths do you bring that can help you live out Act As One Tea…" at bounding box center [769, 518] width 661 height 75
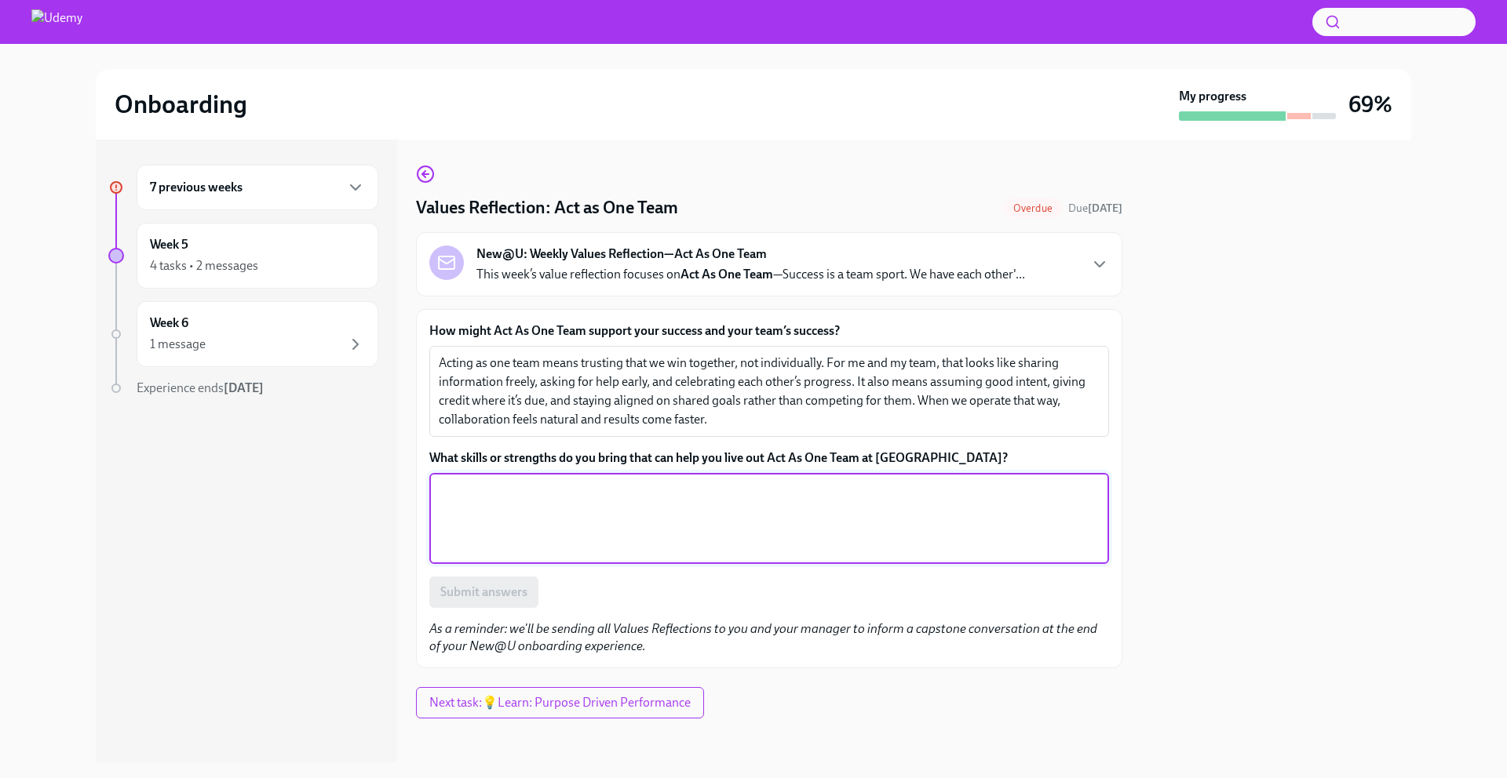
paste textarea "I bring strong communication and collaboration skills that help connect people …"
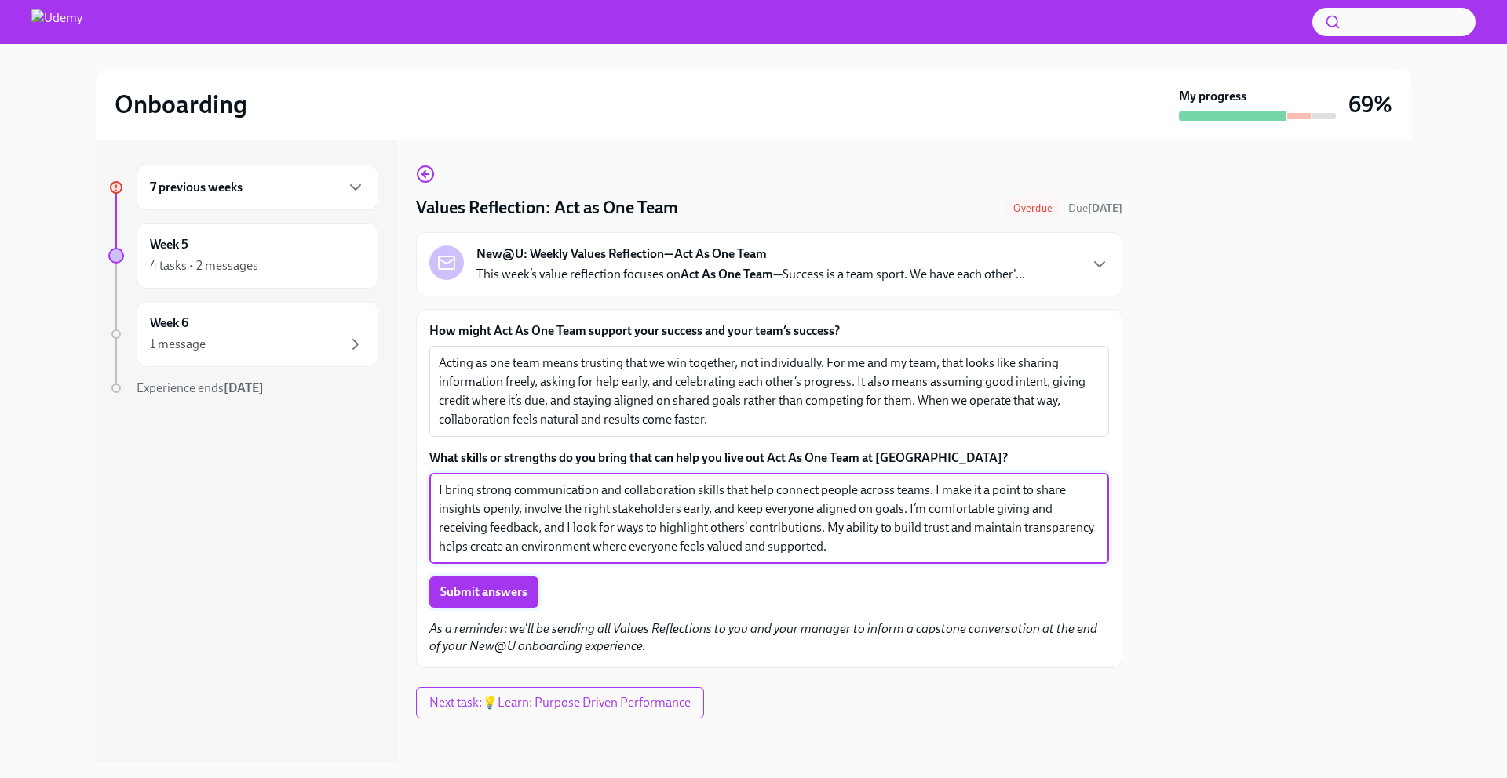
type textarea "I bring strong communication and collaboration skills that help connect people …"
click at [480, 585] on span "Submit answers" at bounding box center [483, 593] width 87 height 16
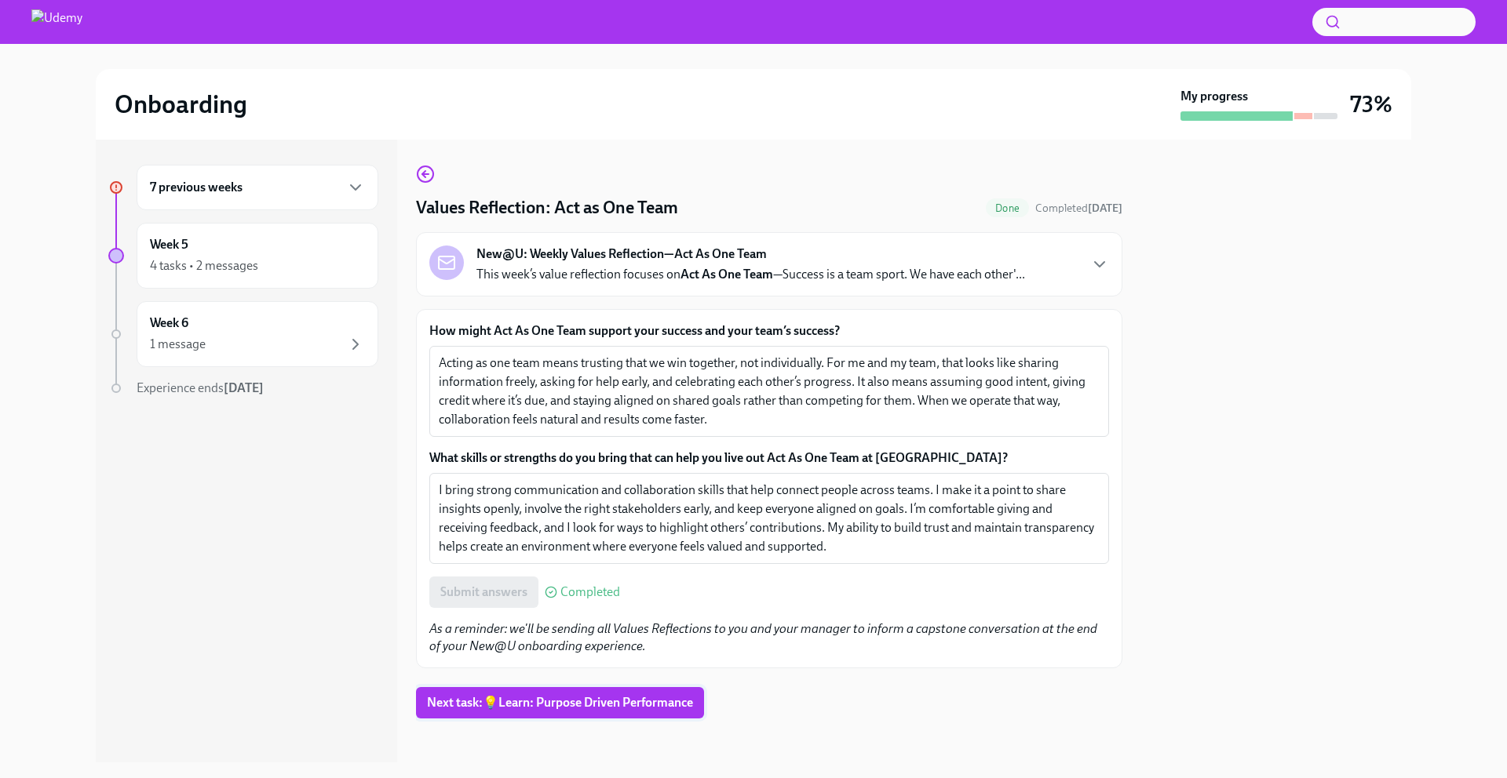
click at [544, 708] on span "Next task : 💡Learn: Purpose Driven Performance" at bounding box center [560, 703] width 266 height 16
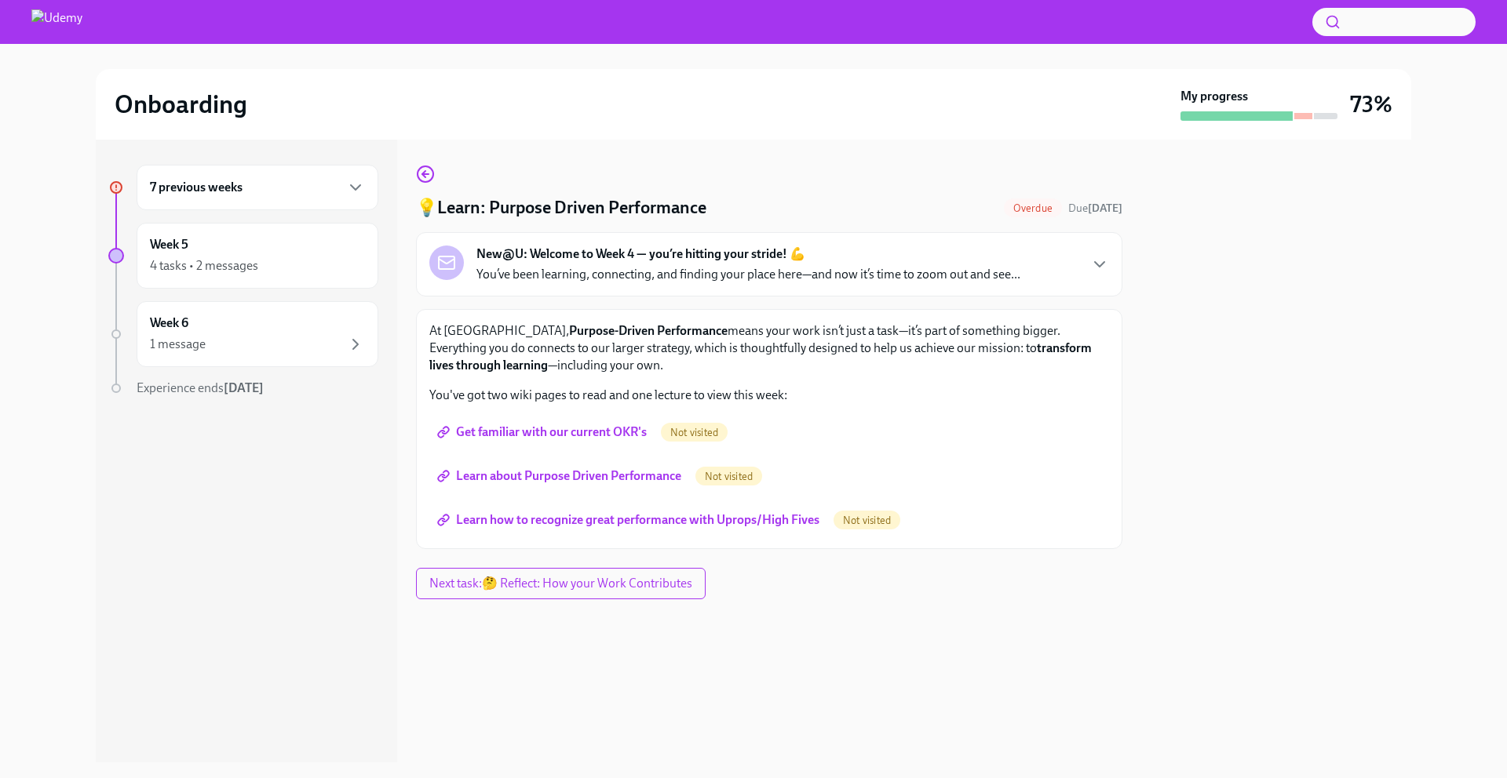
click at [521, 439] on span "Get familiar with our current OKR's" at bounding box center [543, 433] width 206 height 16
click at [522, 476] on span "Learn about Purpose Driven Performance" at bounding box center [560, 476] width 241 height 16
click at [516, 526] on span "Learn how to recognize great performance with Uprops/High Fives" at bounding box center [629, 520] width 379 height 16
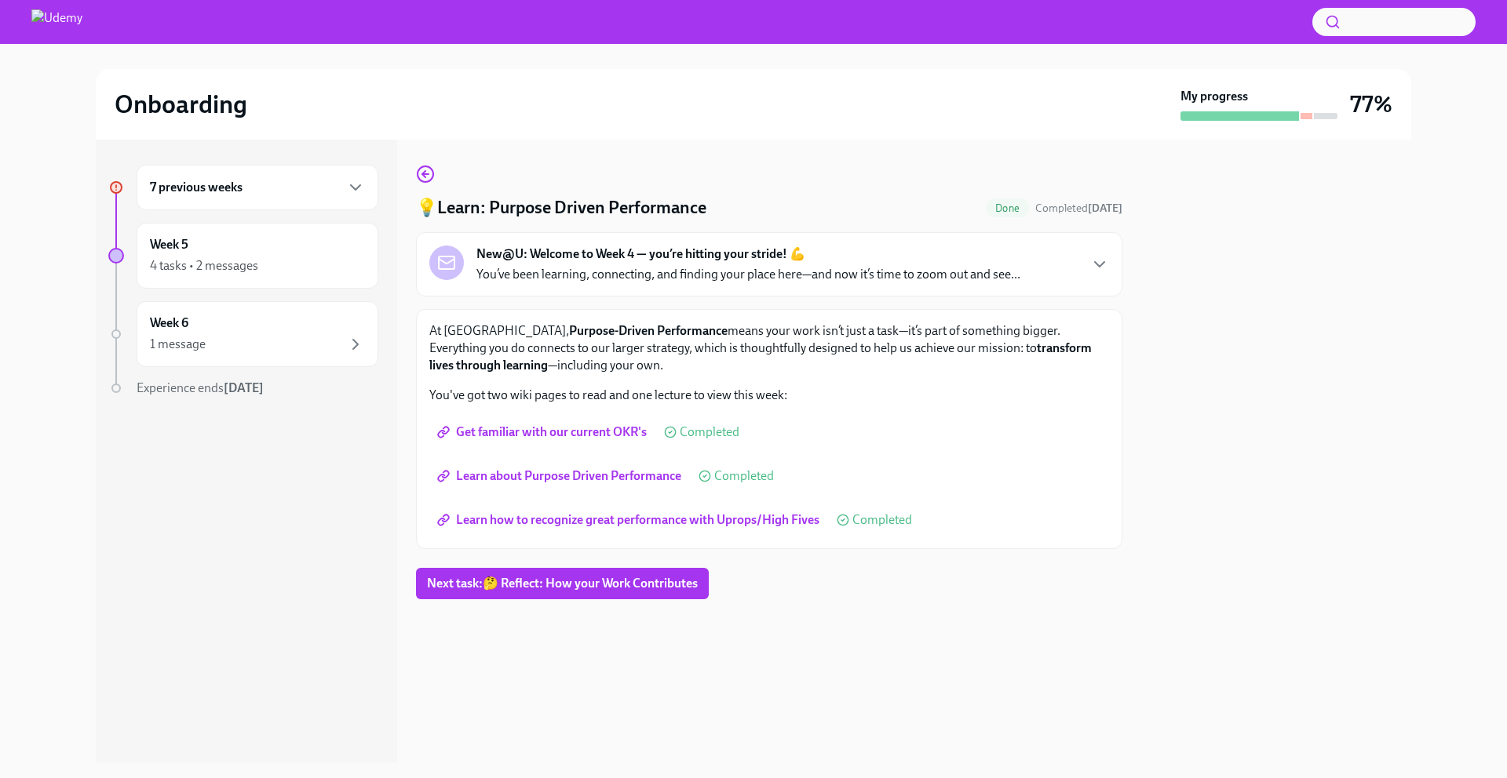
click at [258, 195] on div "7 previous weeks" at bounding box center [257, 187] width 215 height 19
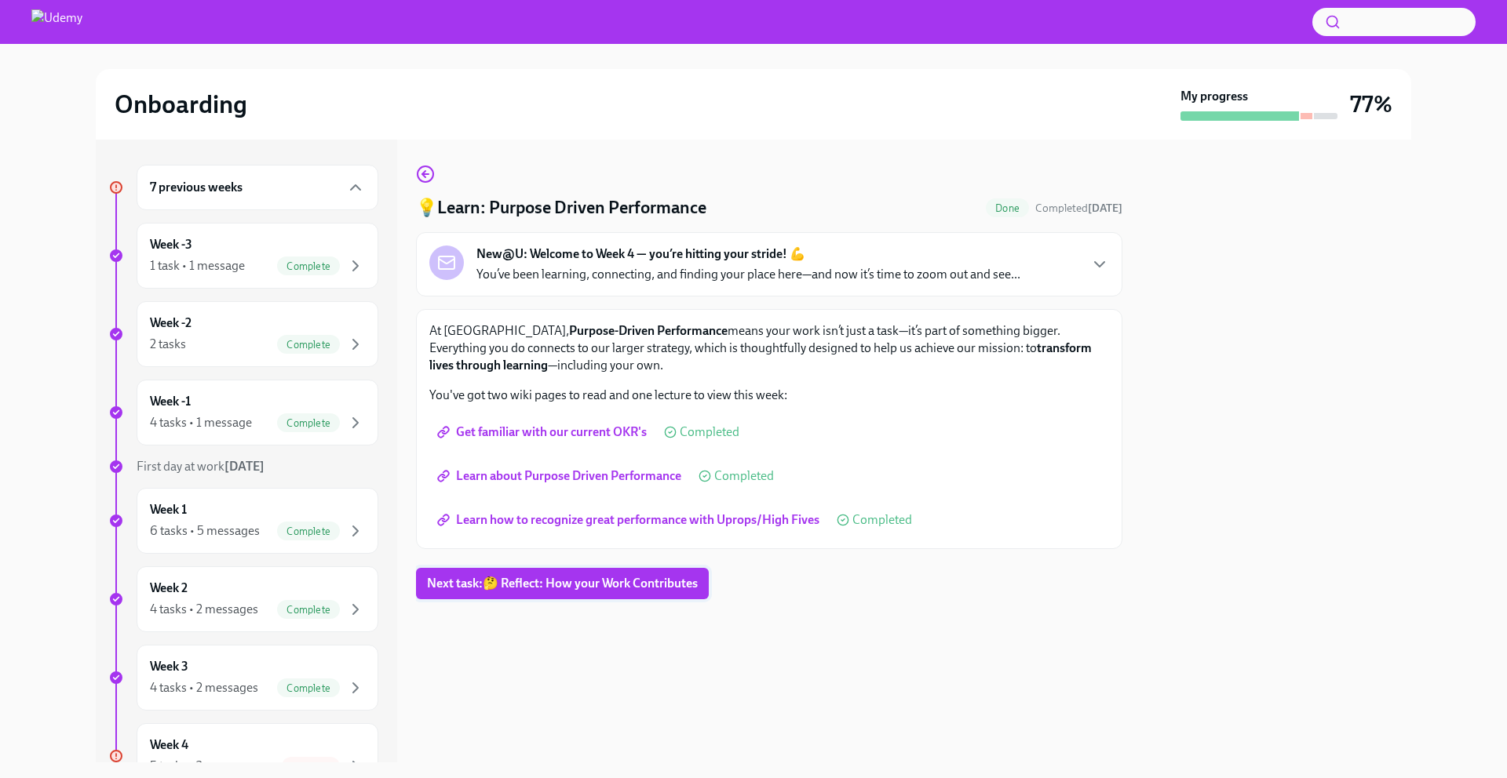
click at [582, 585] on span "Next task : 🤔 Reflect: How your Work Contributes" at bounding box center [562, 584] width 271 height 16
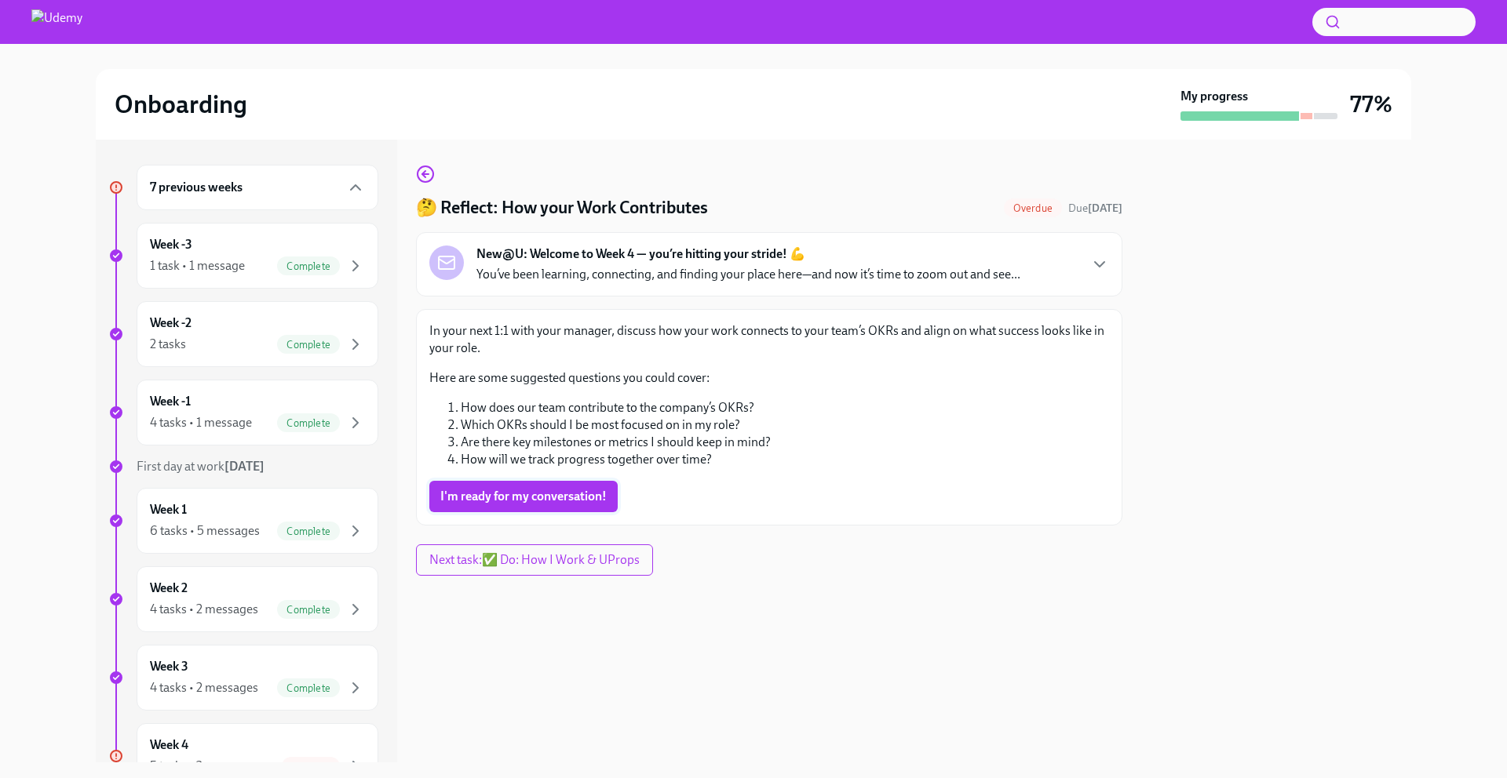
click at [541, 498] on span "I'm ready for my conversation!" at bounding box center [523, 497] width 166 height 16
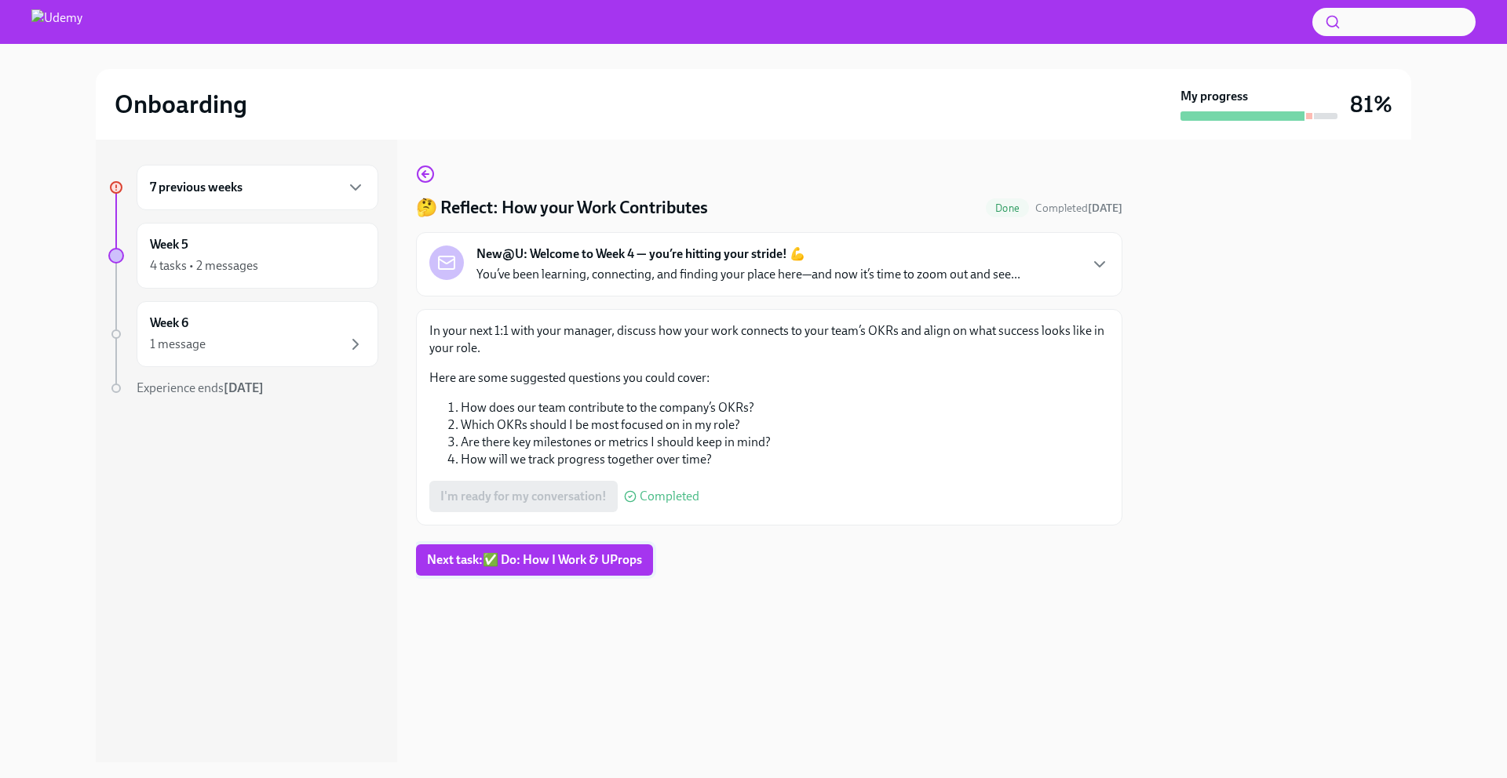
click at [545, 560] on span "Next task : ✅ Do: How I Work & UProps" at bounding box center [534, 560] width 215 height 16
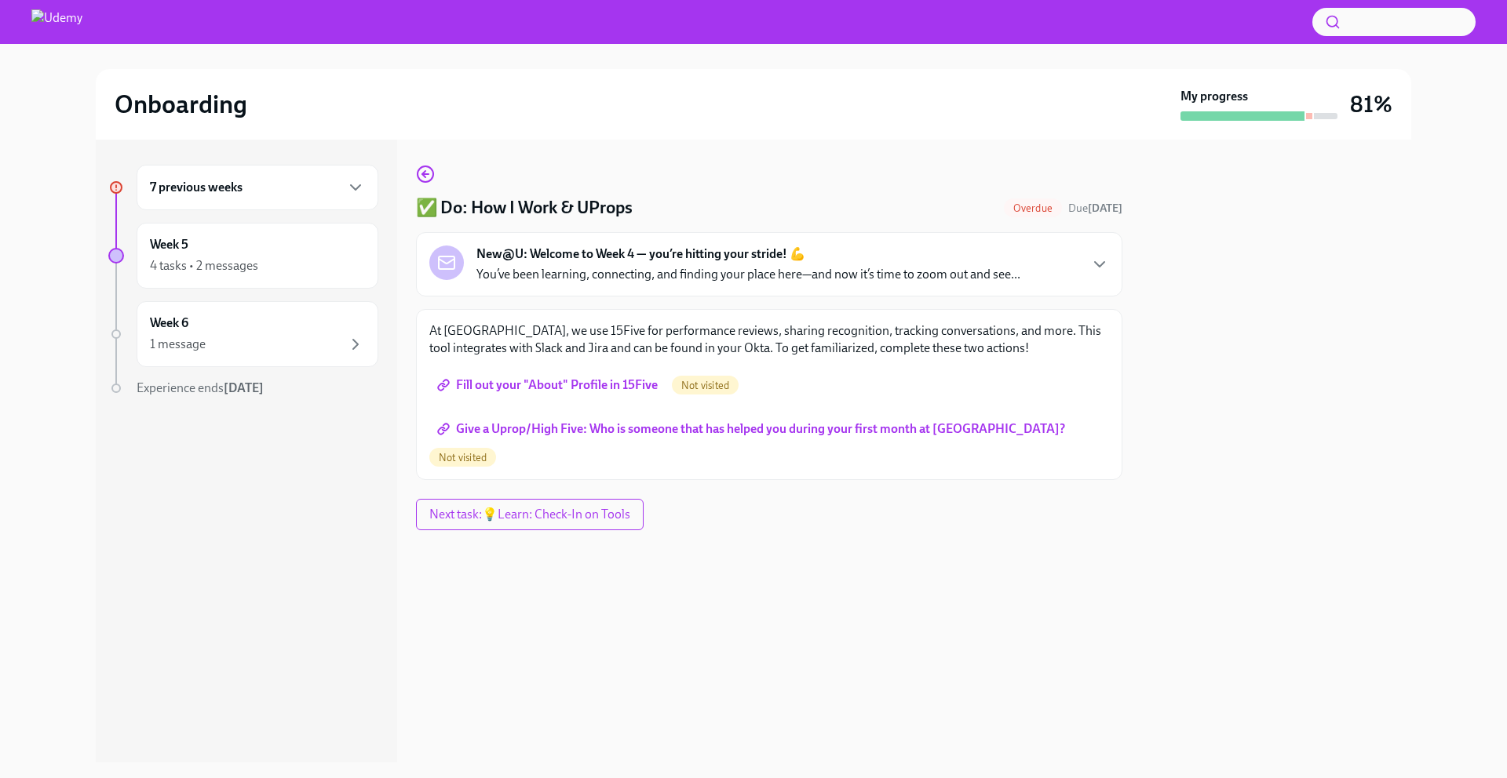
click at [556, 389] on span "Fill out your "About" Profile in 15Five" at bounding box center [548, 385] width 217 height 16
click at [593, 428] on span "Give a Uprop/High Five: Who is someone that has helped you during your first mo…" at bounding box center [752, 429] width 625 height 16
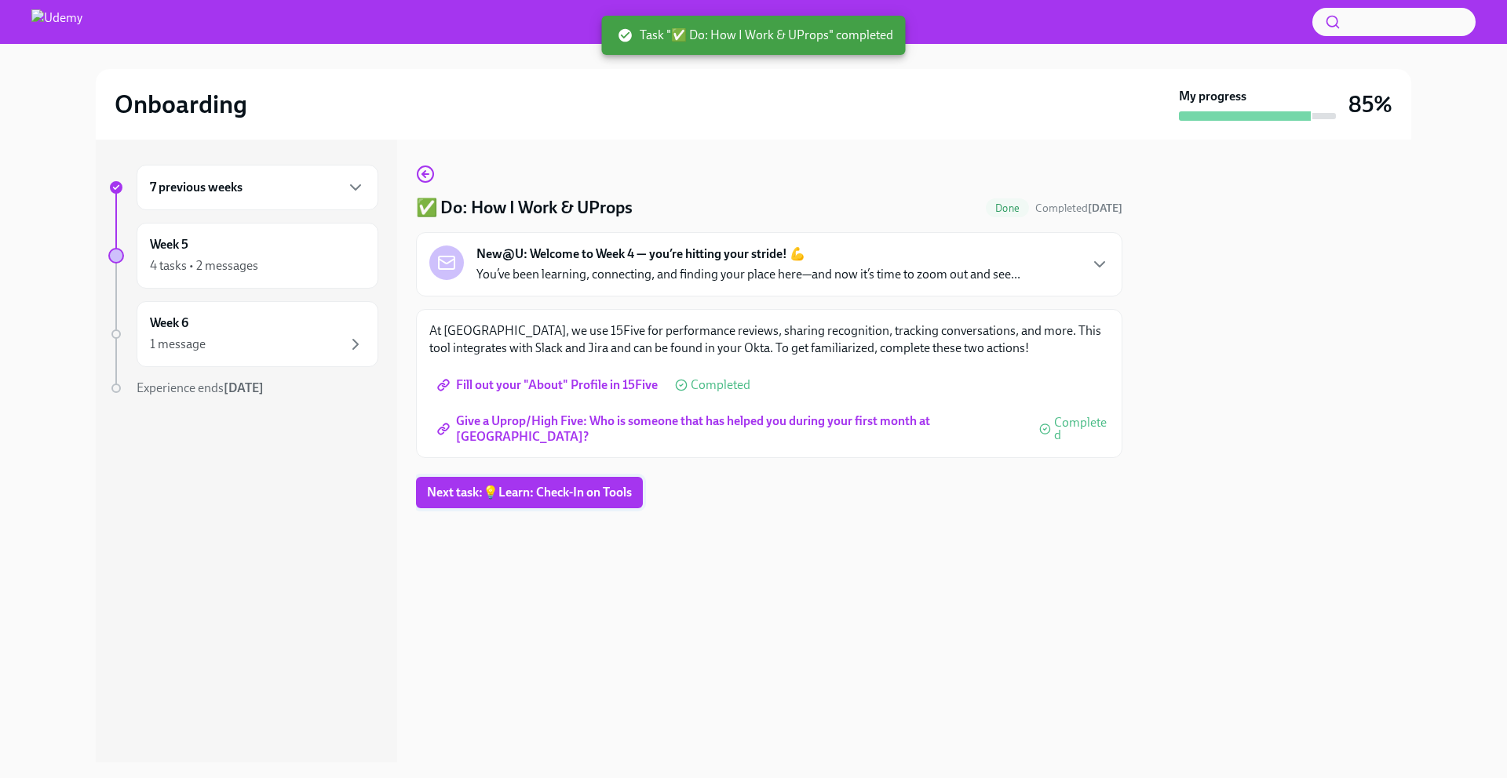
click at [516, 501] on button "Next task : 💡Learn: Check-In on Tools" at bounding box center [529, 492] width 227 height 31
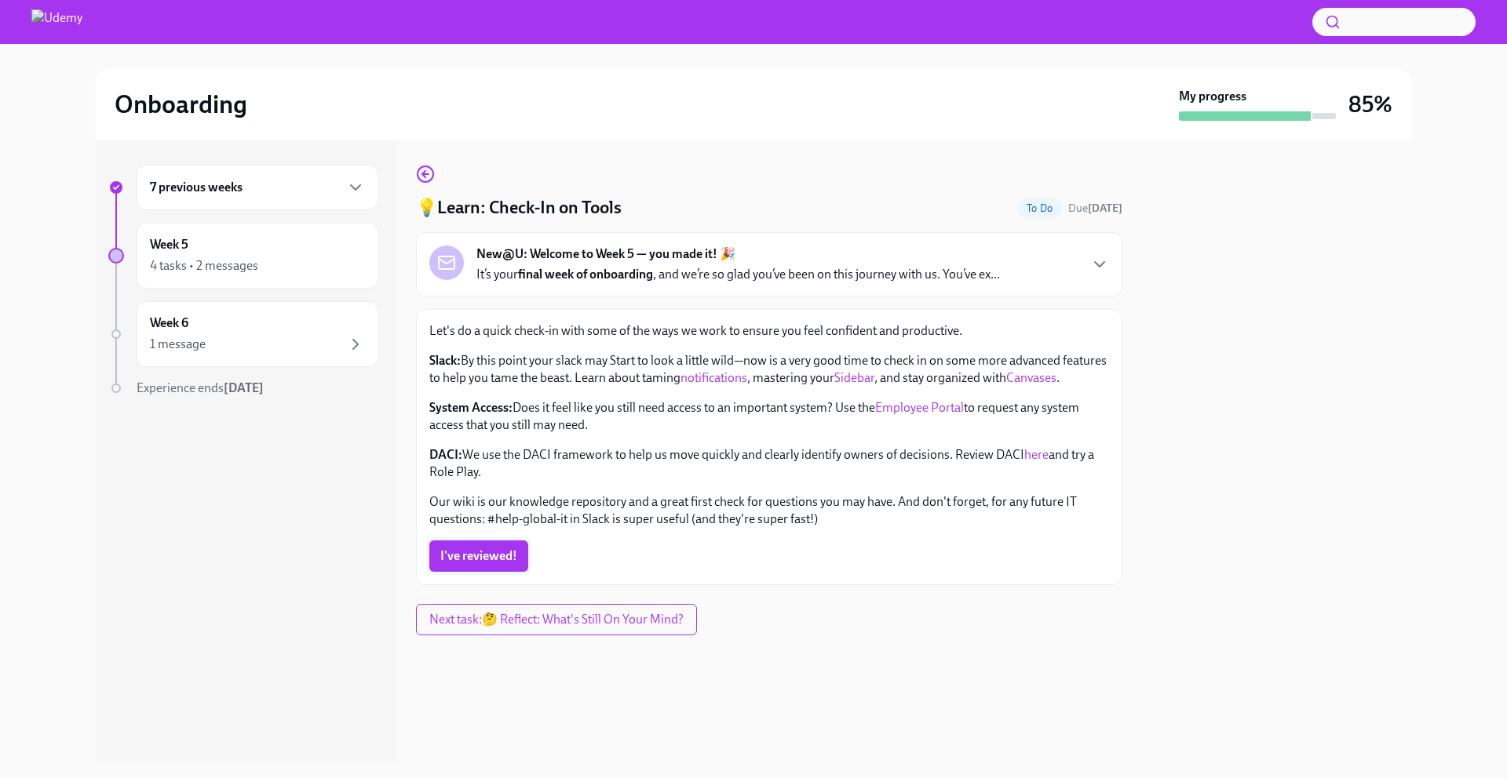
click at [480, 564] on span "I've reviewed!" at bounding box center [478, 557] width 77 height 16
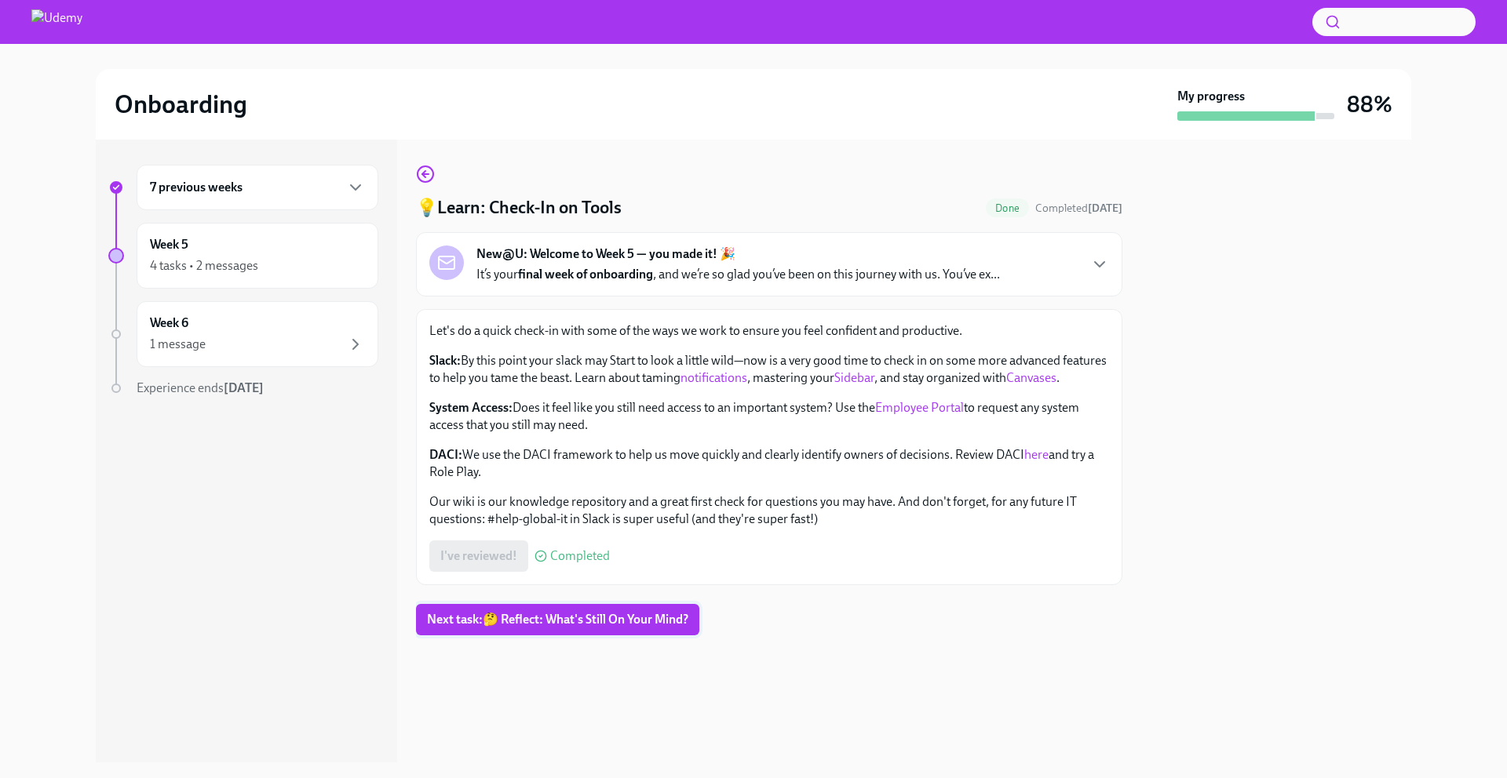
click at [536, 628] on span "Next task : 🤔 Reflect: What's Still On Your Mind?" at bounding box center [557, 620] width 261 height 16
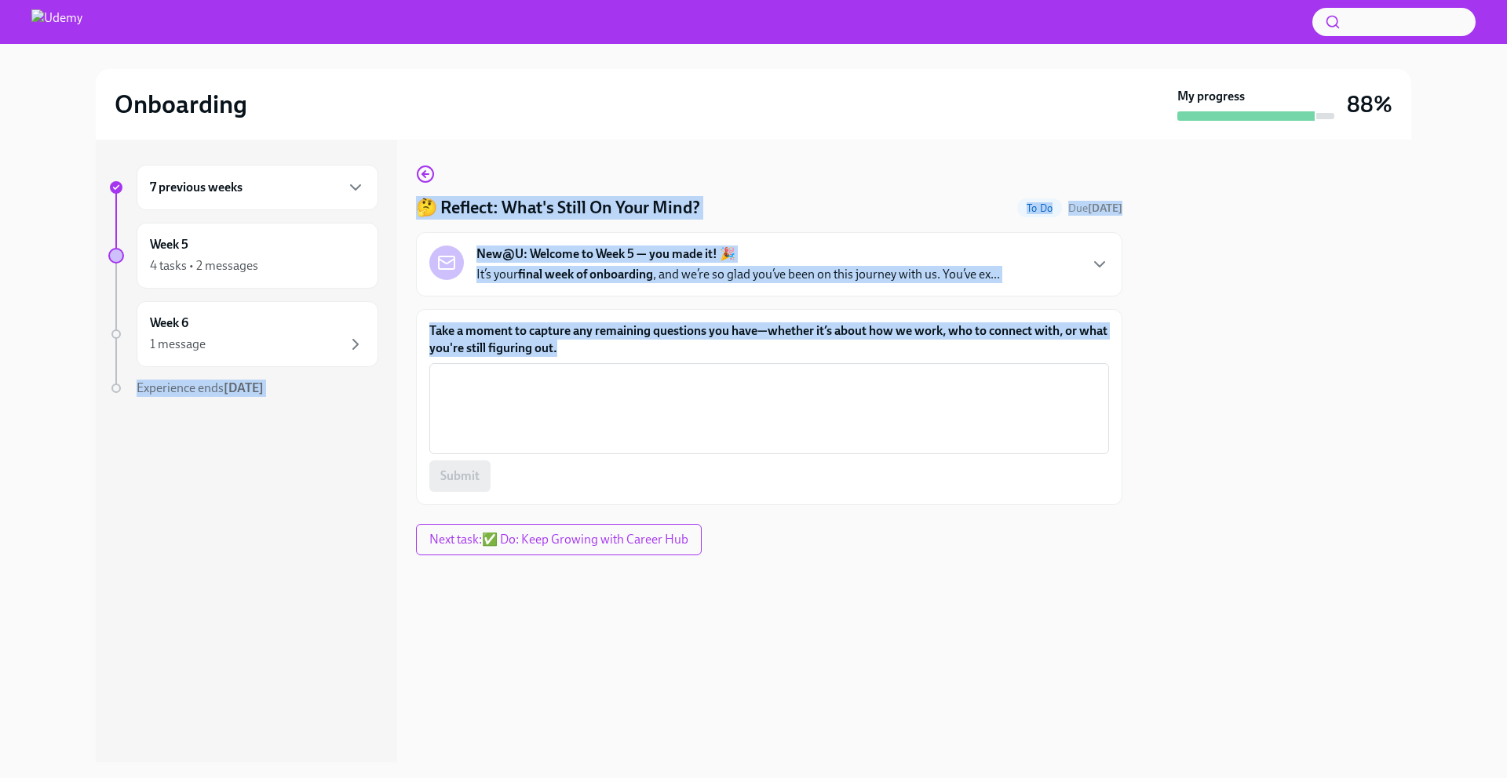
drag, startPoint x: 617, startPoint y: 348, endPoint x: 384, endPoint y: 322, distance: 234.5
click at [384, 322] on div "7 previous weeks Week 5 4 tasks • 2 messages Week 6 1 message Experience ends O…" at bounding box center [753, 451] width 1315 height 623
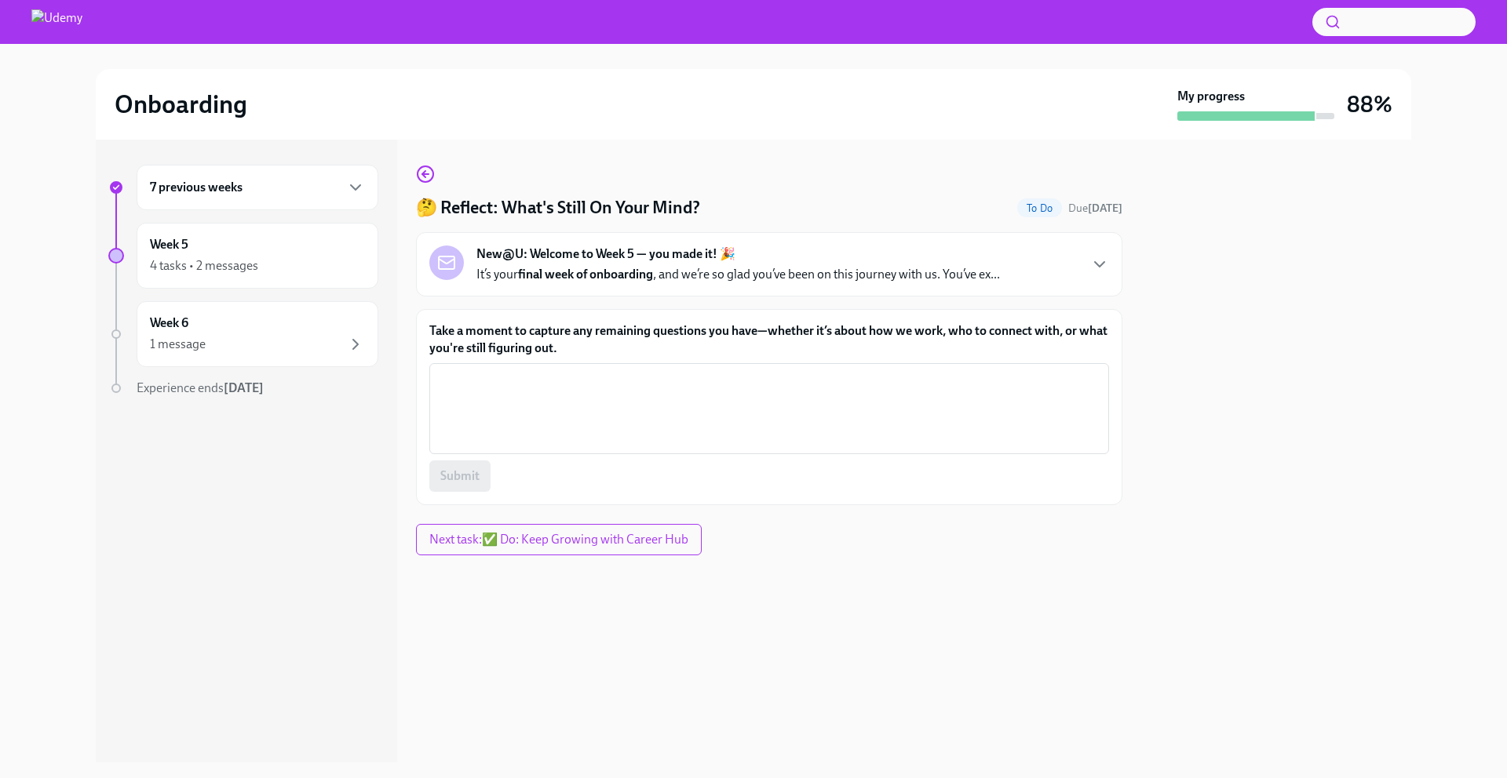
click at [558, 334] on label "Take a moment to capture any remaining questions you have—whether it’s about ho…" at bounding box center [769, 340] width 680 height 35
click at [558, 371] on textarea "Take a moment to capture any remaining questions you have—whether it’s about ho…" at bounding box center [769, 408] width 661 height 75
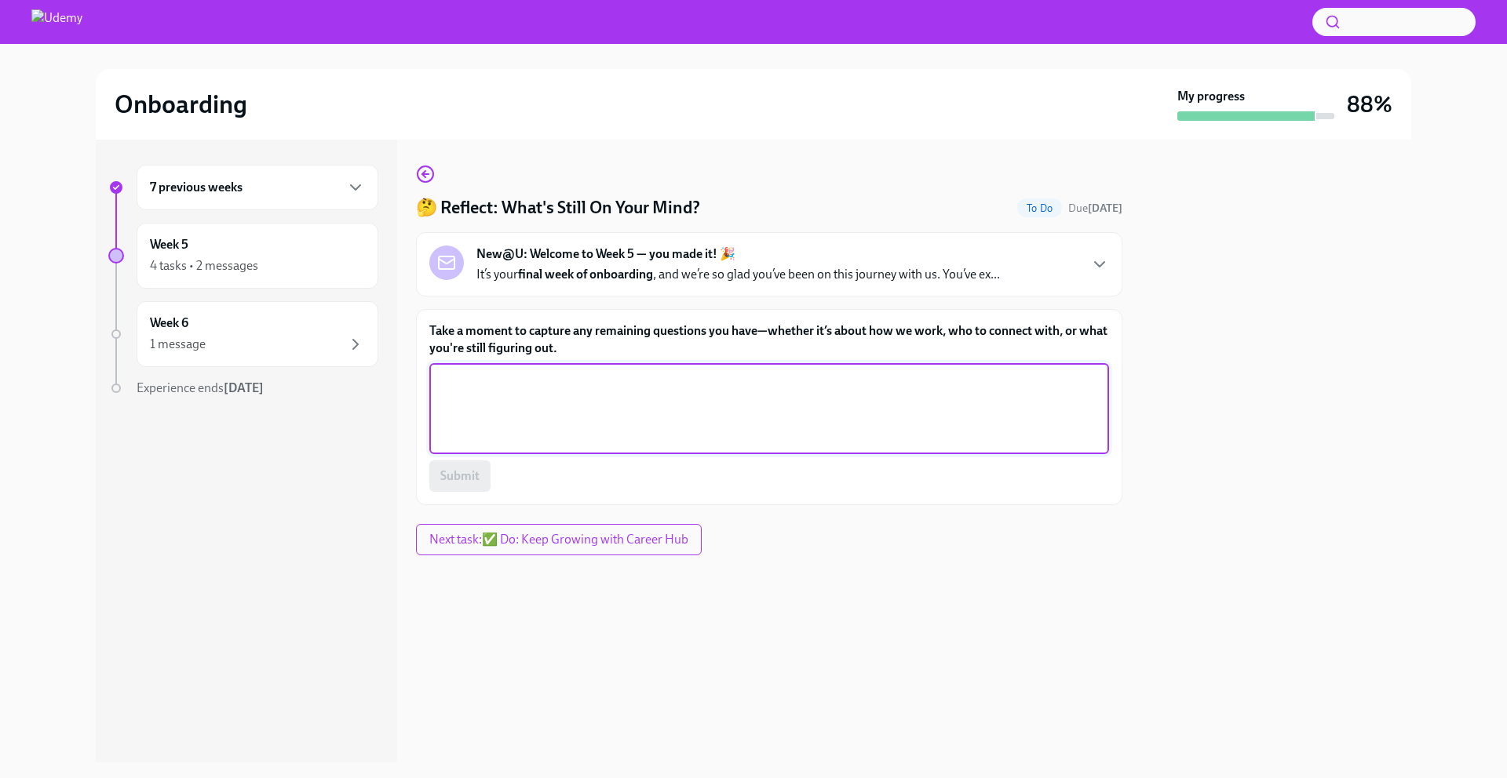
click at [621, 360] on form "Take a moment to capture any remaining questions you have—whether it’s about ho…" at bounding box center [769, 407] width 680 height 169
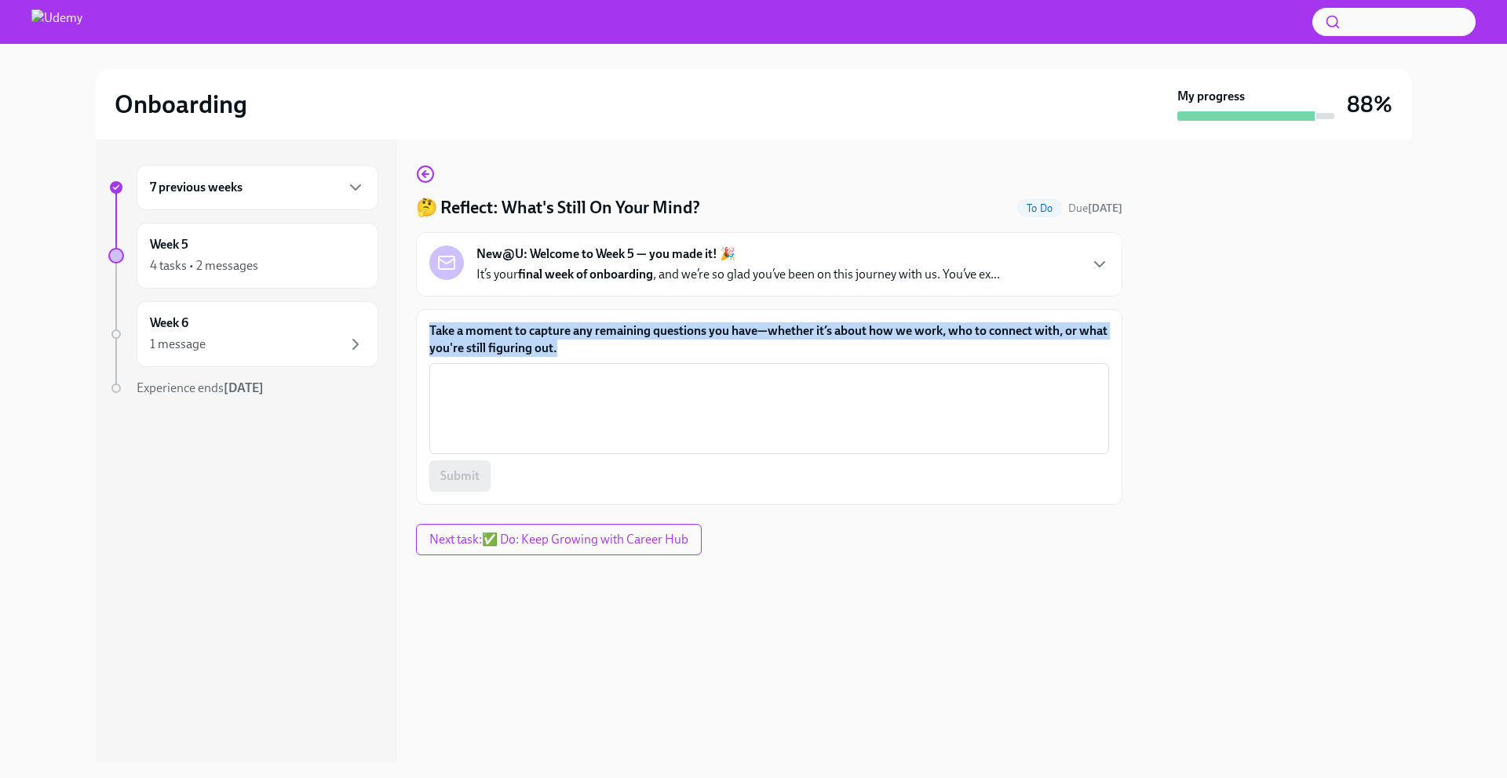
drag, startPoint x: 607, startPoint y: 352, endPoint x: 430, endPoint y: 334, distance: 178.2
click at [430, 334] on label "Take a moment to capture any remaining questions you have—whether it’s about ho…" at bounding box center [769, 340] width 680 height 35
copy label "Take a moment to capture any remaining questions you have—whether it’s about ho…"
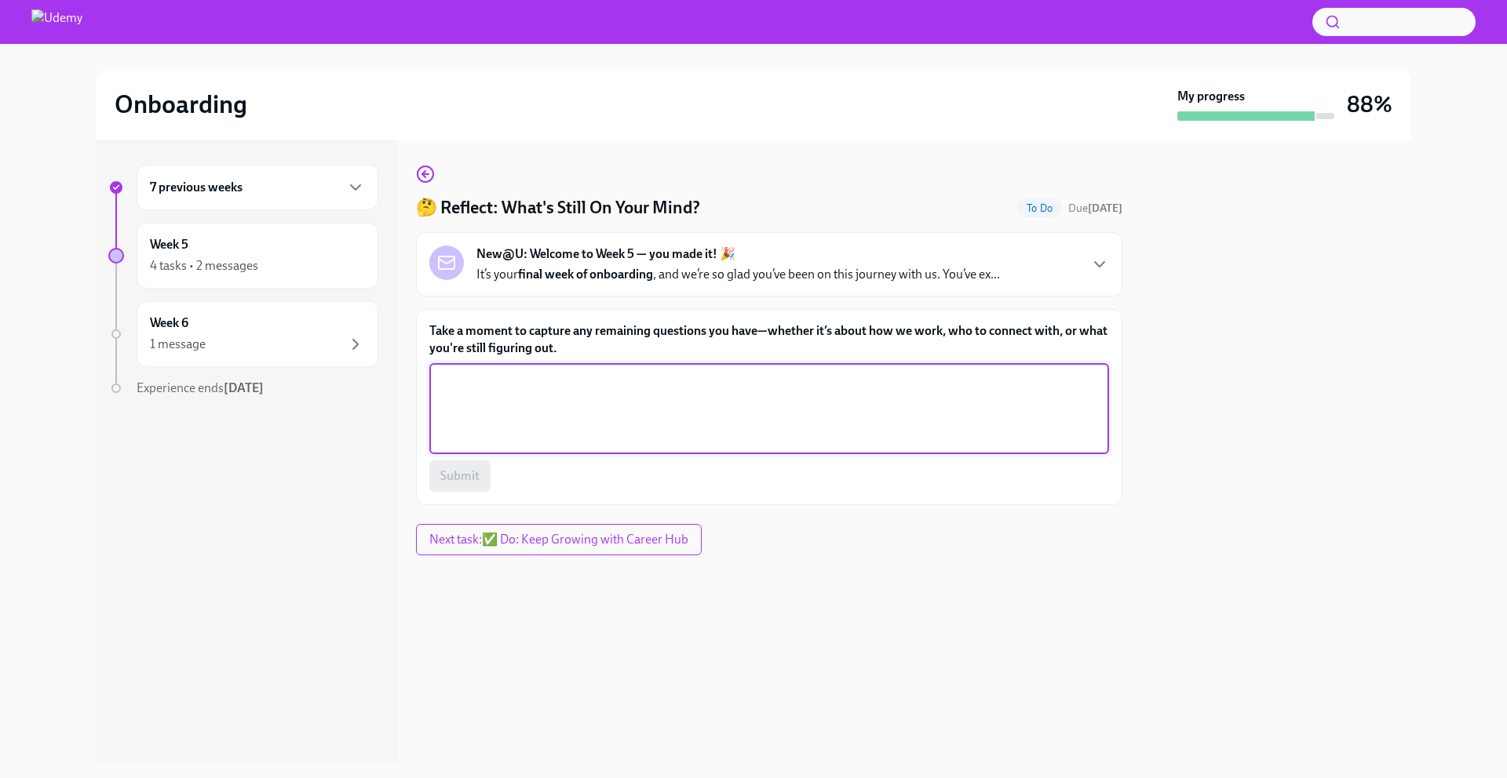
click at [549, 392] on textarea "Take a moment to capture any remaining questions you have—whether it’s about ho…" at bounding box center [769, 408] width 661 height 75
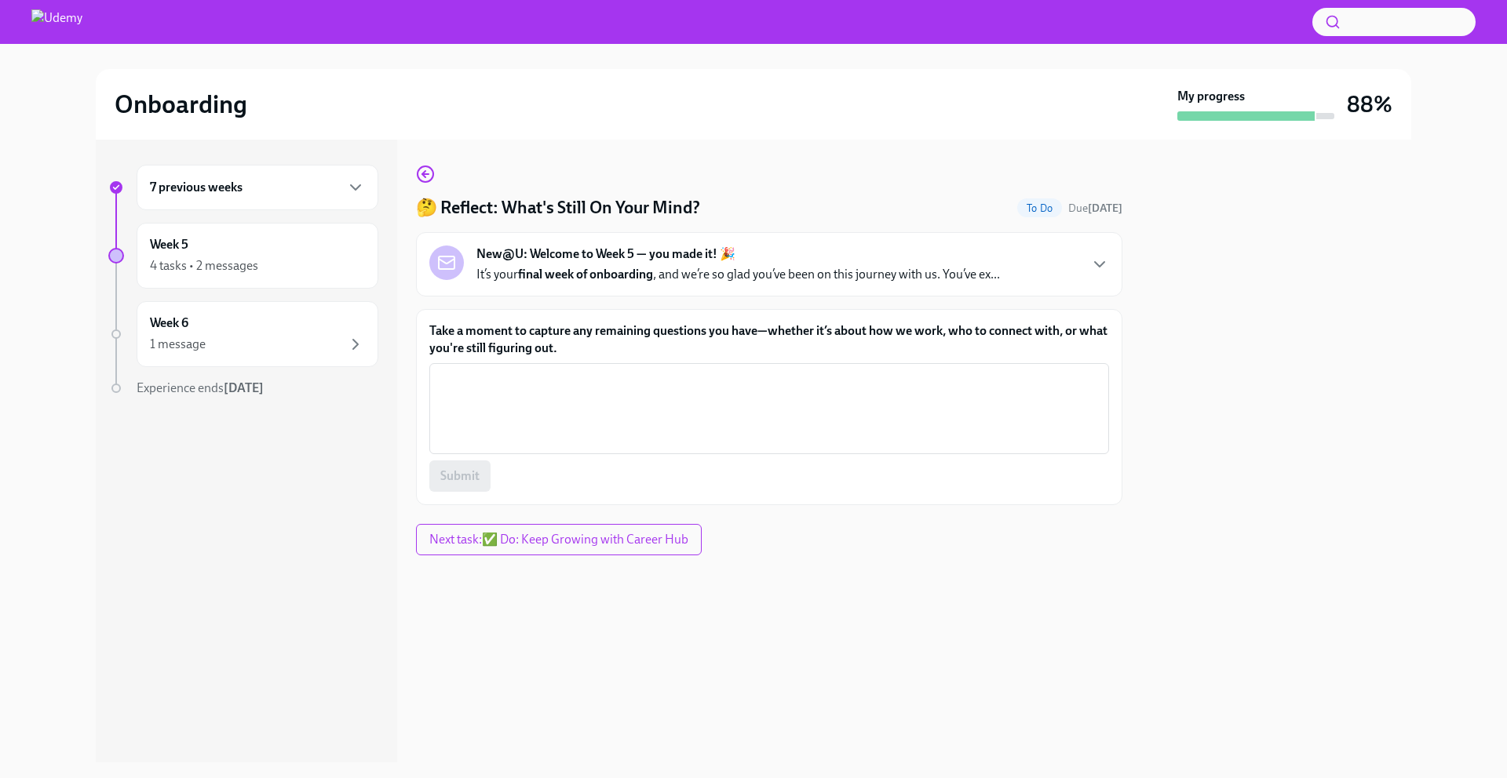
click at [467, 483] on div "Submit" at bounding box center [769, 476] width 680 height 31
click at [556, 432] on textarea "Take a moment to capture any remaining questions you have—whether it’s about ho…" at bounding box center [769, 408] width 661 height 75
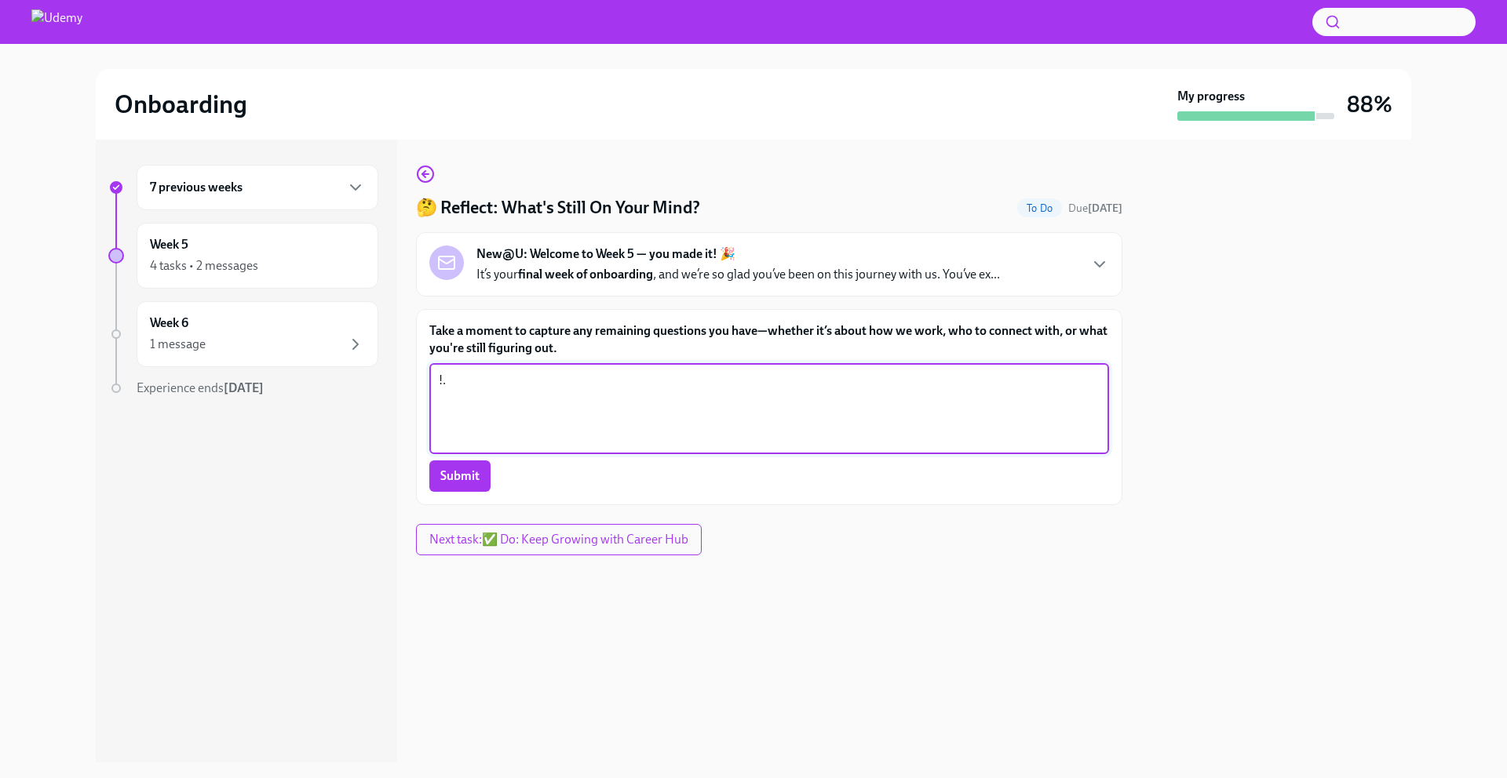
type textarea "!"
type textarea "`"
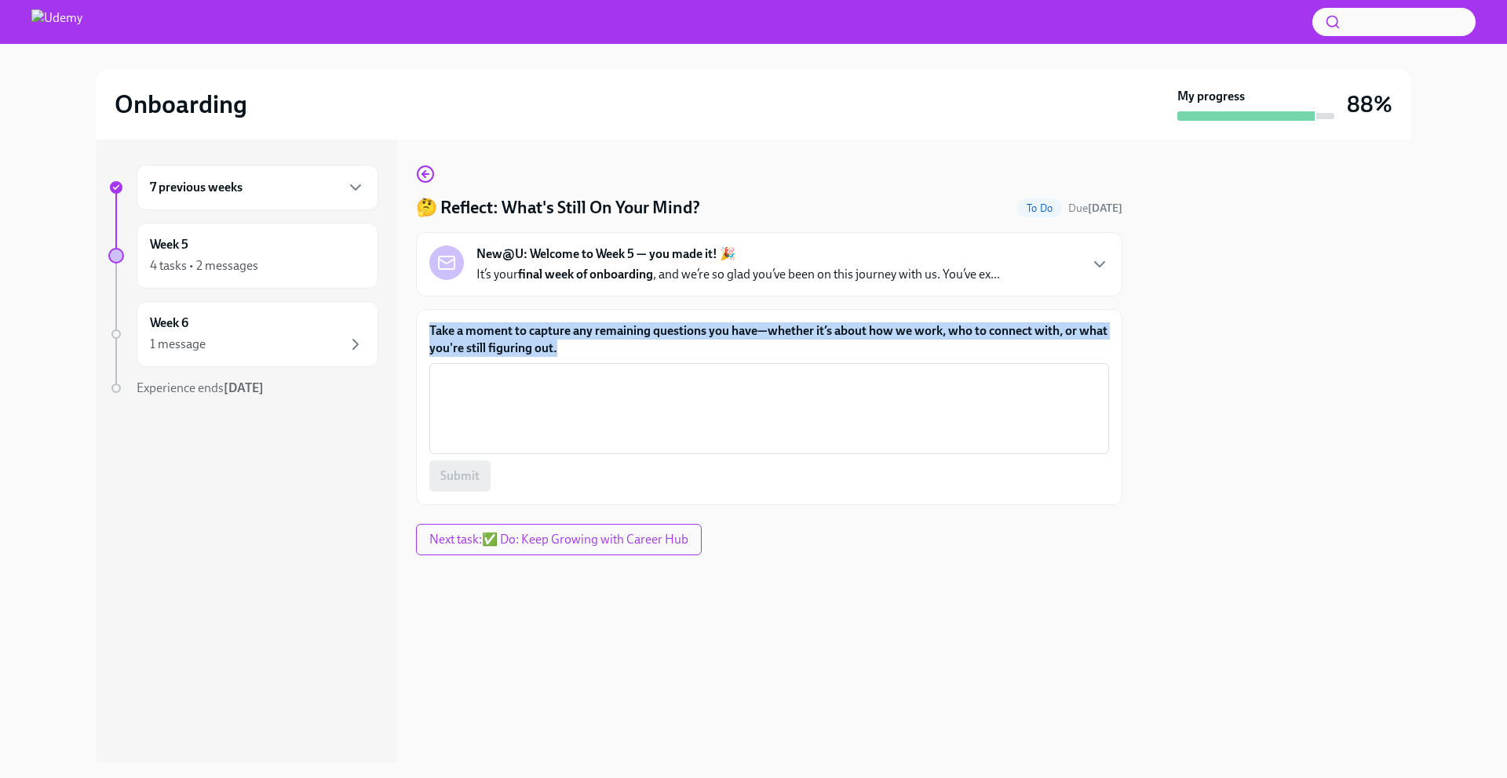
drag, startPoint x: 580, startPoint y: 351, endPoint x: 405, endPoint y: 325, distance: 176.9
click at [406, 325] on div "7 previous weeks Week 5 4 tasks • 2 messages Week 6 1 message Experience ends O…" at bounding box center [753, 451] width 1315 height 623
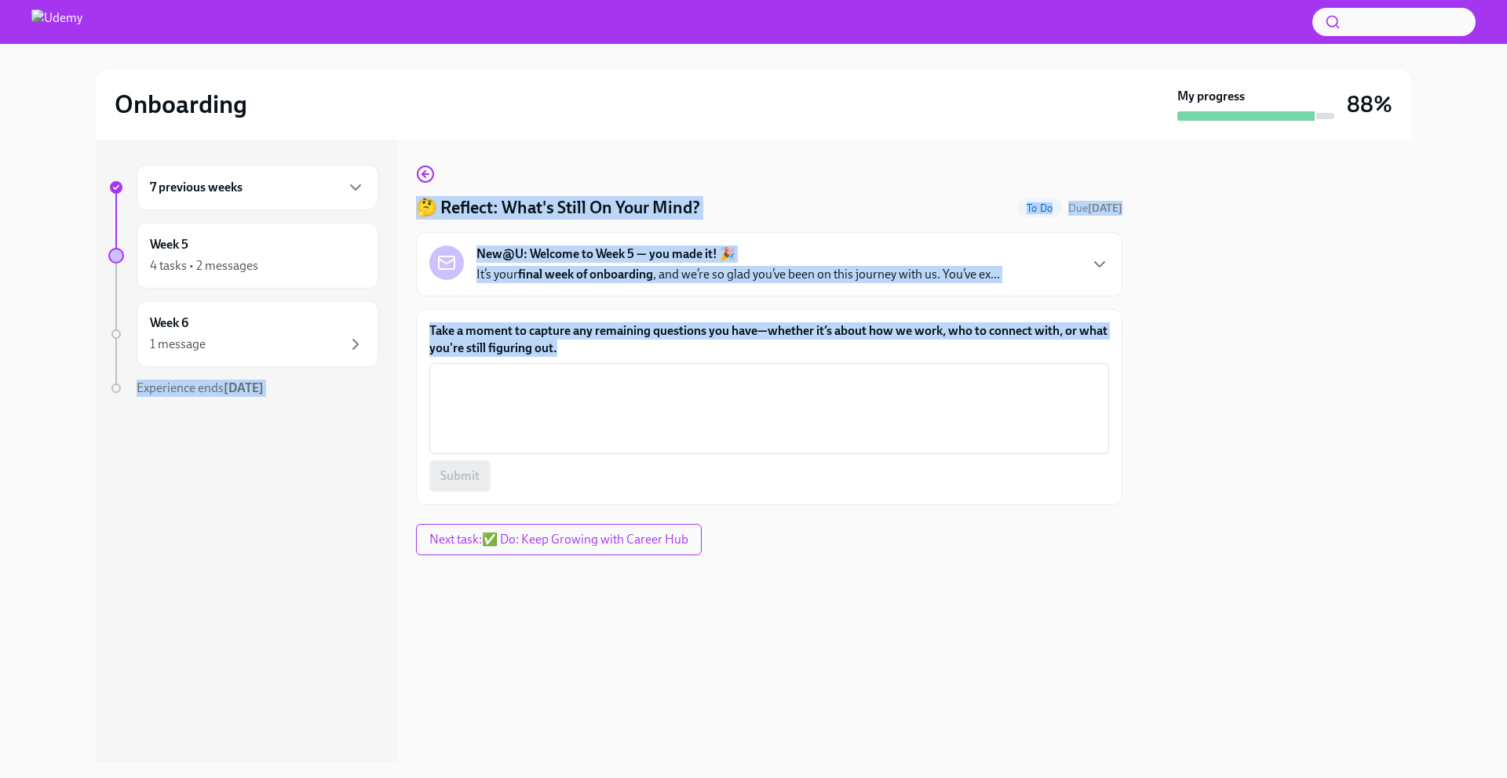
copy div "Experience ends Oct 27th 🤔 Reflect: What's Still On Your Mind? To Do Due in 4 d…"
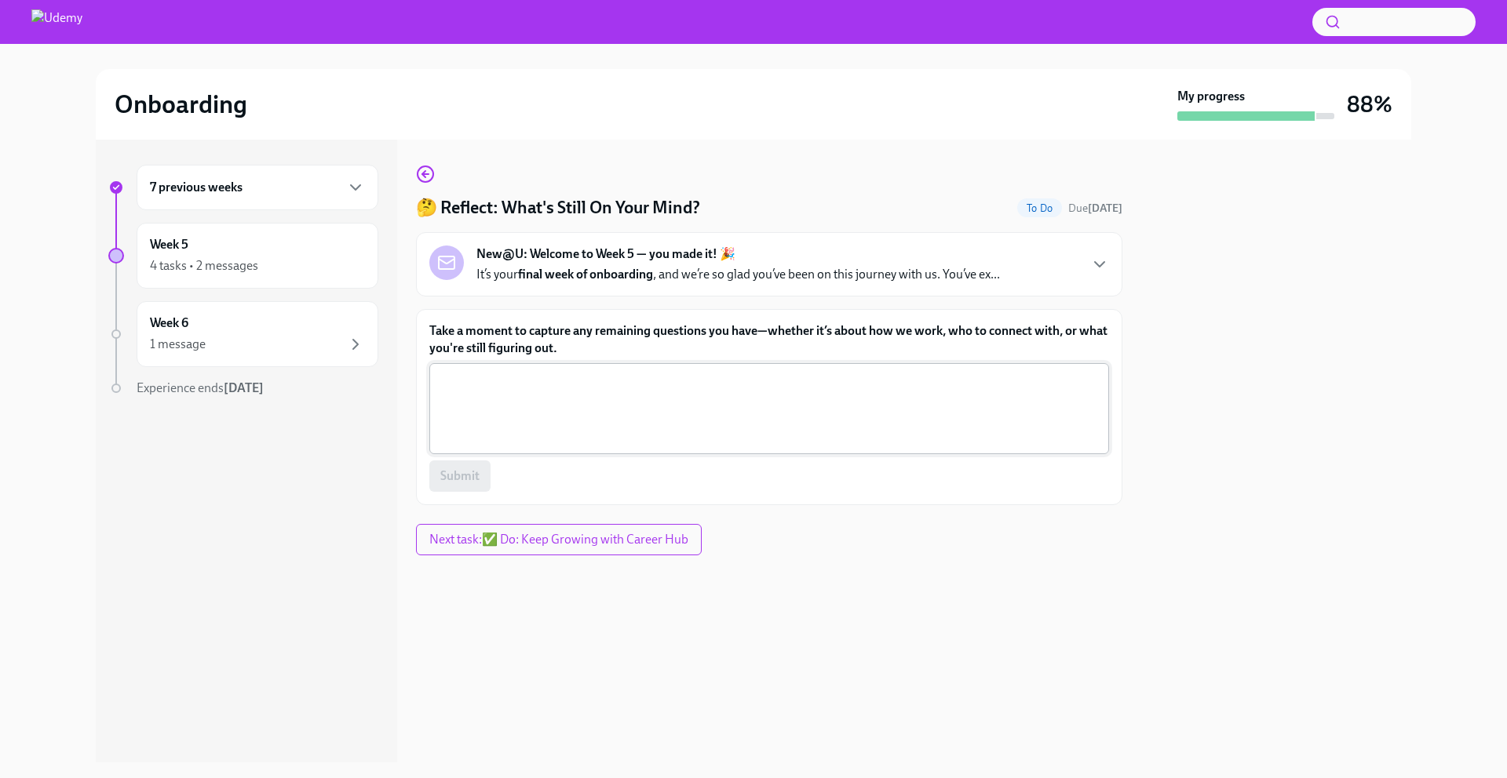
click at [512, 392] on textarea "Take a moment to capture any remaining questions you have—whether it’s about ho…" at bounding box center [769, 408] width 661 height 75
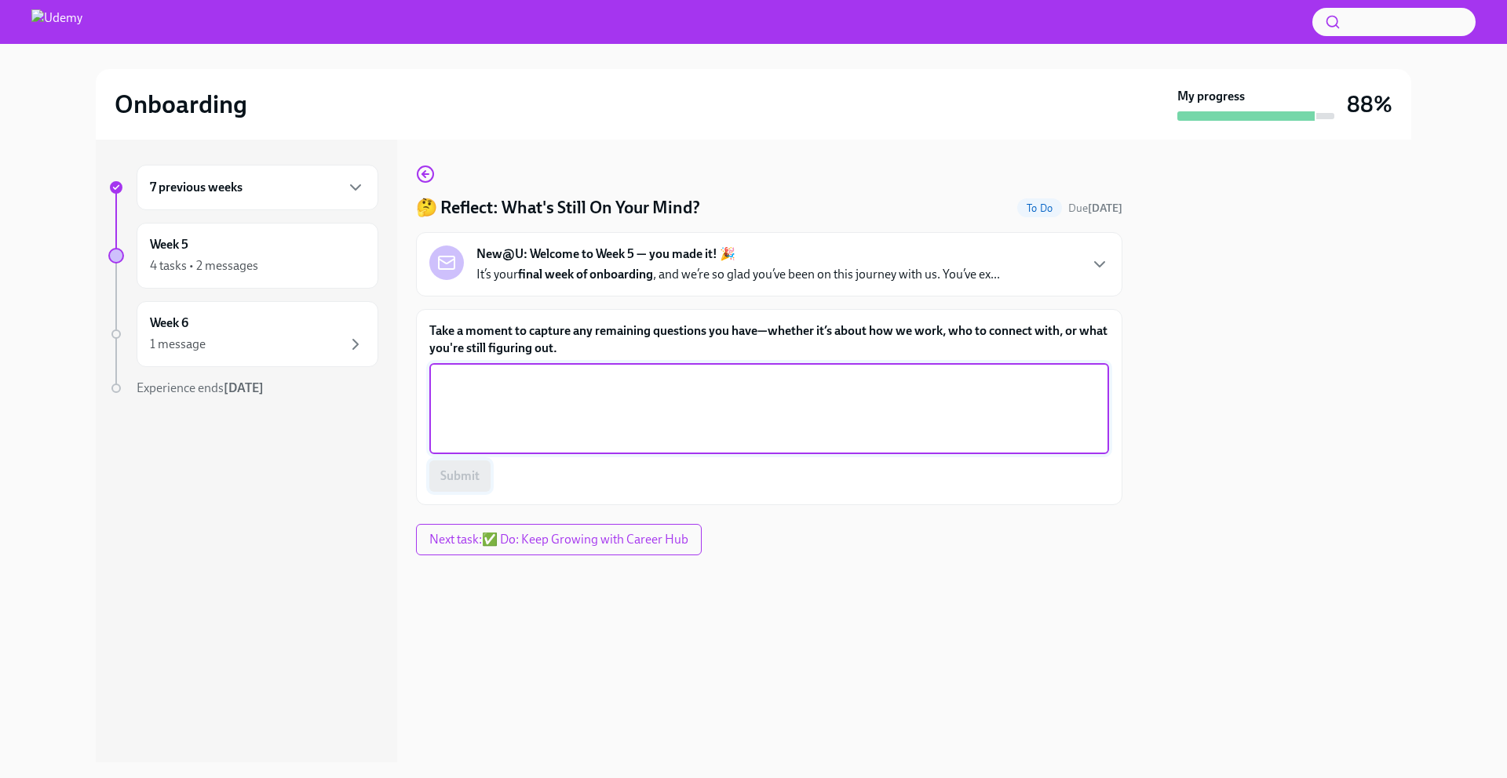
paste textarea "I’m still curious about how different teams at Udemy collaborate across regions…"
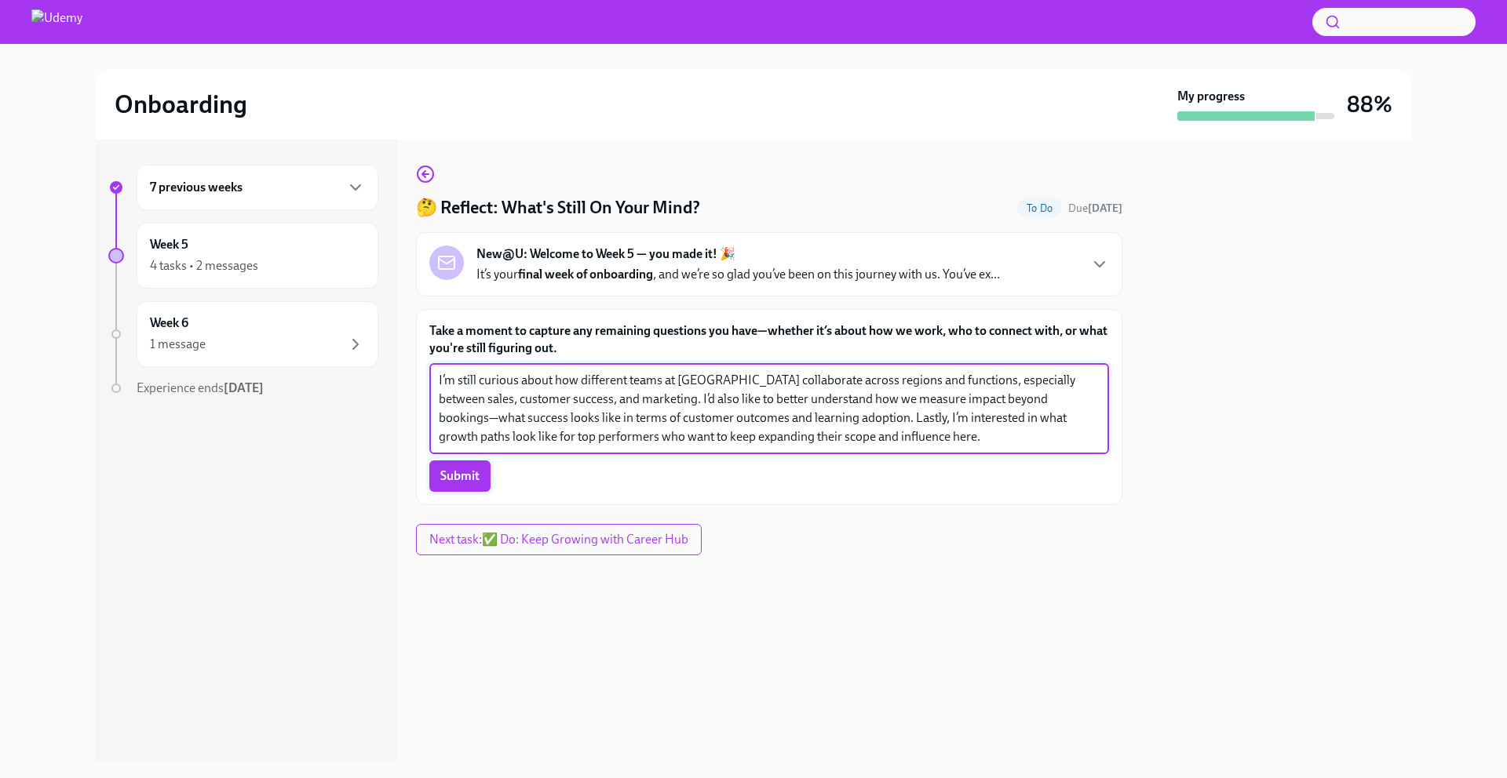
type textarea "I’m still curious about how different teams at Udemy collaborate across regions…"
click at [466, 479] on span "Submit" at bounding box center [459, 476] width 39 height 16
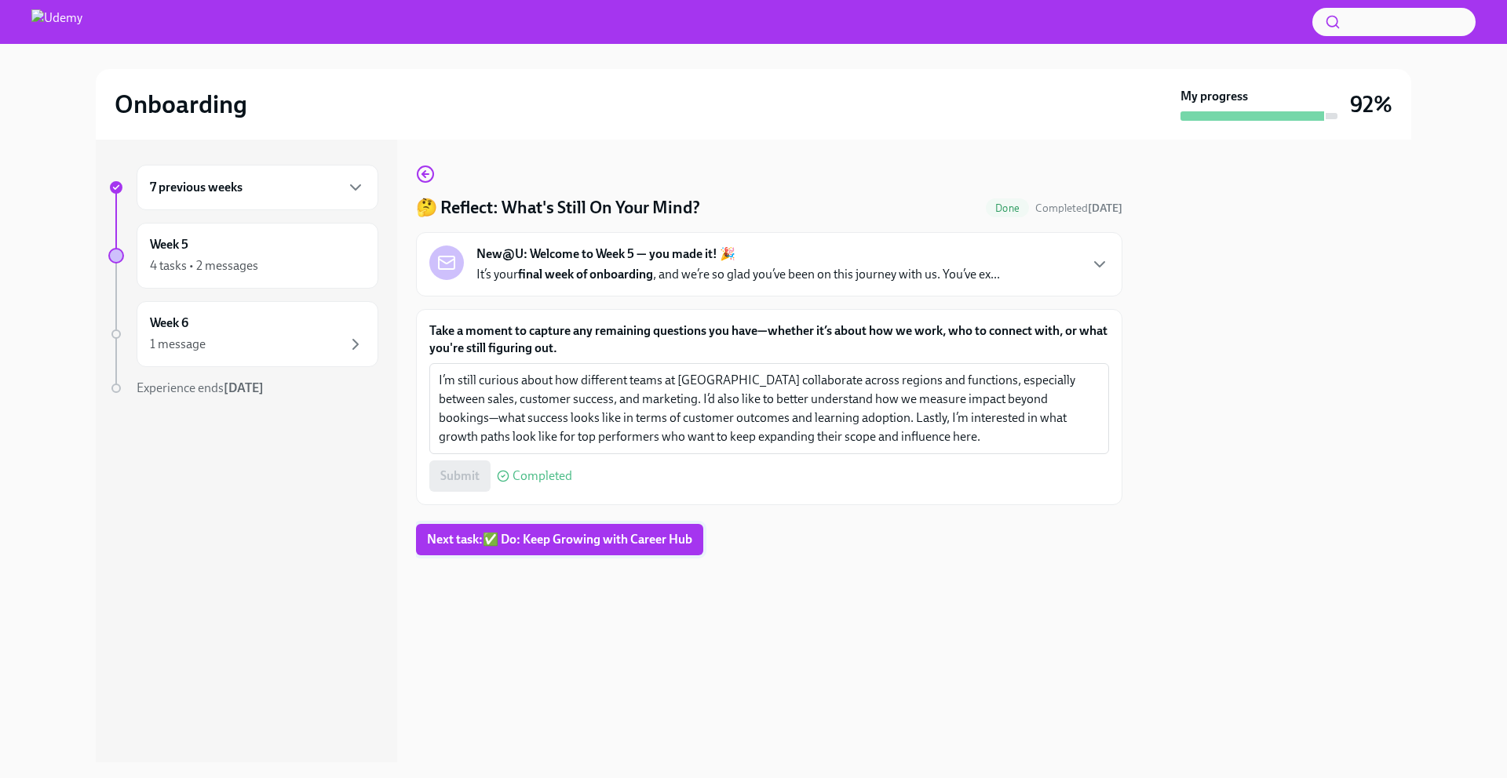
click at [601, 538] on span "Next task : ✅ Do: Keep Growing with Career Hub" at bounding box center [559, 540] width 265 height 16
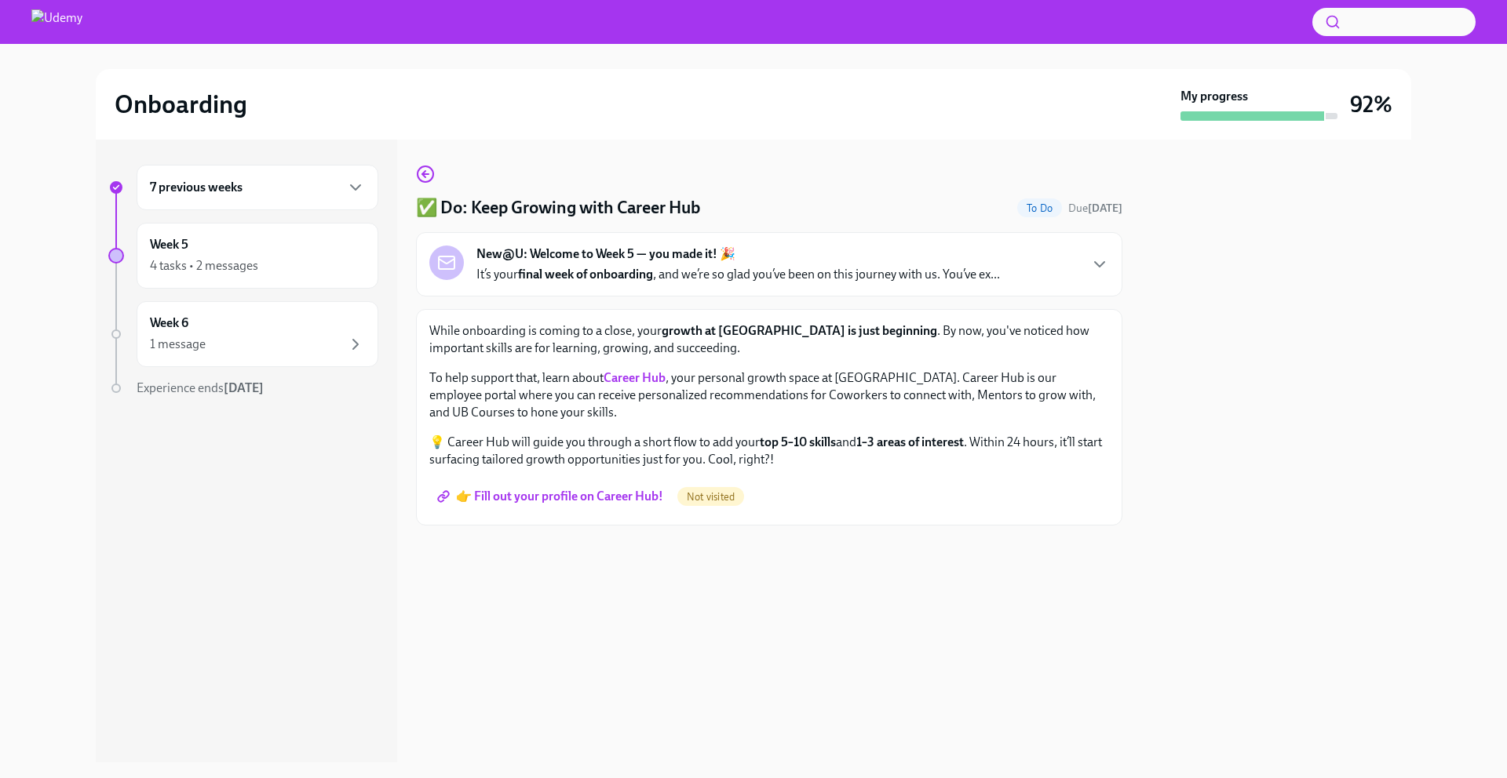
click at [580, 505] on span "👉 Fill out your profile on Career Hub!" at bounding box center [551, 497] width 223 height 16
click at [333, 335] on div "1 message" at bounding box center [257, 344] width 215 height 19
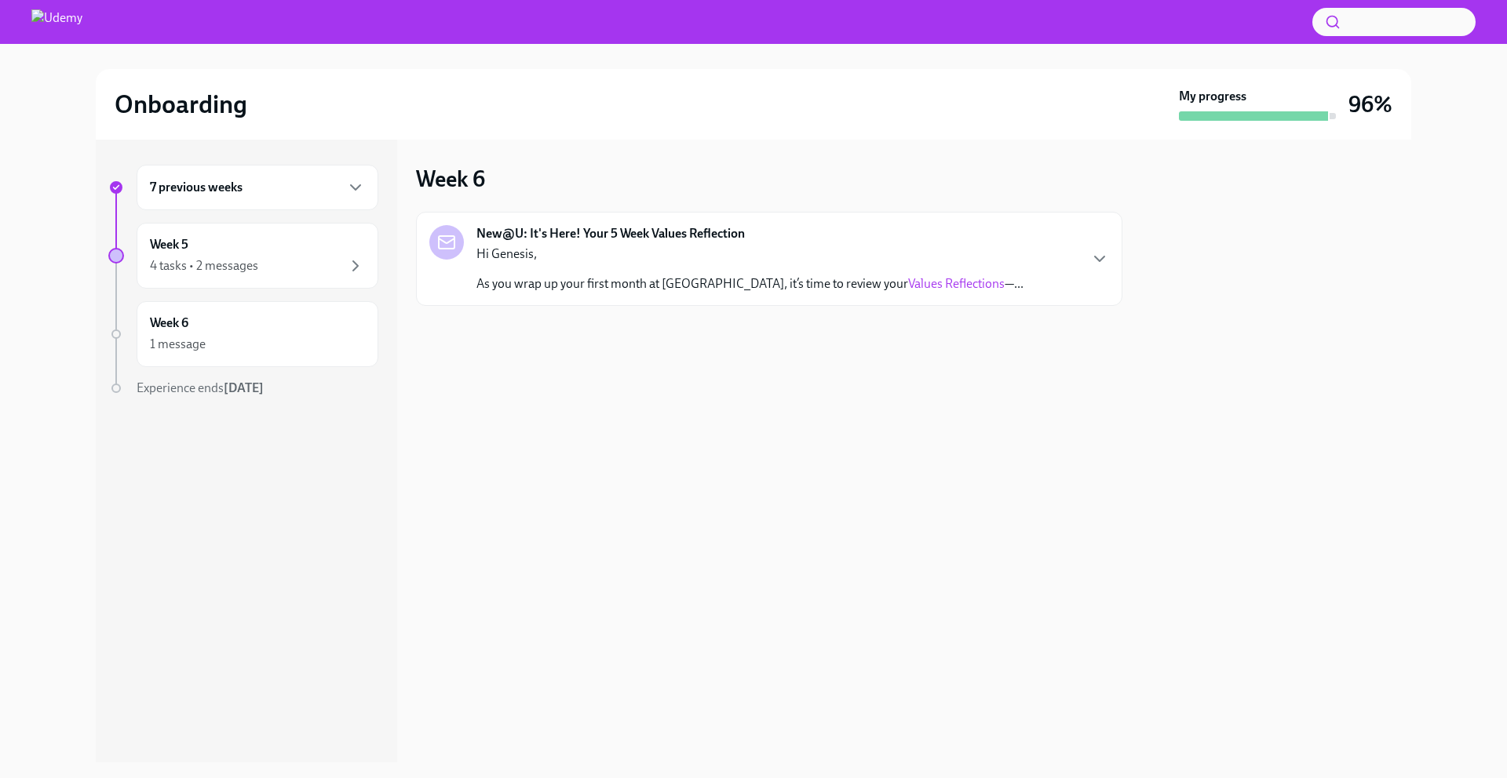
click at [633, 269] on div "Hi Genesis, As you wrap up your first month at Udemy, it’s time to review your …" at bounding box center [749, 269] width 547 height 47
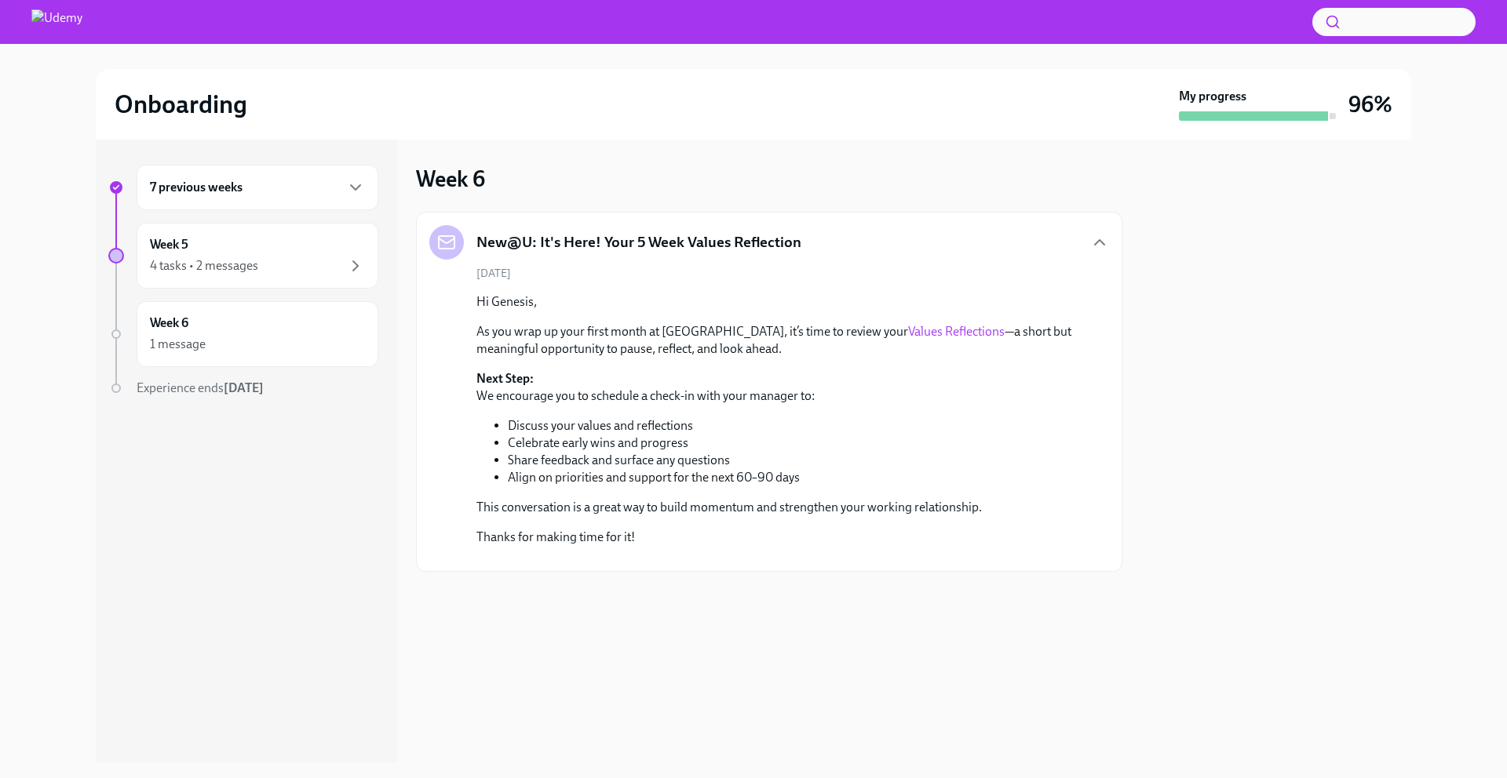
scroll to position [1, 0]
click at [908, 329] on link "Values Reflections" at bounding box center [956, 331] width 97 height 15
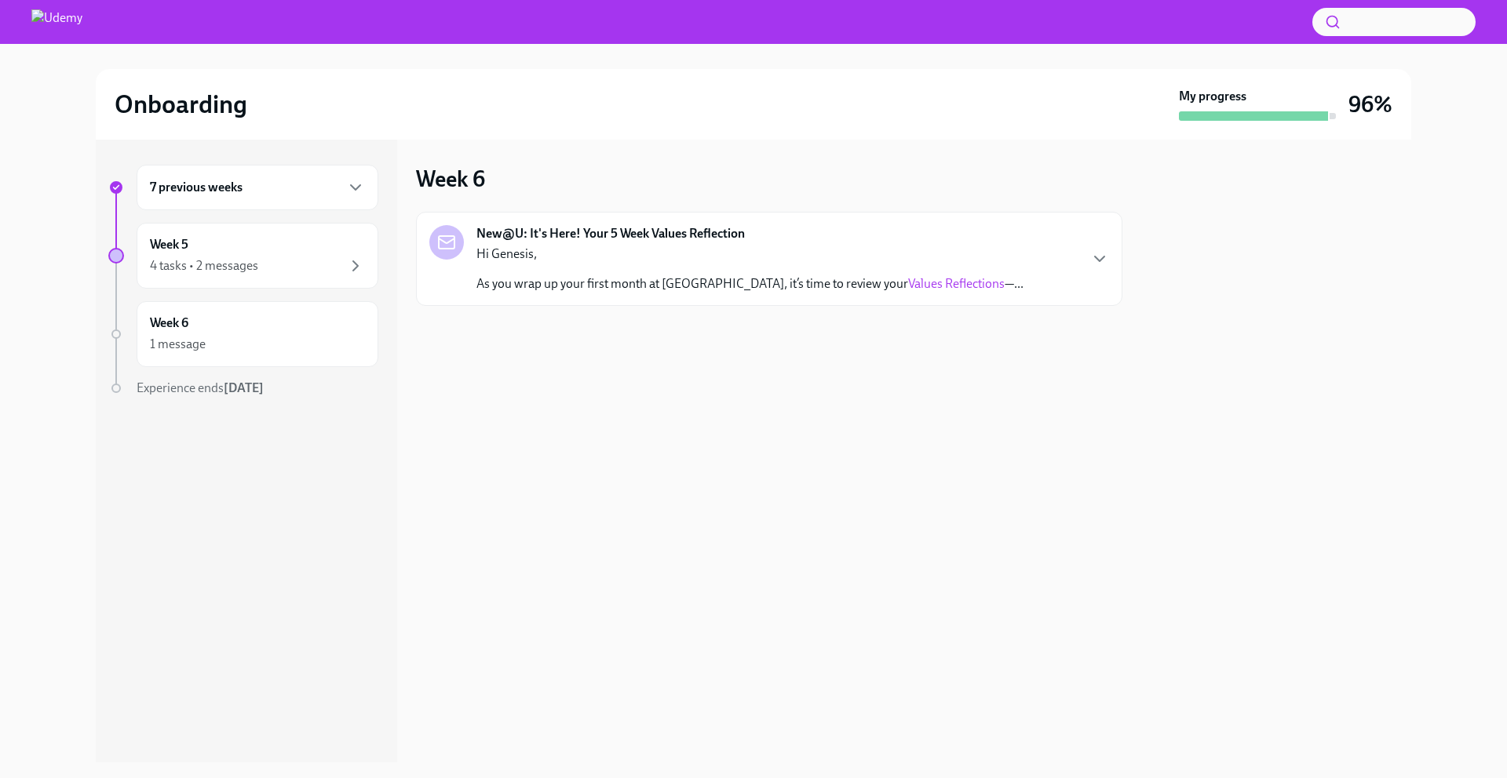
click at [908, 283] on link "Values Reflections" at bounding box center [956, 283] width 97 height 15
click at [264, 270] on div "4 tasks • 2 messages" at bounding box center [257, 266] width 215 height 19
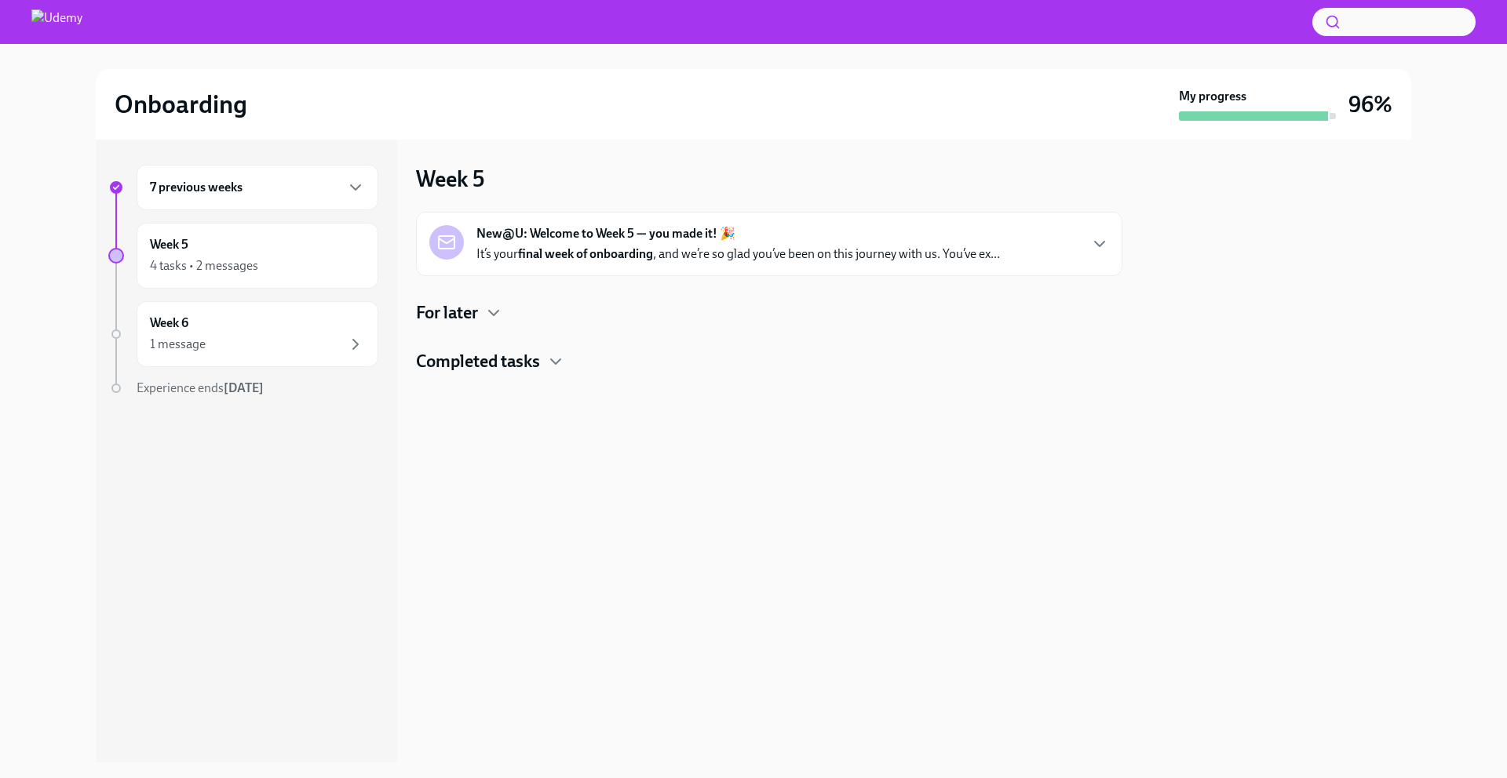
click at [262, 188] on div "7 previous weeks" at bounding box center [257, 187] width 215 height 19
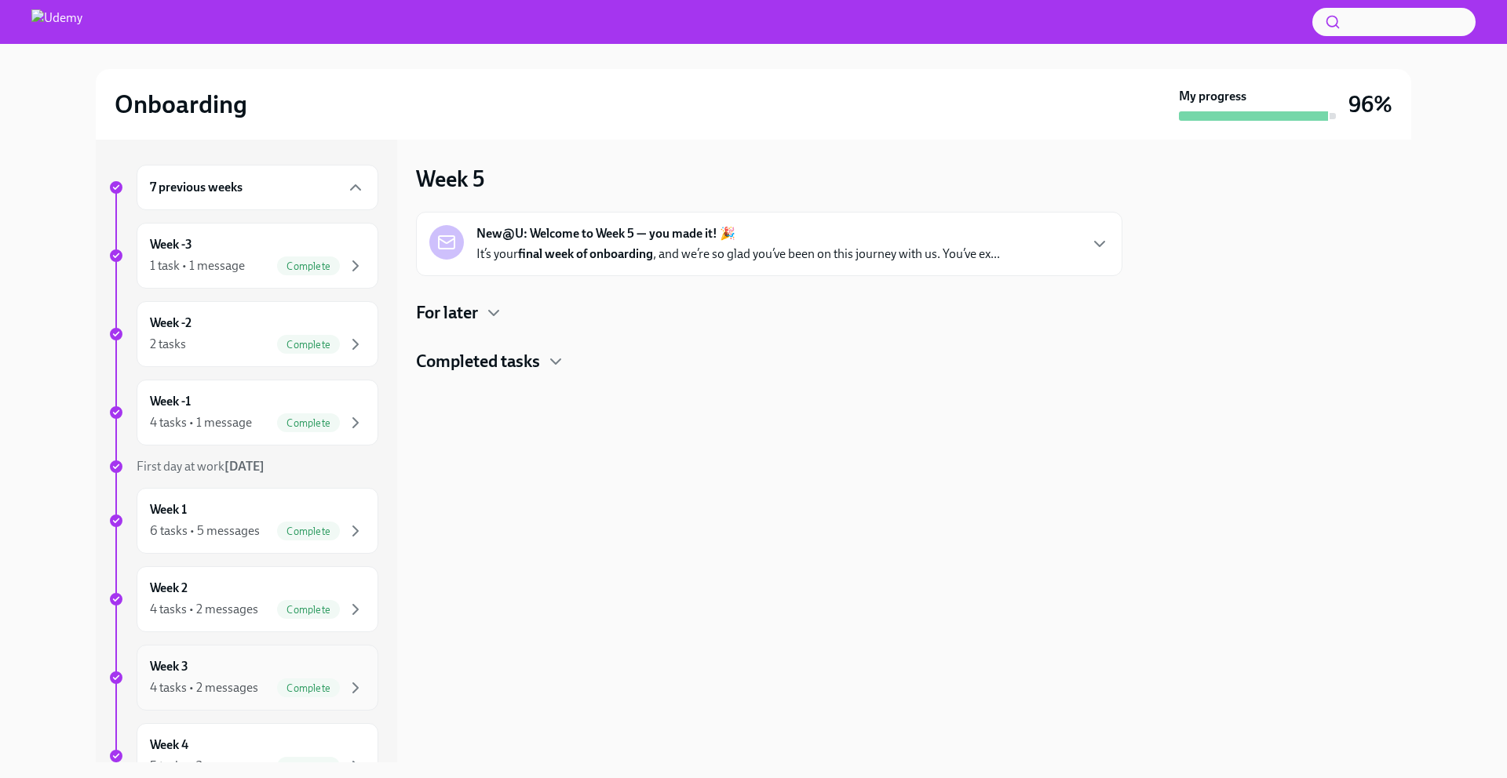
scroll to position [276, 0]
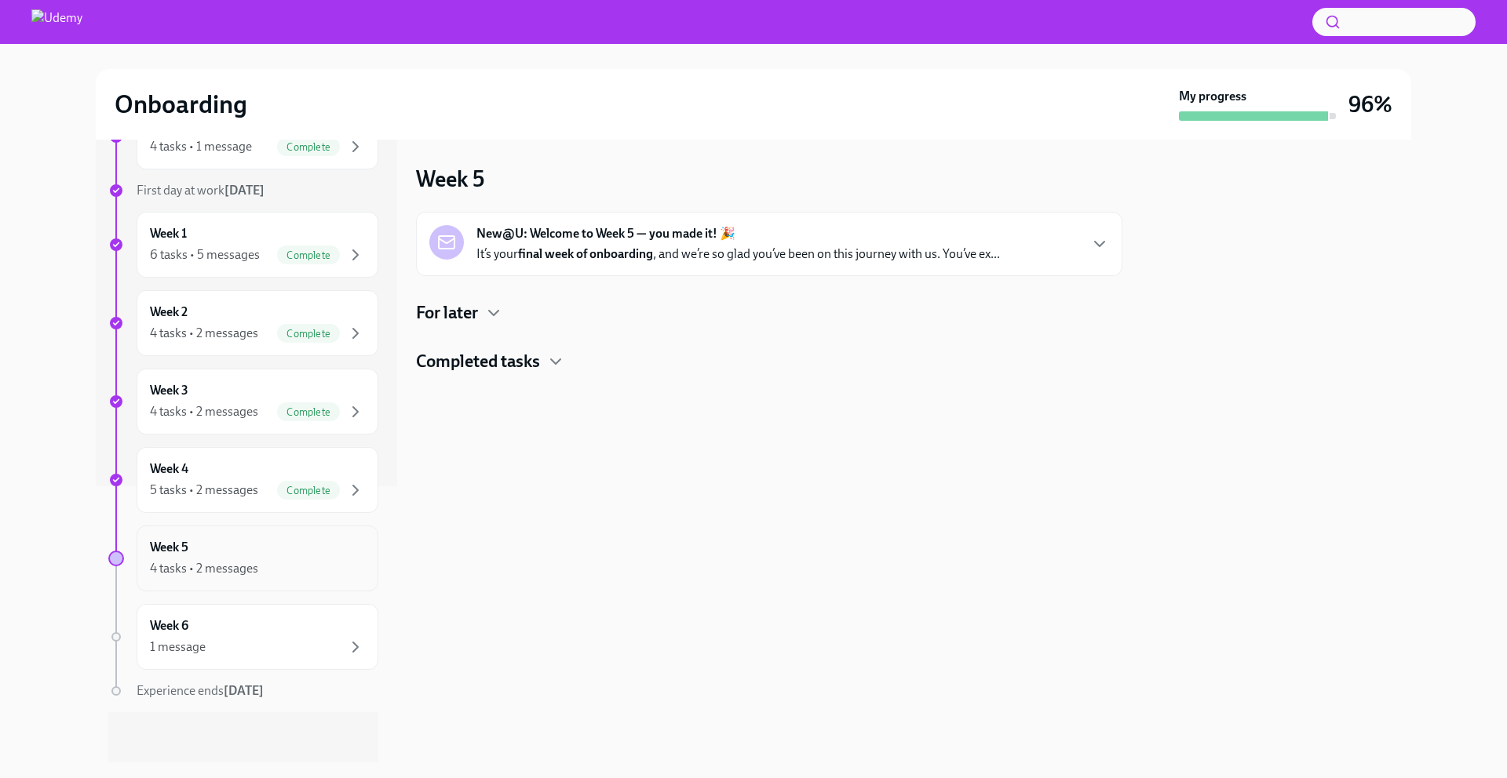
click at [279, 568] on div "4 tasks • 2 messages" at bounding box center [257, 568] width 215 height 19
click at [498, 308] on icon "button" at bounding box center [493, 313] width 19 height 19
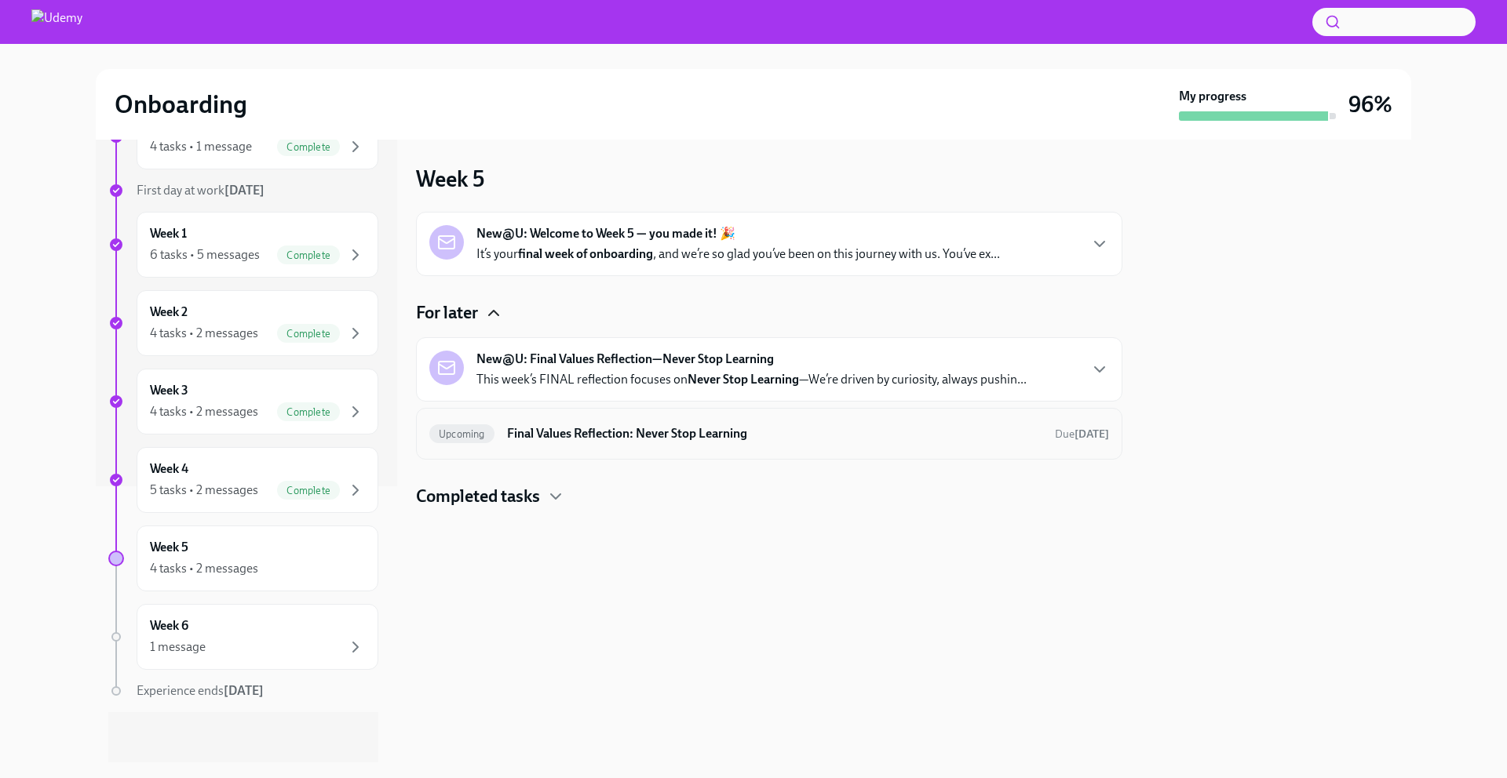
click at [565, 436] on h6 "Final Values Reflection: Never Stop Learning" at bounding box center [774, 433] width 535 height 17
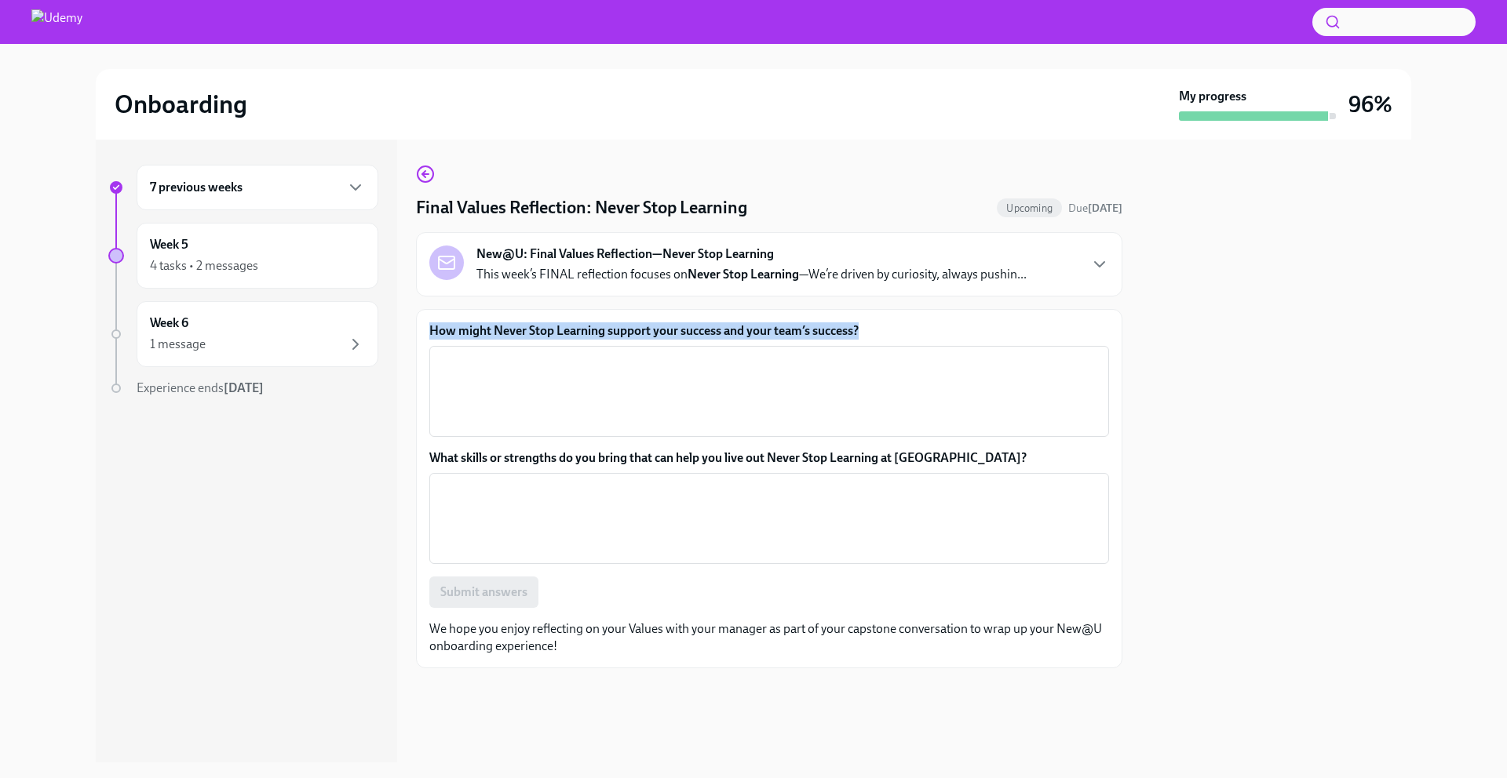
drag, startPoint x: 890, startPoint y: 344, endPoint x: 429, endPoint y: 333, distance: 460.8
click at [429, 333] on div "How might Never Stop Learning support your success and your team’s success? x ​" at bounding box center [769, 380] width 680 height 115
copy label "How might Never Stop Learning support your success and your team’s success?"
click at [603, 372] on textarea "How might Never Stop Learning support your success and your team’s success?" at bounding box center [769, 391] width 661 height 75
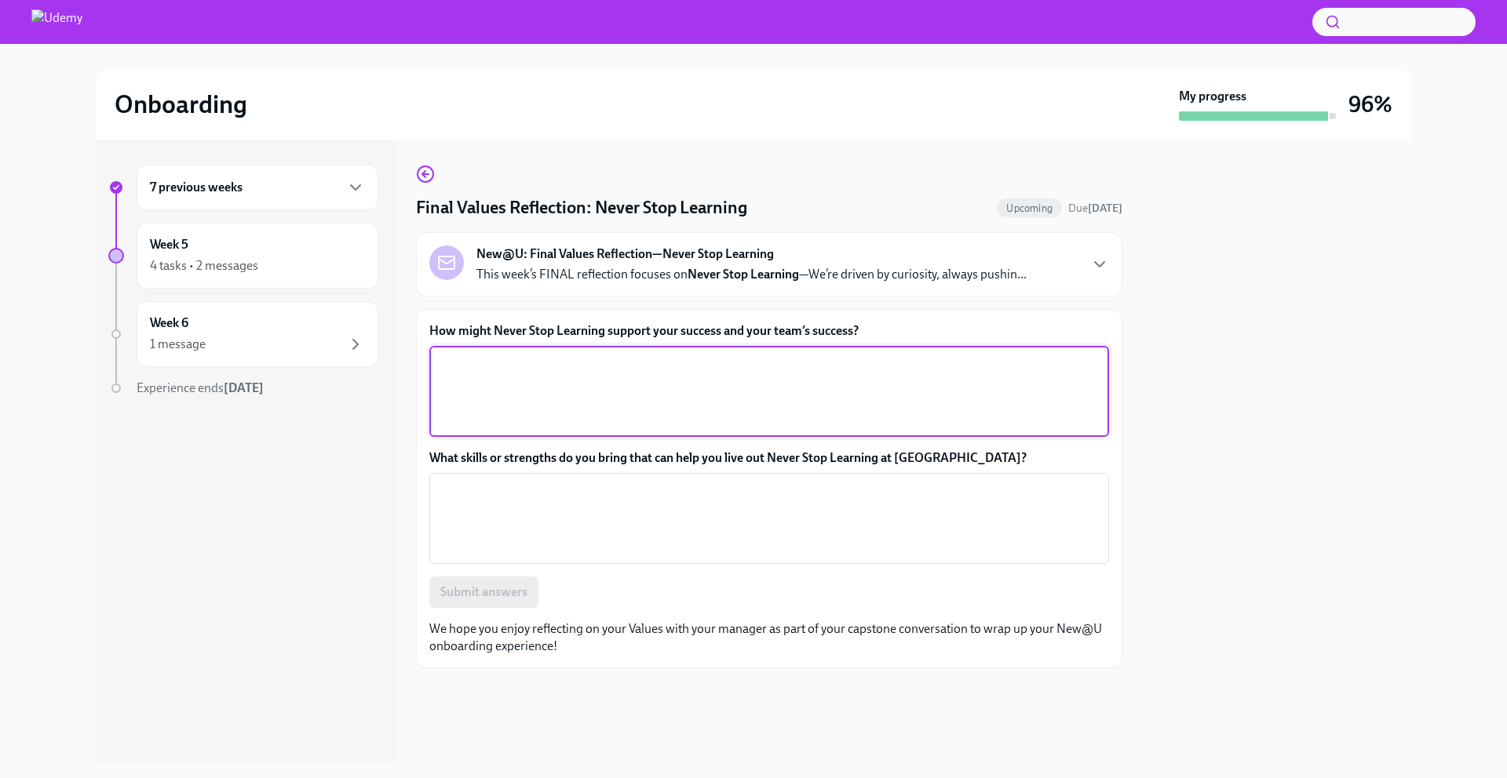
paste textarea "Never Stop Learning creates space for growth and adaptability. For me and my te…"
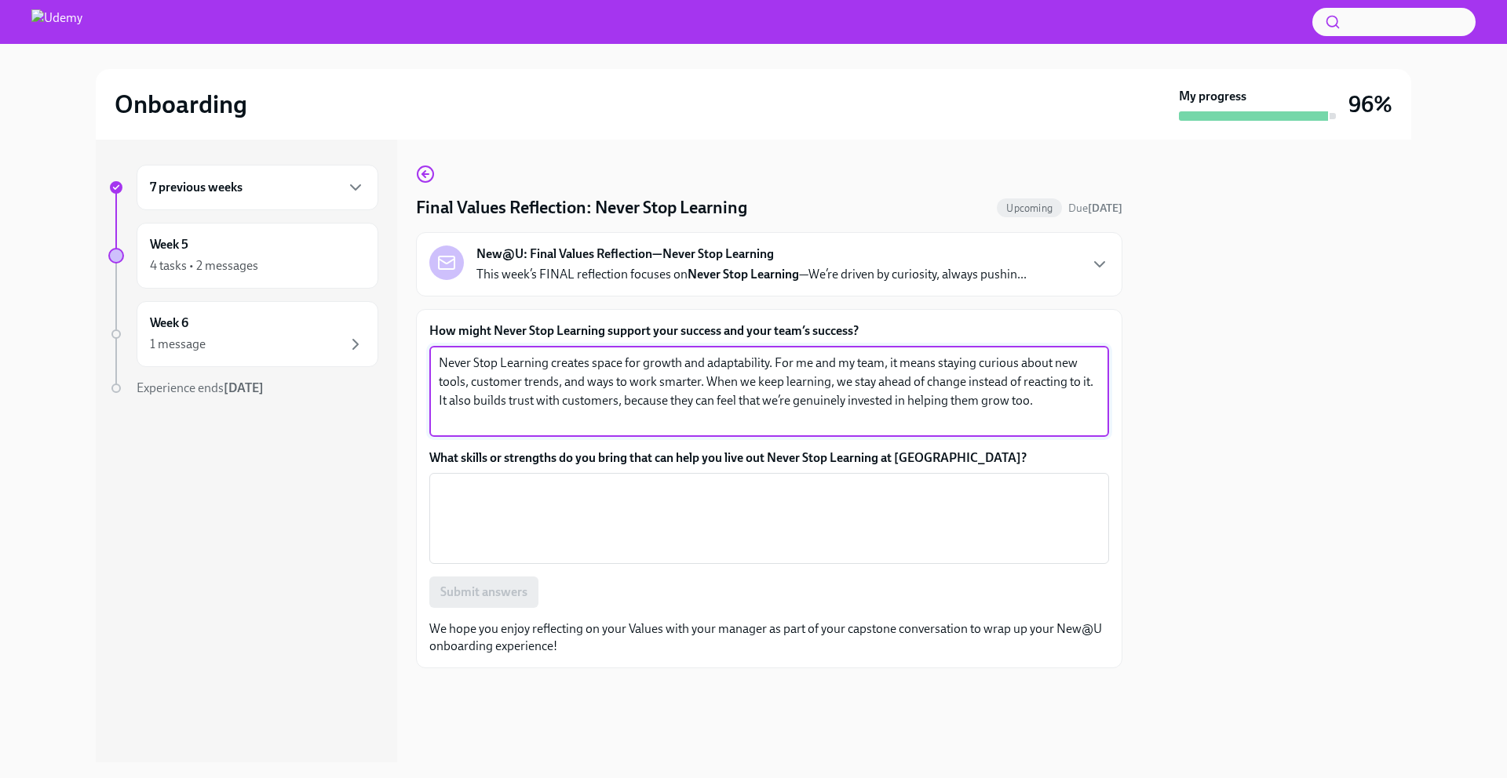
type textarea "Never Stop Learning creates space for growth and adaptability. For me and my te…"
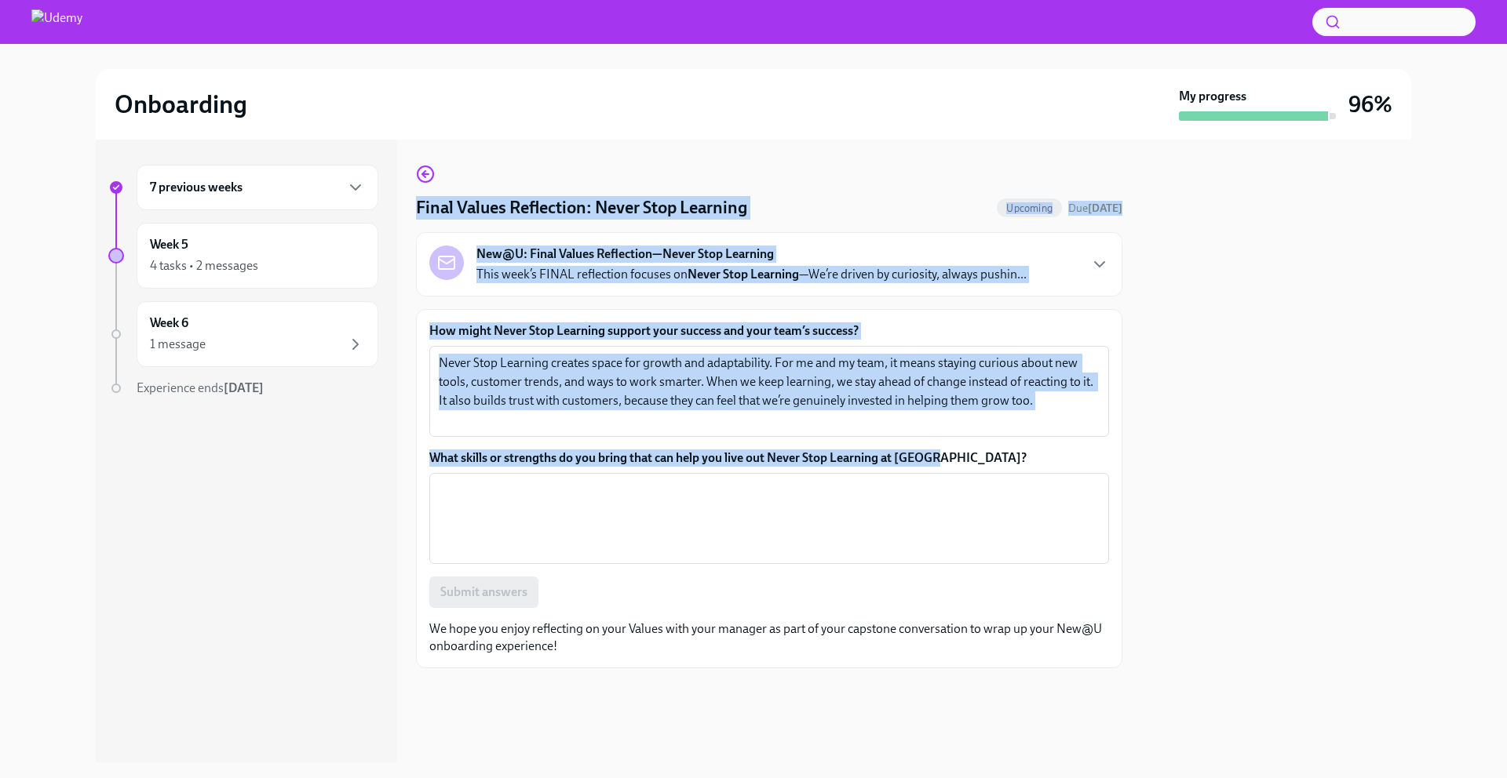
drag, startPoint x: 954, startPoint y: 458, endPoint x: 385, endPoint y: 451, distance: 569.7
click at [385, 451] on div "7 previous weeks Week 5 4 tasks • 2 messages Week 6 1 message Experience ends O…" at bounding box center [753, 451] width 1315 height 623
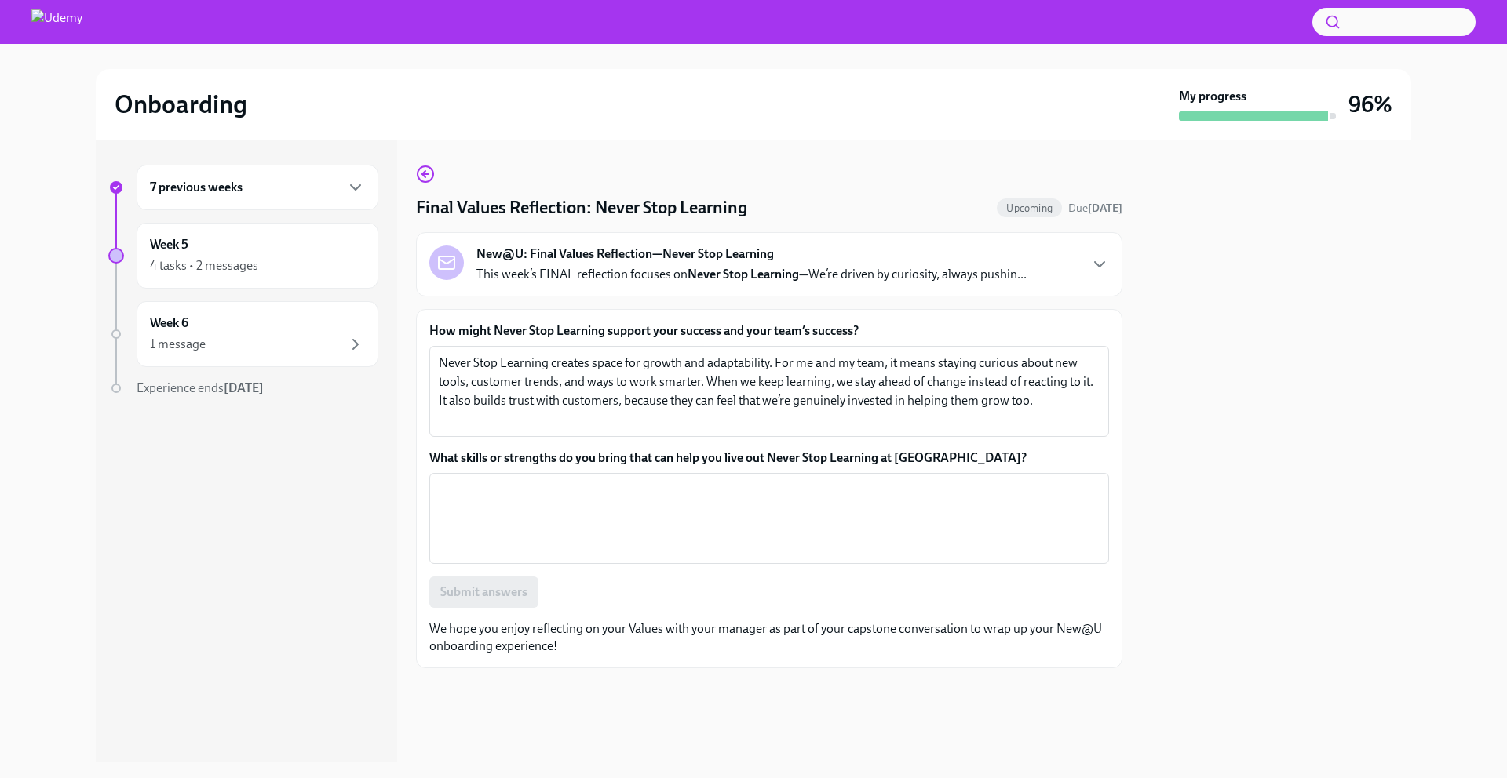
click at [629, 465] on label "What skills or strengths do you bring that can help you live out Never Stop Lea…" at bounding box center [769, 458] width 680 height 17
click at [629, 481] on textarea "What skills or strengths do you bring that can help you live out Never Stop Lea…" at bounding box center [769, 518] width 661 height 75
drag, startPoint x: 1012, startPoint y: 461, endPoint x: 426, endPoint y: 456, distance: 586.2
click at [426, 456] on div "How might Never Stop Learning support your success and your team’s success? Nev…" at bounding box center [769, 488] width 706 height 359
copy label "What skills or strengths do you bring that can help you live out Never Stop Lea…"
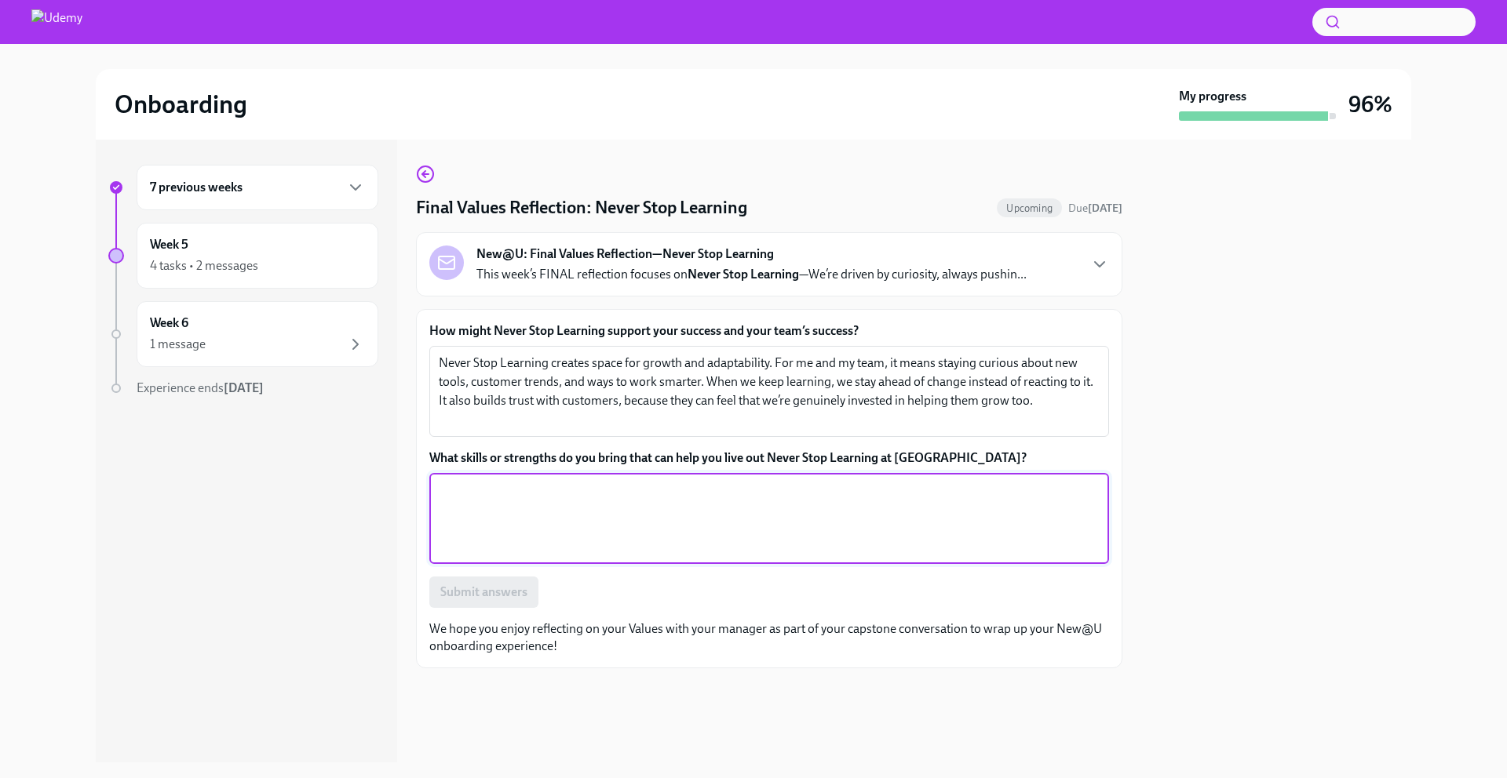
click at [582, 507] on textarea "What skills or strengths do you bring that can help you live out Never Stop Lea…" at bounding box center [769, 518] width 661 height 75
paste textarea "I bring curiosity and a genuine drive to keep improving. I like to dig into dat…"
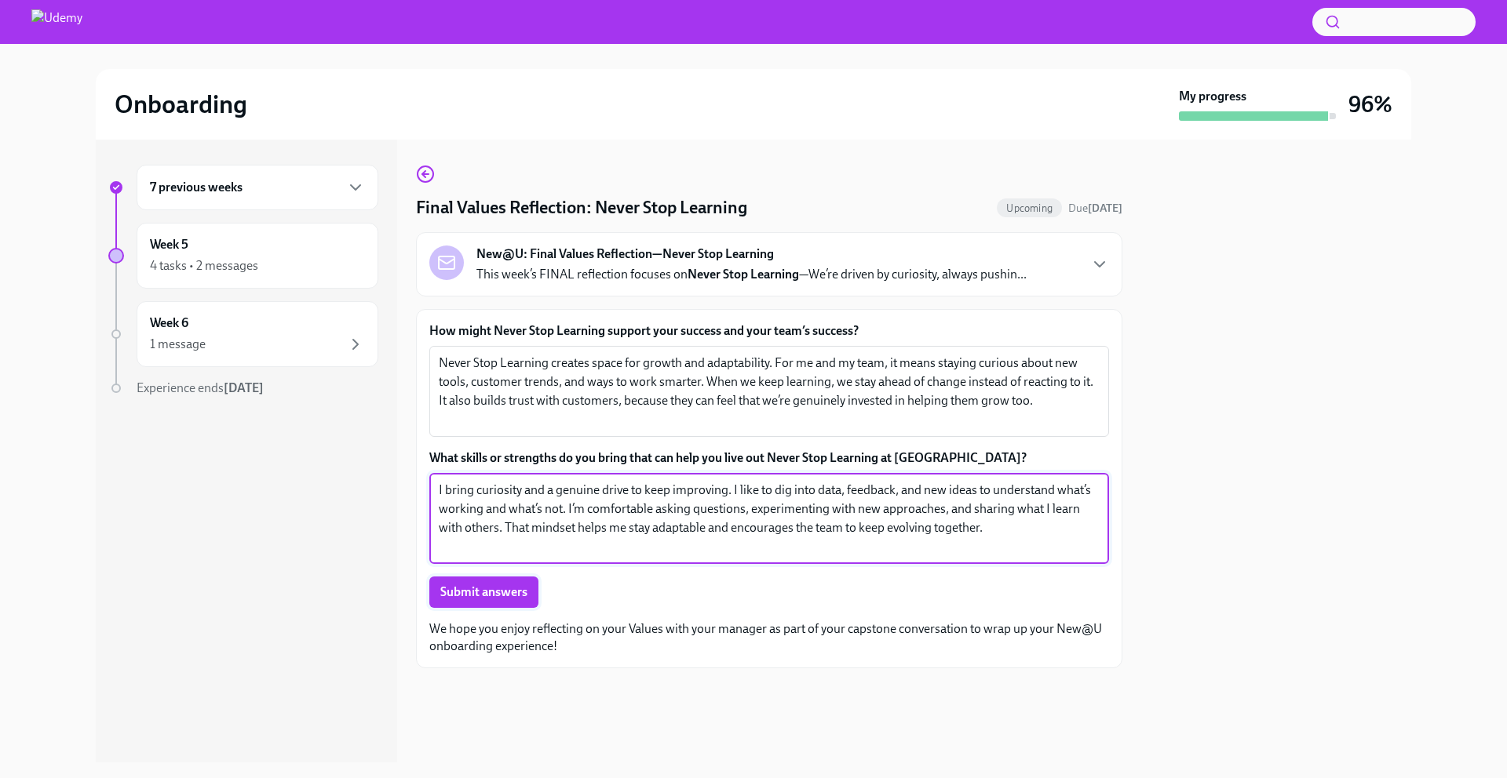
type textarea "I bring curiosity and a genuine drive to keep improving. I like to dig into dat…"
click at [503, 600] on button "Submit answers" at bounding box center [483, 592] width 109 height 31
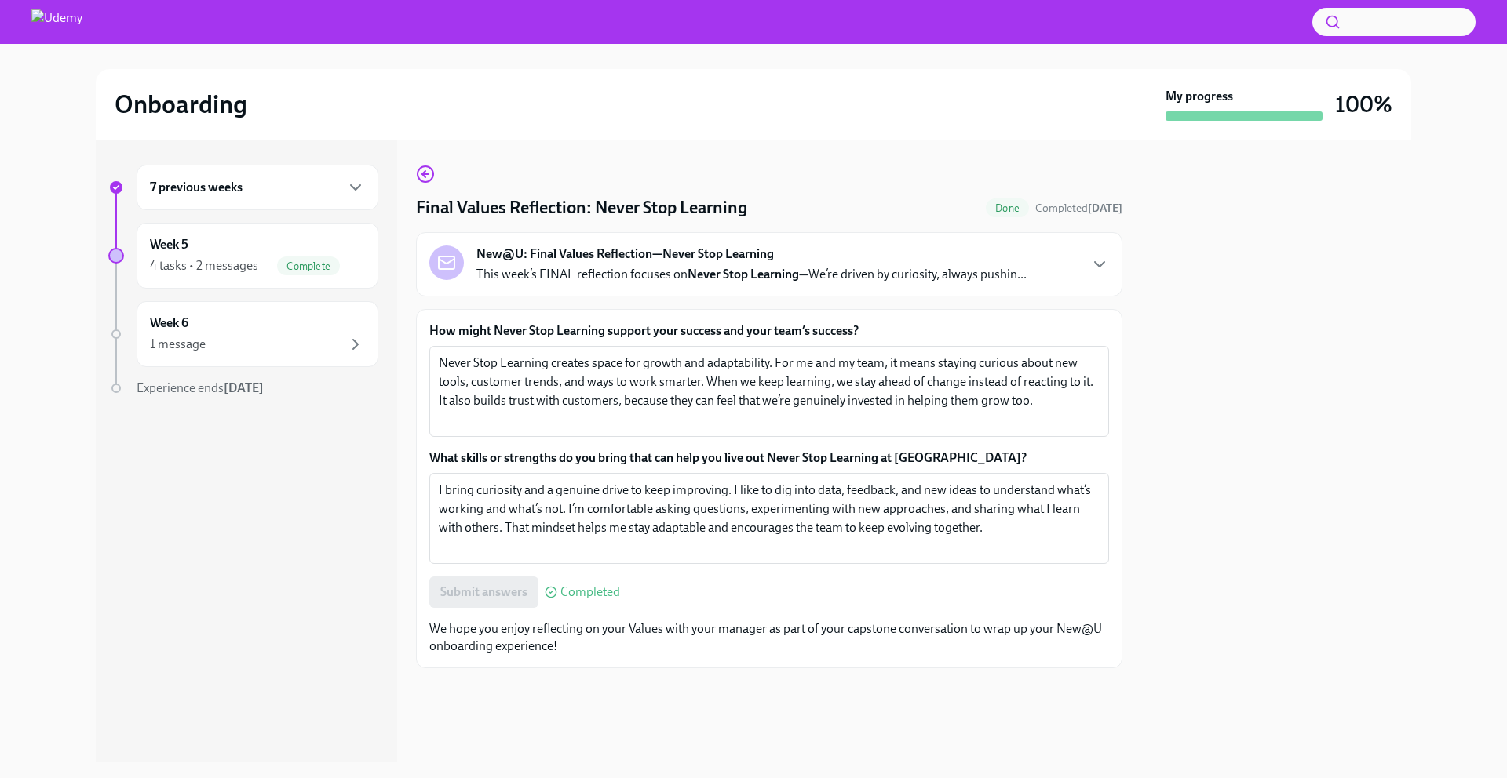
click at [49, 31] on img at bounding box center [56, 21] width 51 height 25
click at [56, 27] on img at bounding box center [56, 21] width 51 height 25
